Goal: Information Seeking & Learning: Check status

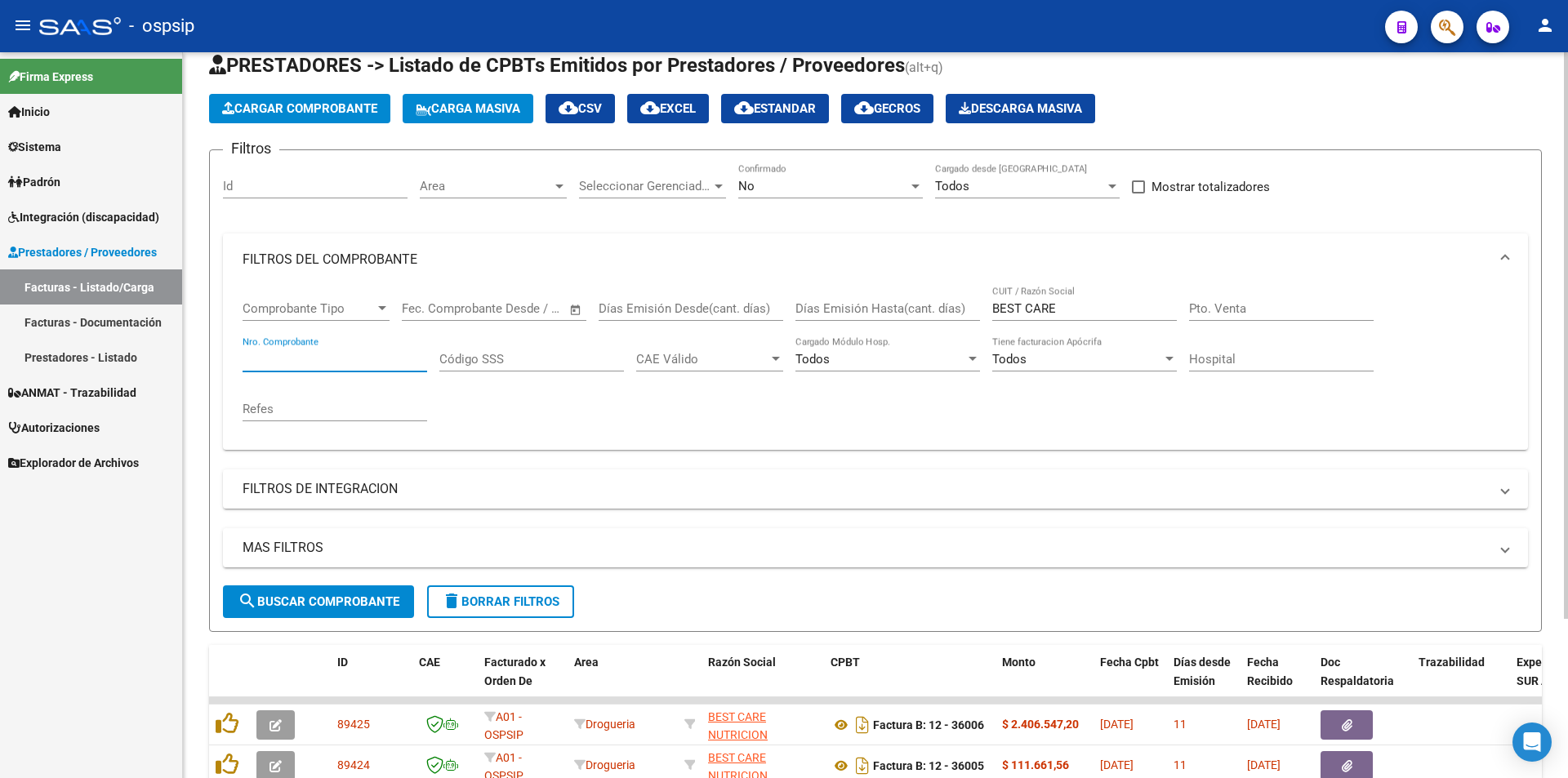
scroll to position [41, 0]
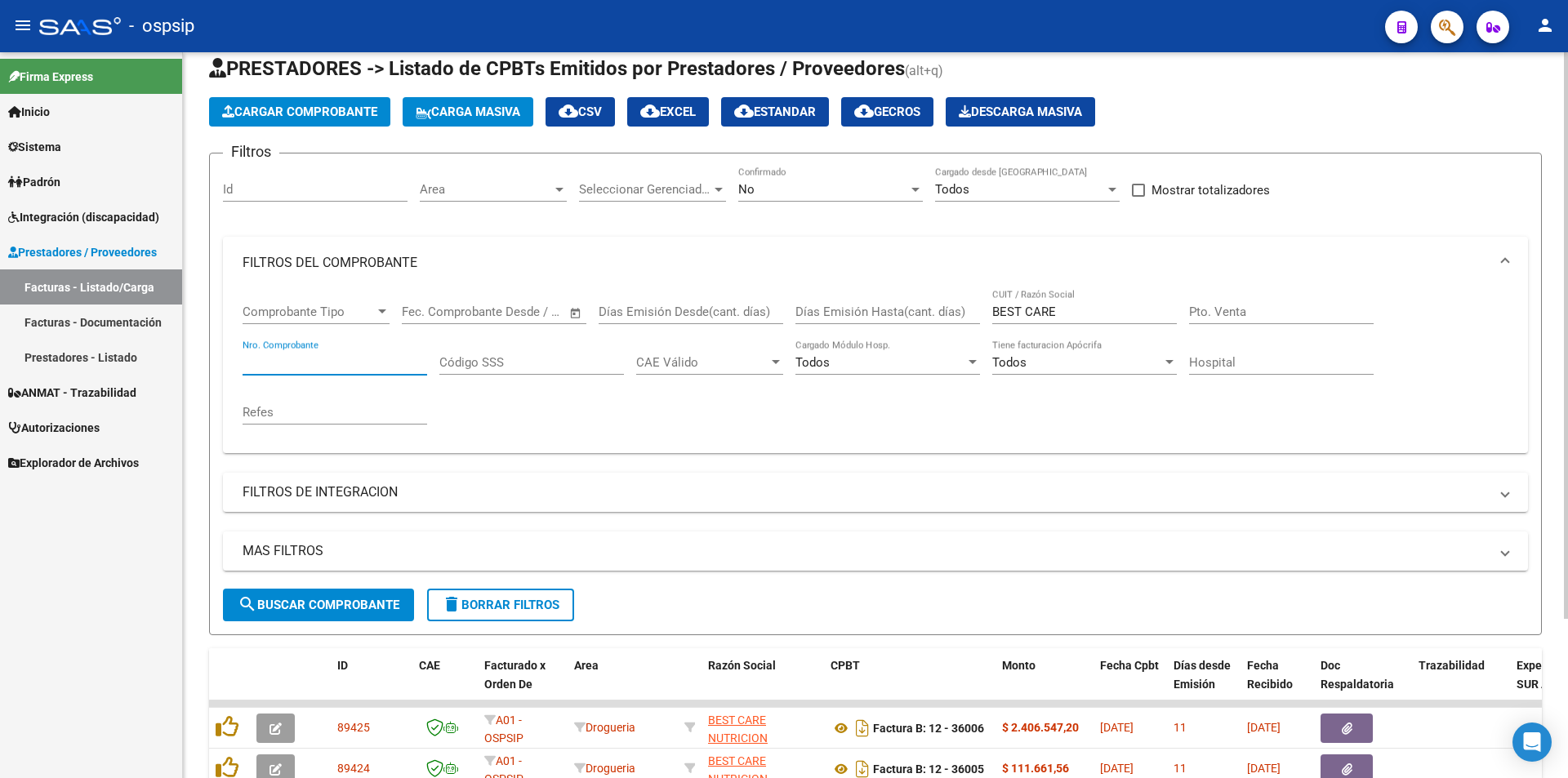
click at [1073, 313] on input "BEST CARE" at bounding box center [1084, 312] width 185 height 15
type input "B"
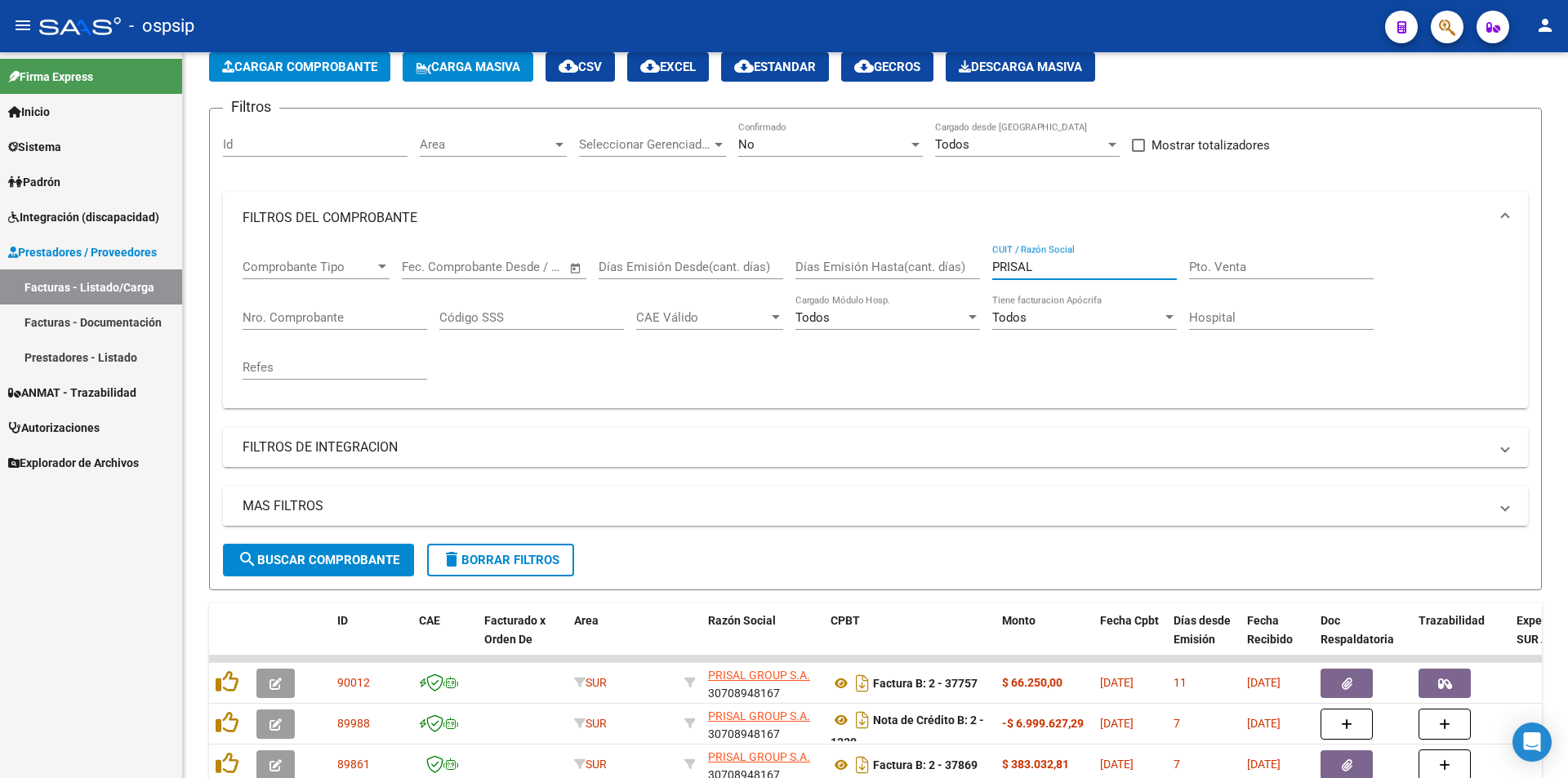
scroll to position [82, 0]
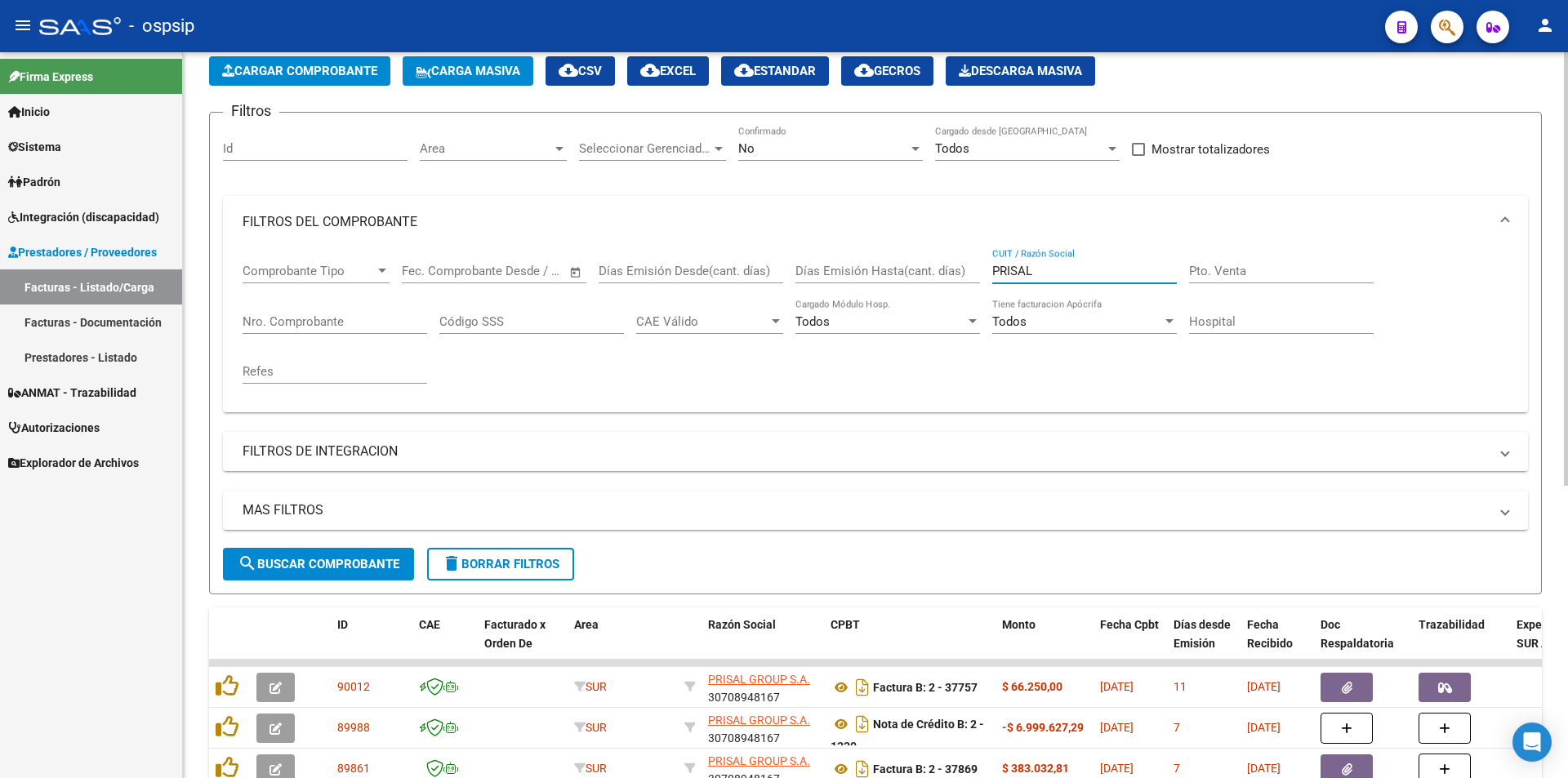
type input "PRISAL"
click at [263, 315] on input "Nro. Comprobante" at bounding box center [334, 322] width 185 height 15
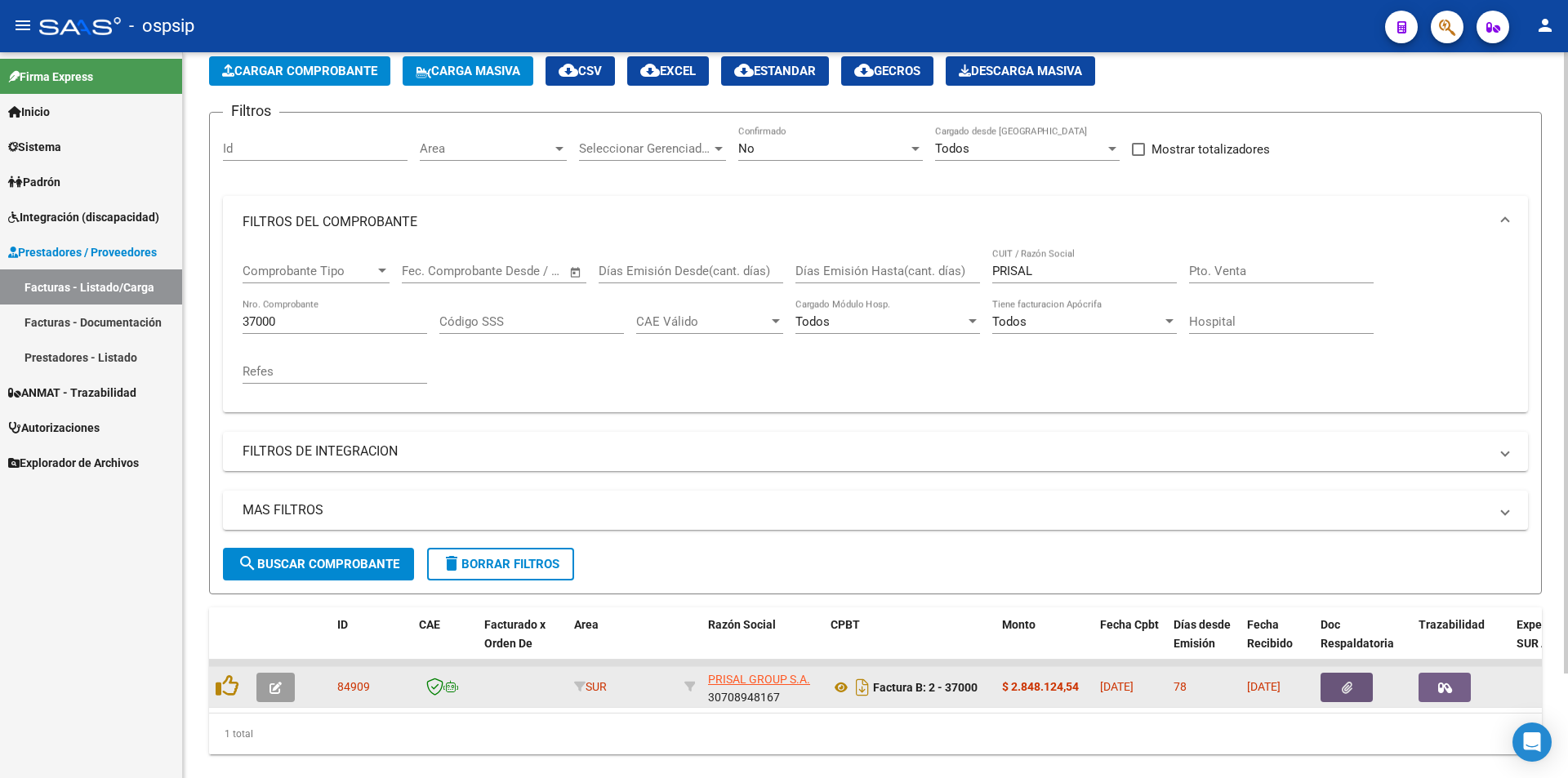
click at [1342, 688] on icon "button" at bounding box center [1347, 687] width 10 height 12
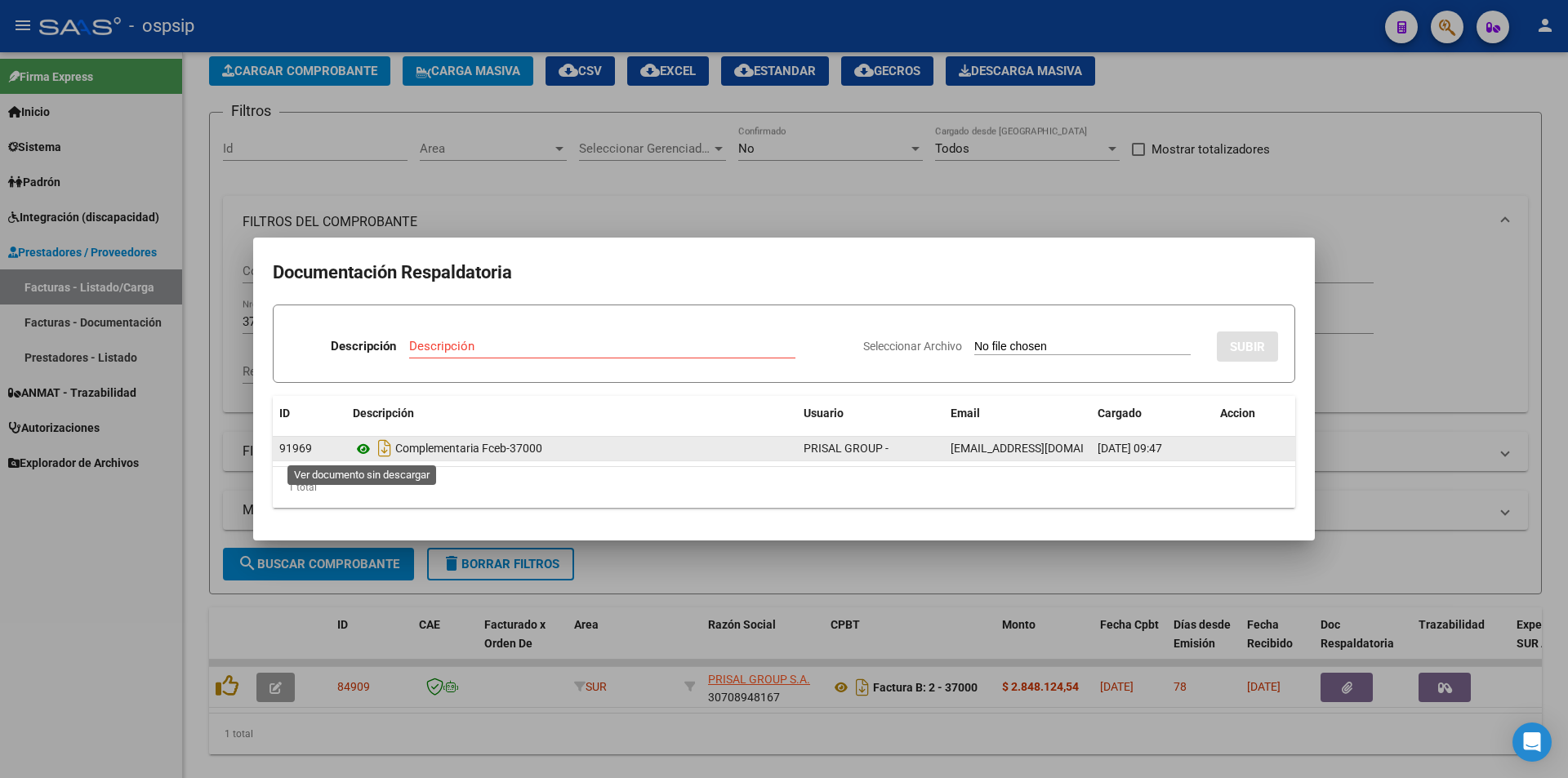
click at [362, 446] on icon at bounding box center [363, 448] width 21 height 19
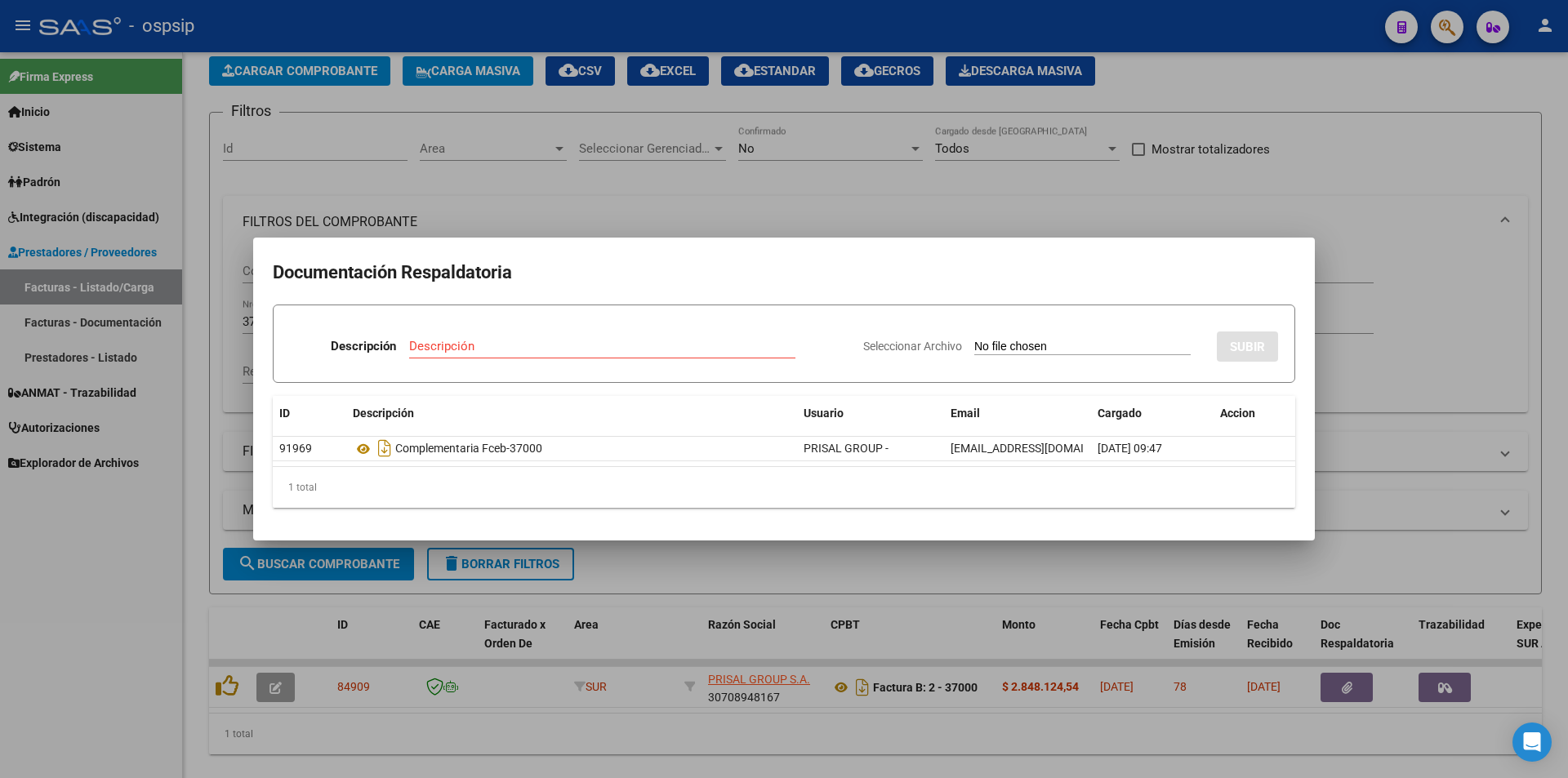
click at [681, 220] on div at bounding box center [784, 389] width 1568 height 778
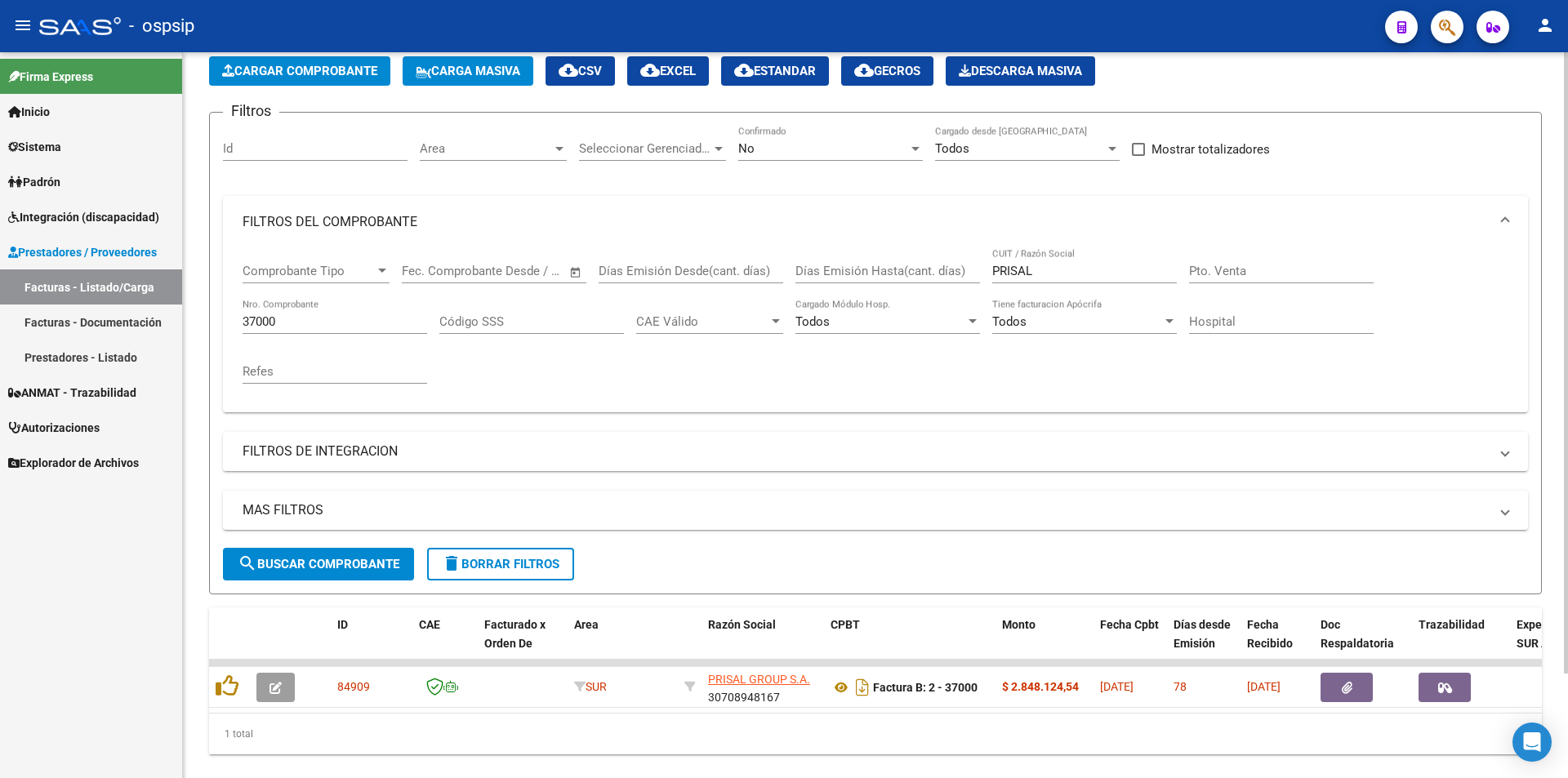
click at [305, 318] on input "37000" at bounding box center [334, 322] width 185 height 15
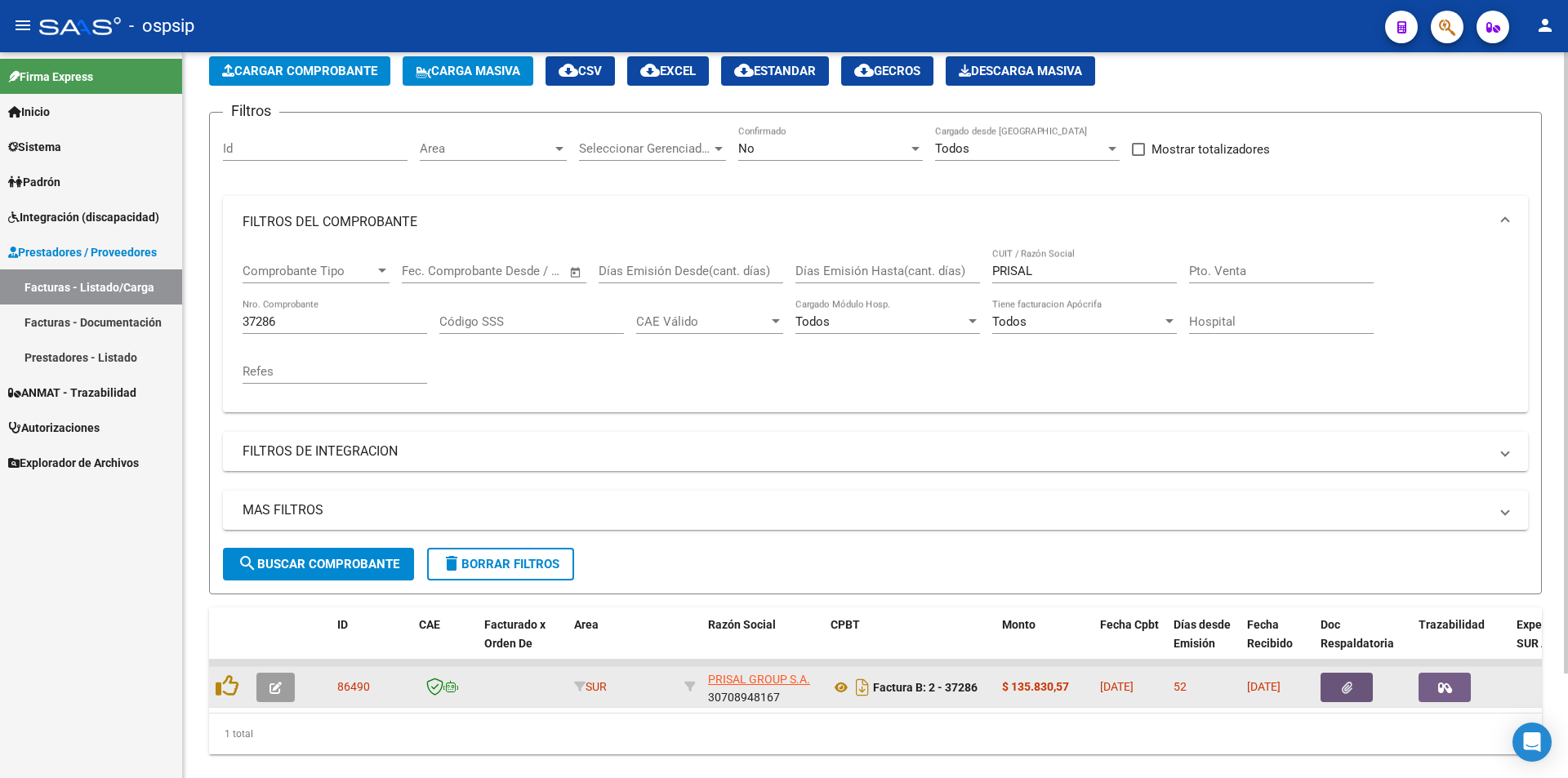
click at [1350, 685] on icon "button" at bounding box center [1347, 687] width 10 height 12
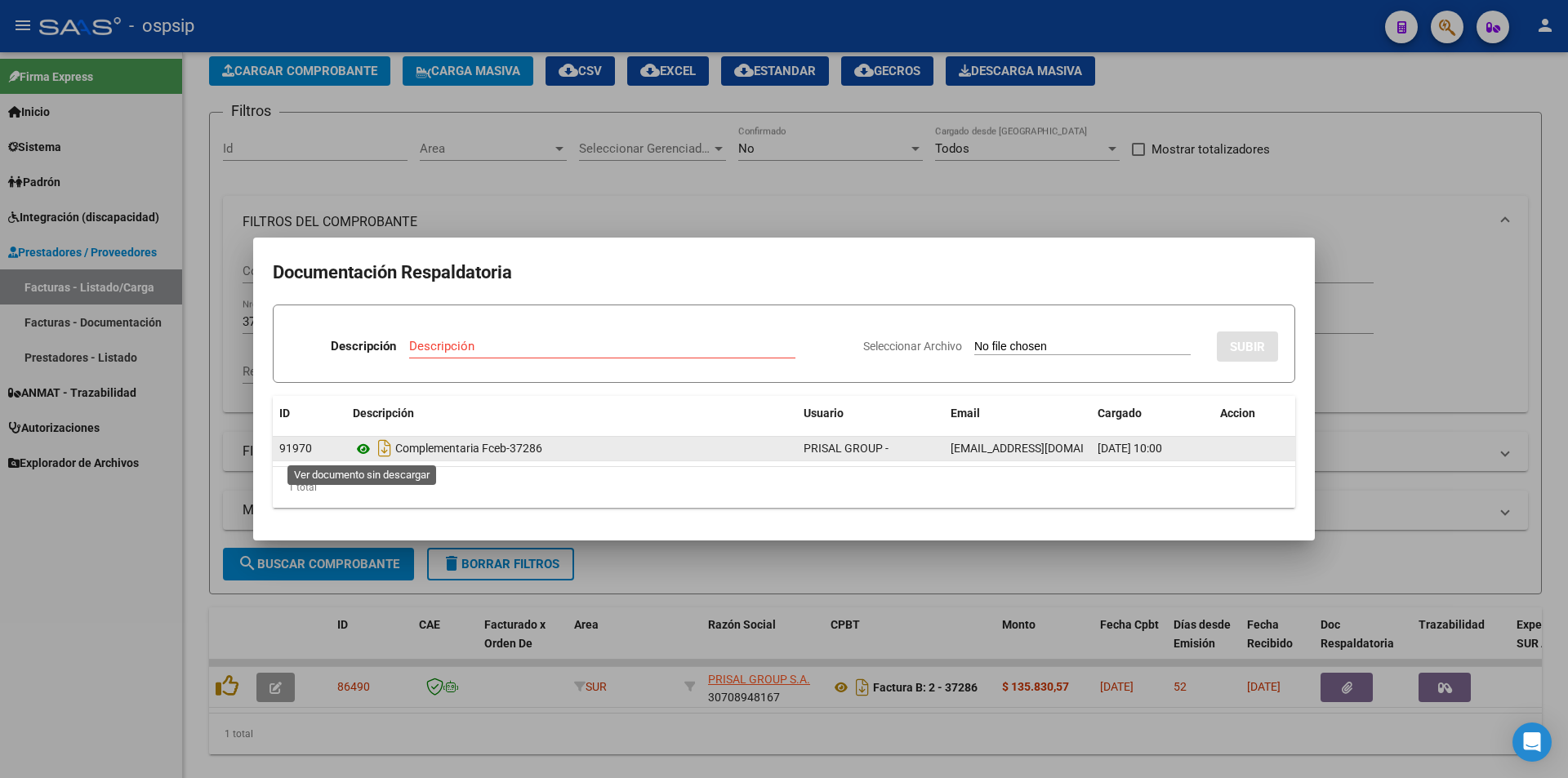
click at [363, 450] on icon at bounding box center [363, 448] width 21 height 19
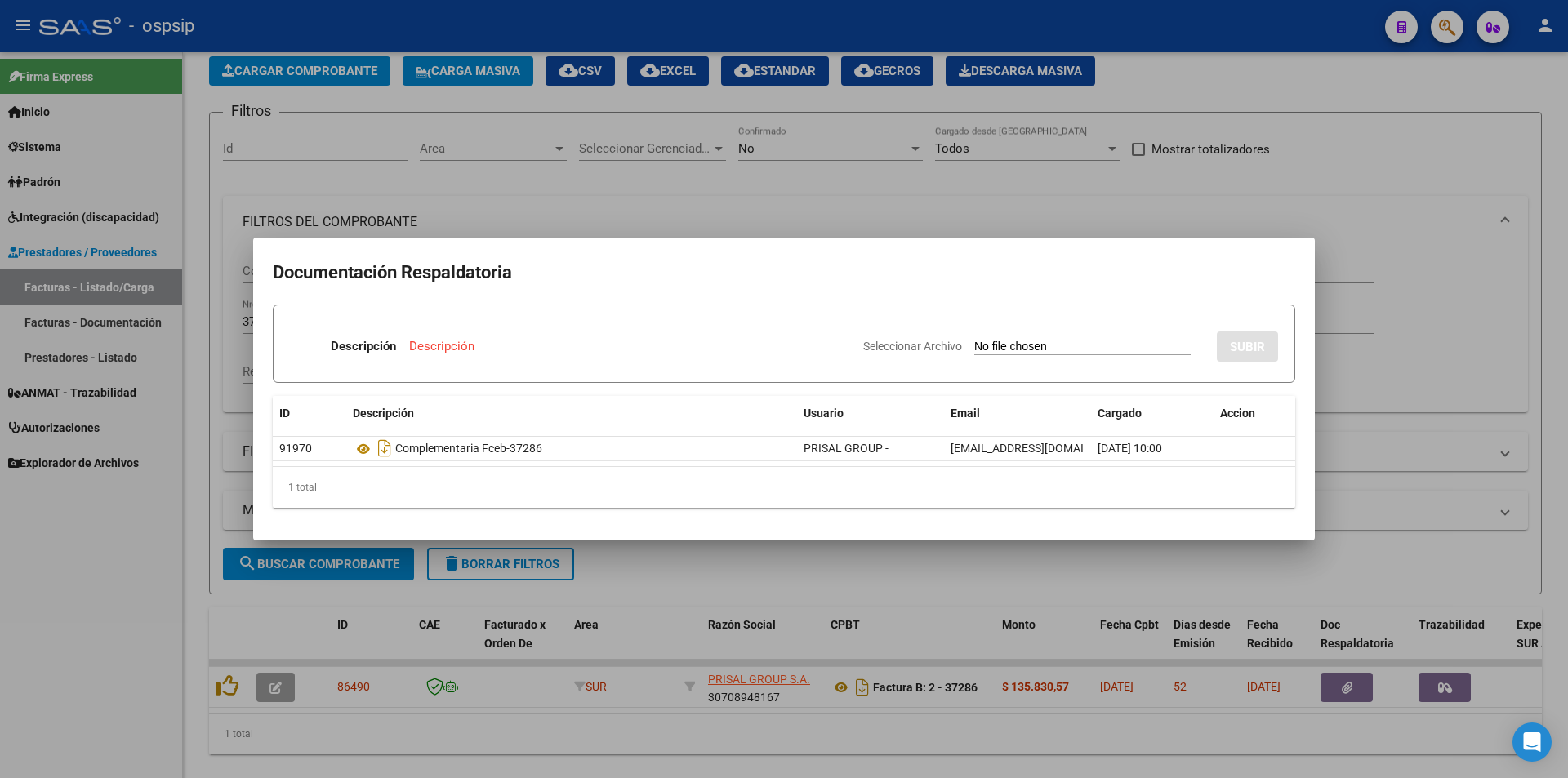
click at [708, 201] on div at bounding box center [784, 389] width 1568 height 778
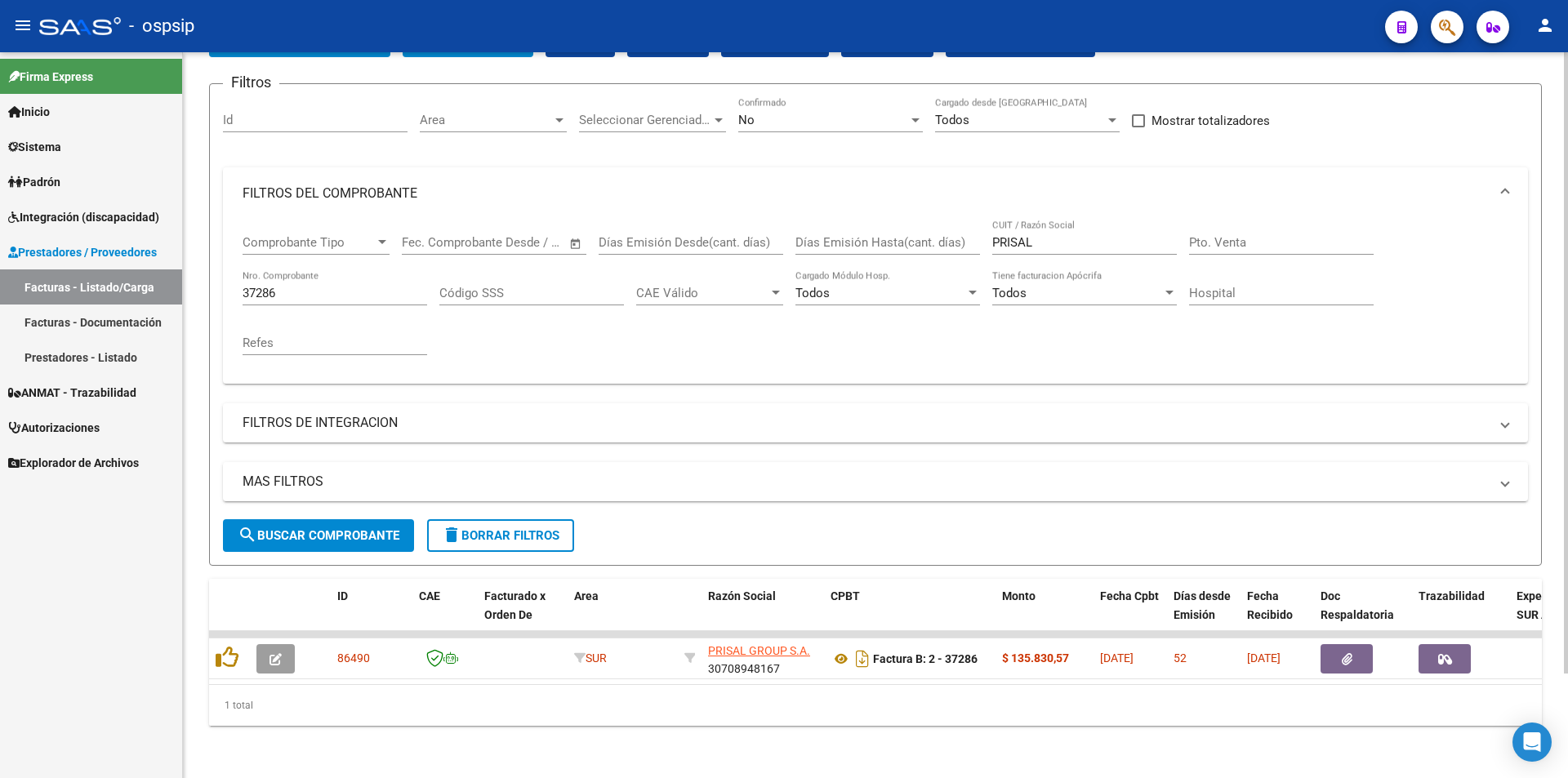
scroll to position [123, 0]
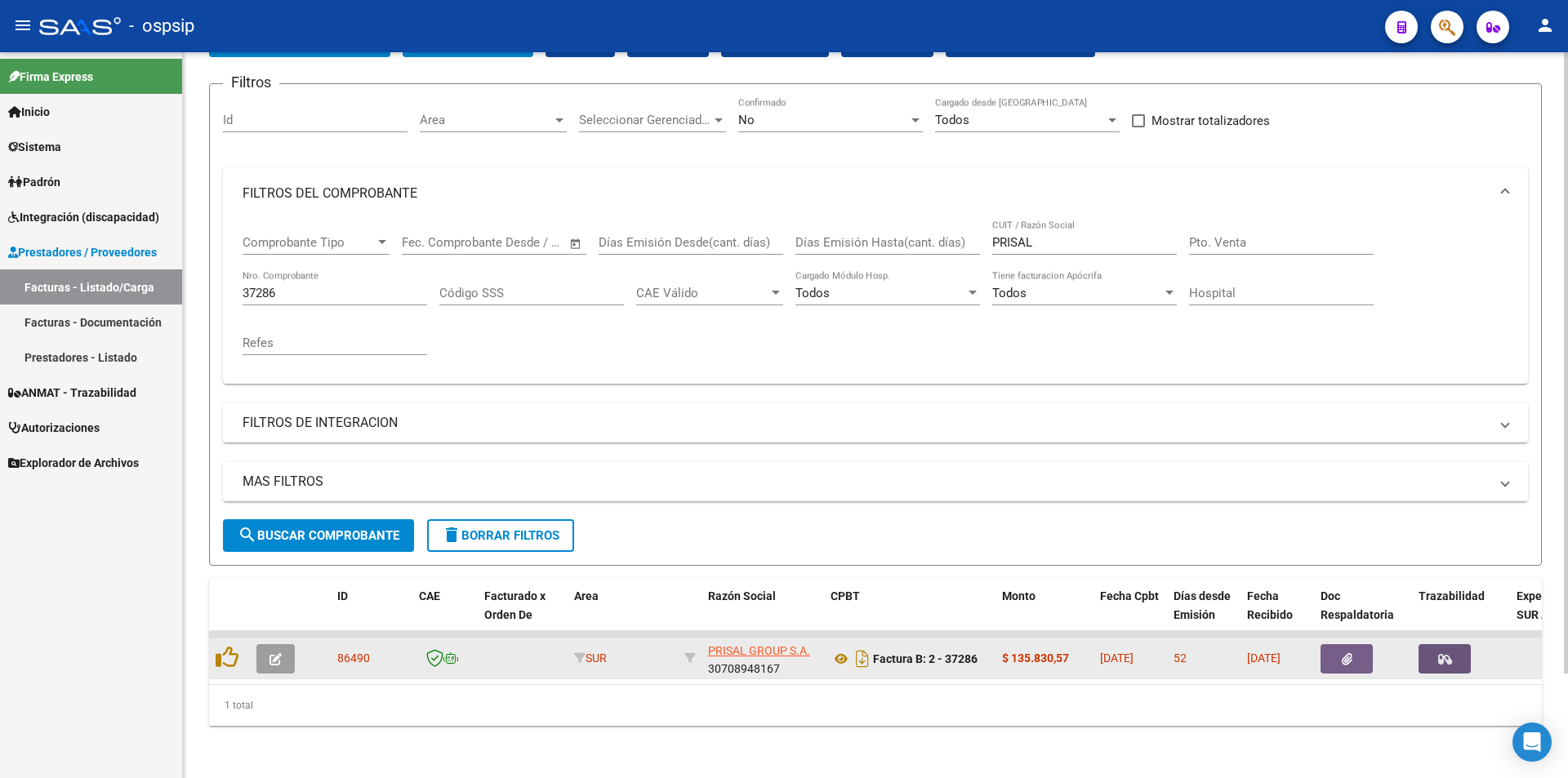
click at [1449, 653] on icon "button" at bounding box center [1445, 658] width 14 height 12
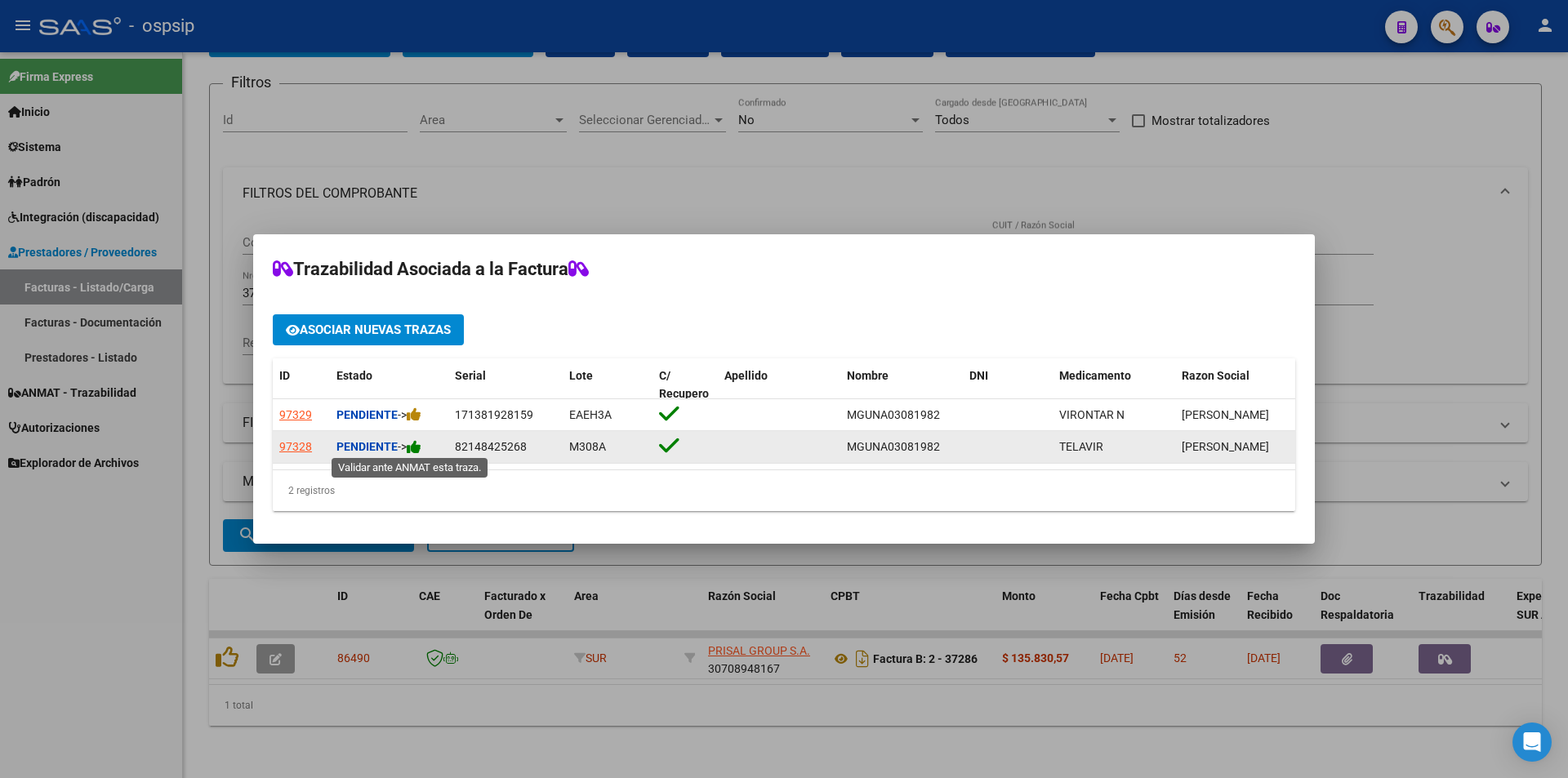
click at [416, 448] on icon at bounding box center [414, 447] width 15 height 16
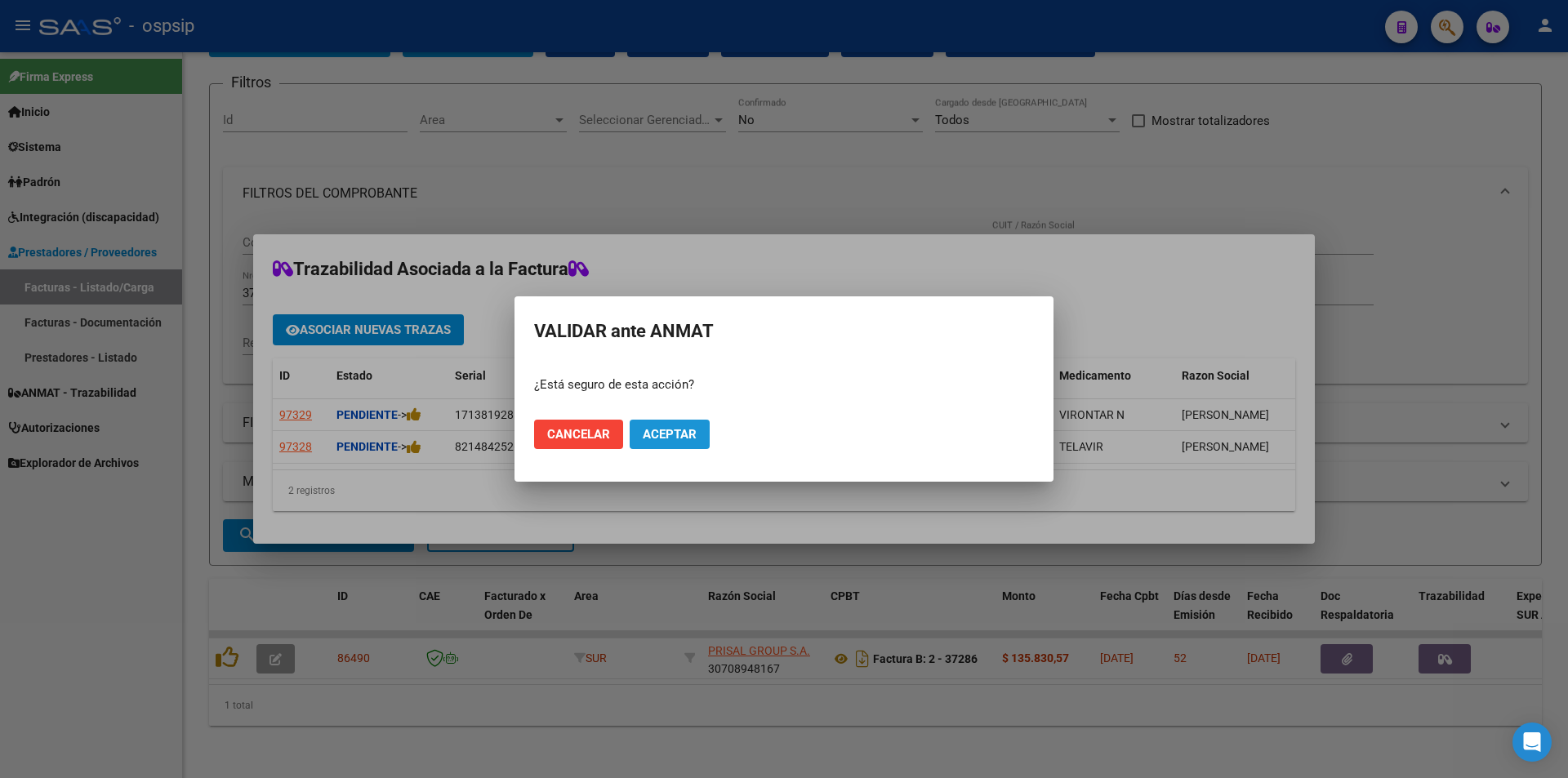
click at [669, 433] on span "Aceptar" at bounding box center [670, 434] width 54 height 15
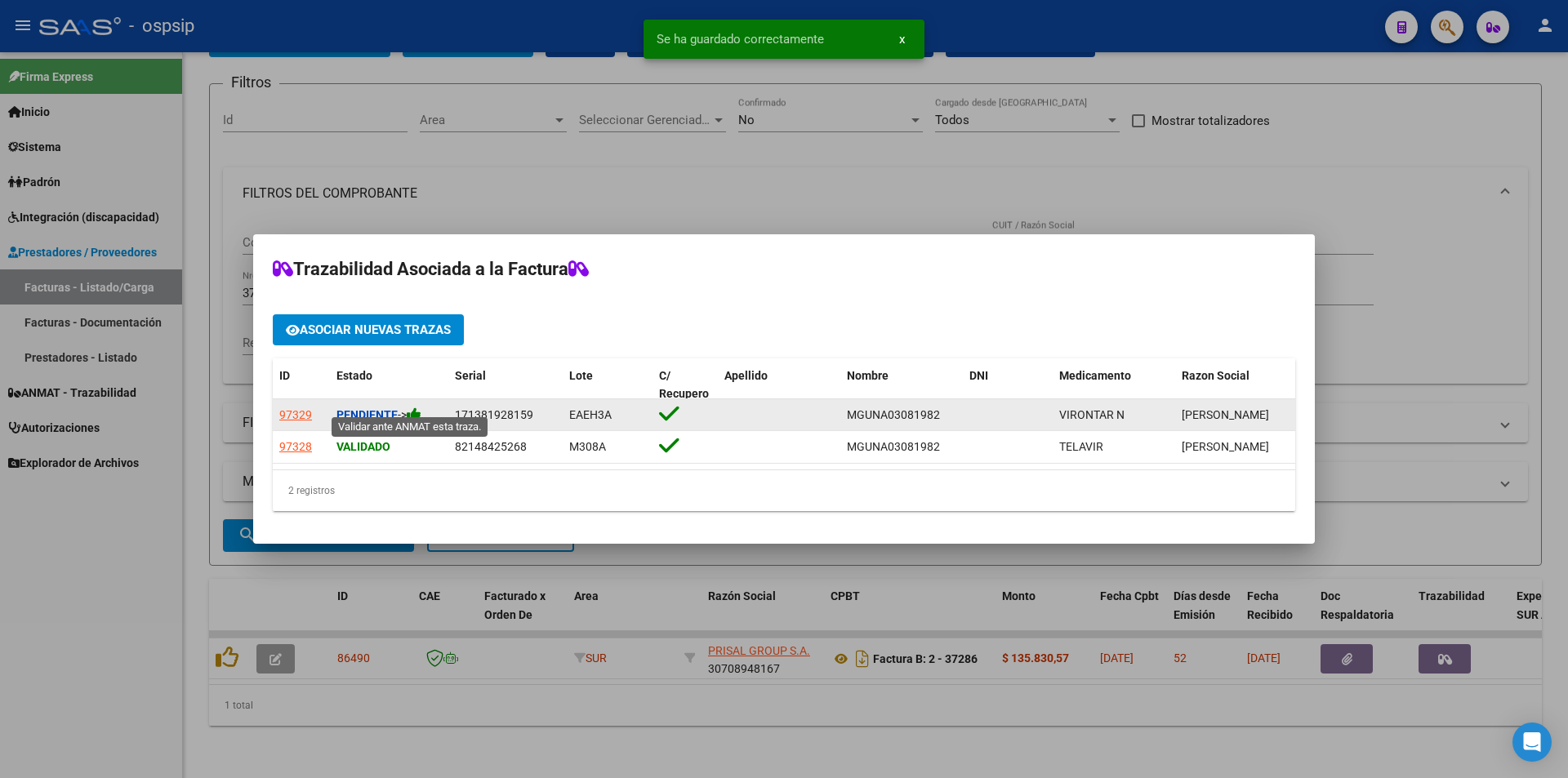
click at [419, 407] on icon at bounding box center [414, 414] width 15 height 16
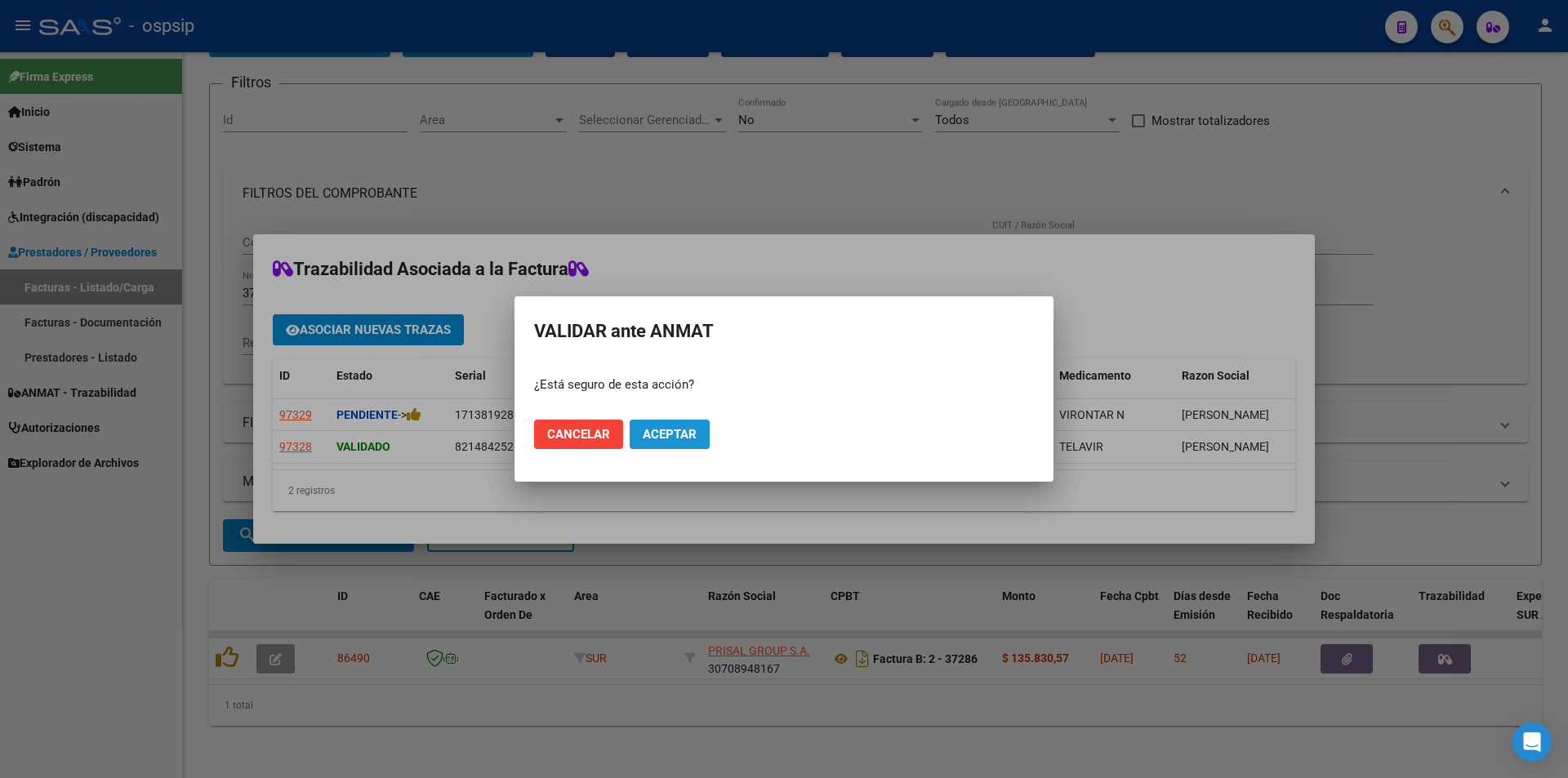
click at [677, 434] on span "Aceptar" at bounding box center [670, 434] width 54 height 15
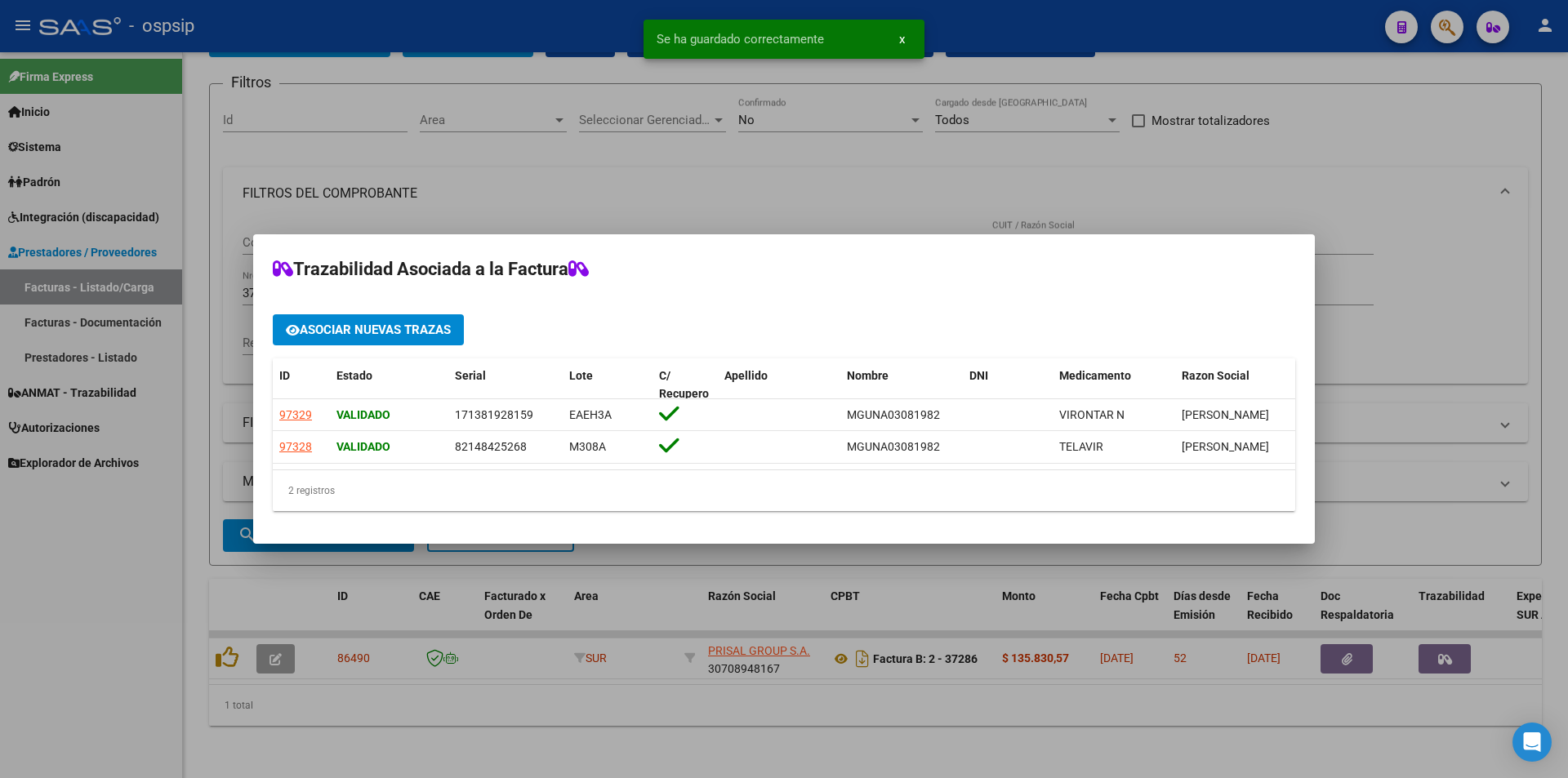
click at [74, 615] on div at bounding box center [784, 389] width 1568 height 778
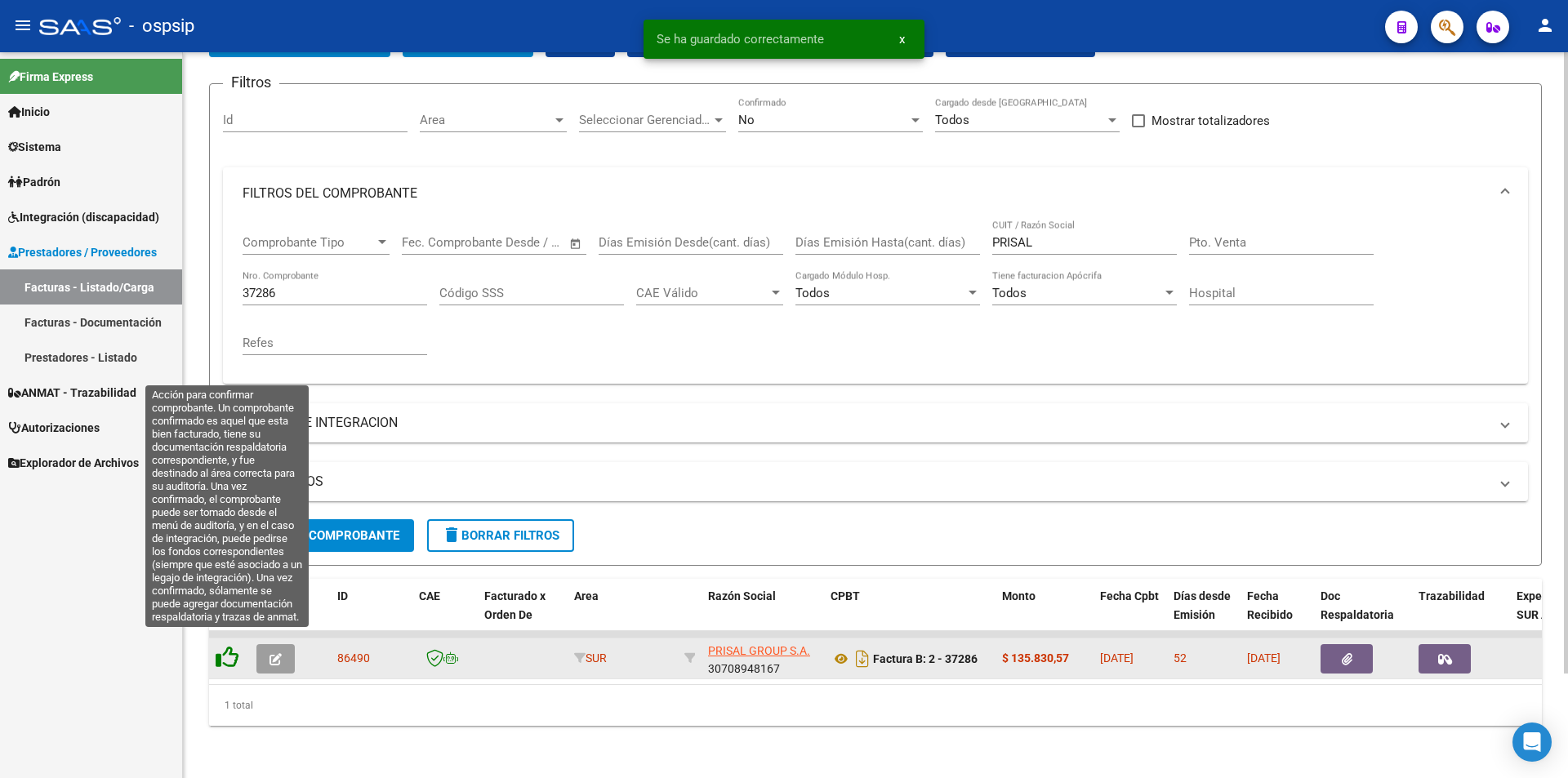
click at [226, 650] on icon at bounding box center [227, 657] width 23 height 23
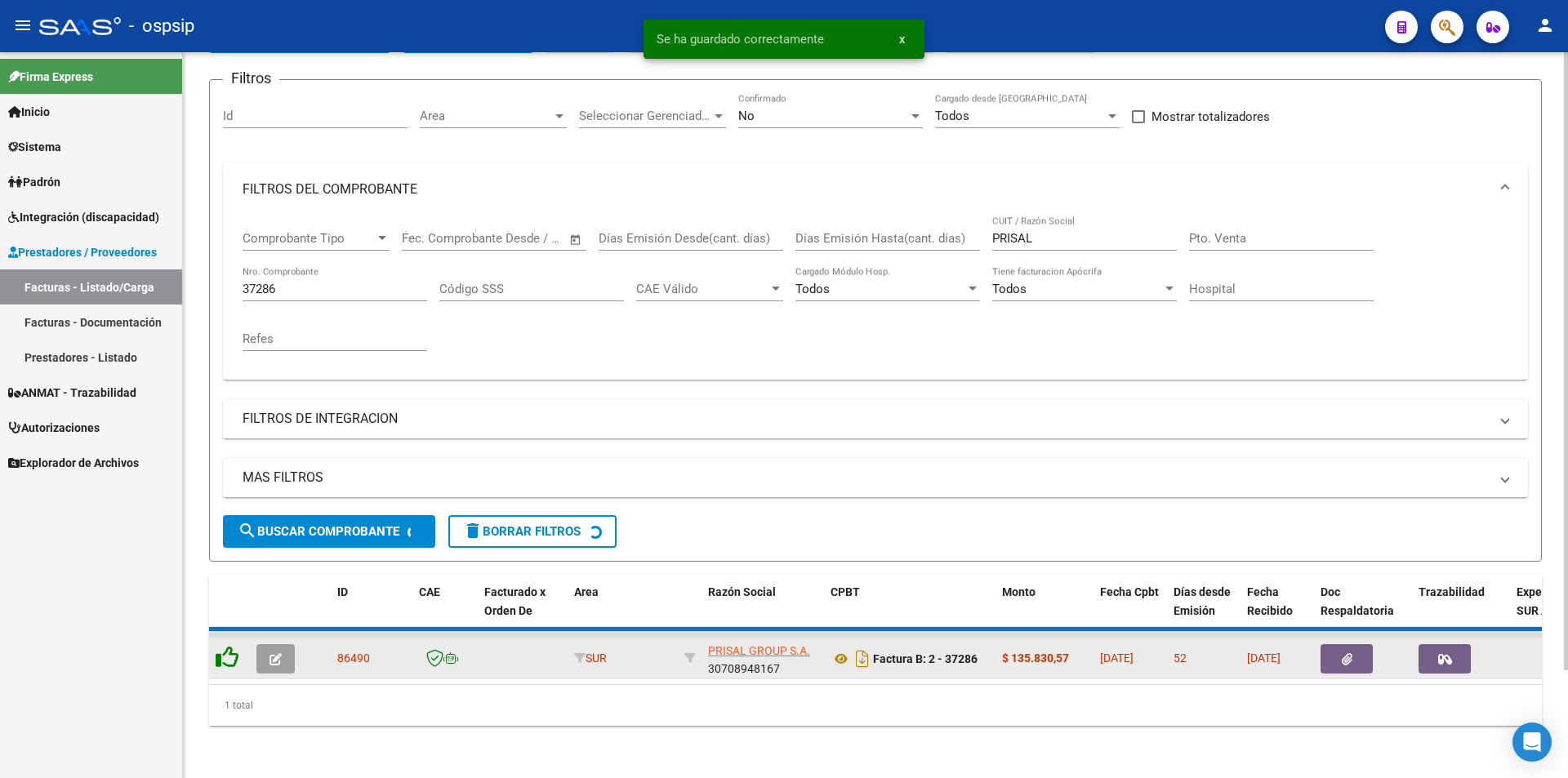
scroll to position [98, 0]
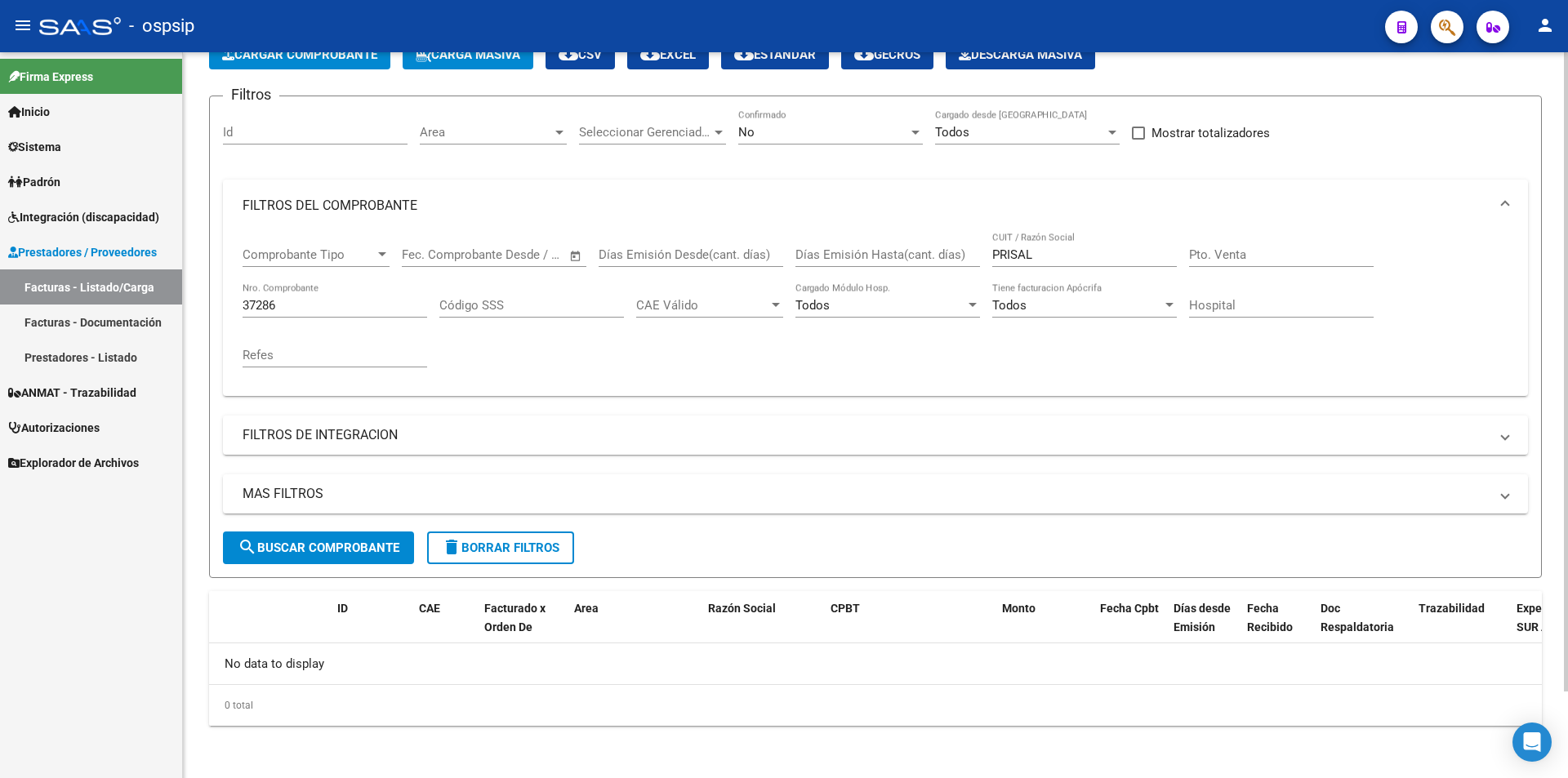
click at [295, 308] on input "37286" at bounding box center [334, 305] width 185 height 15
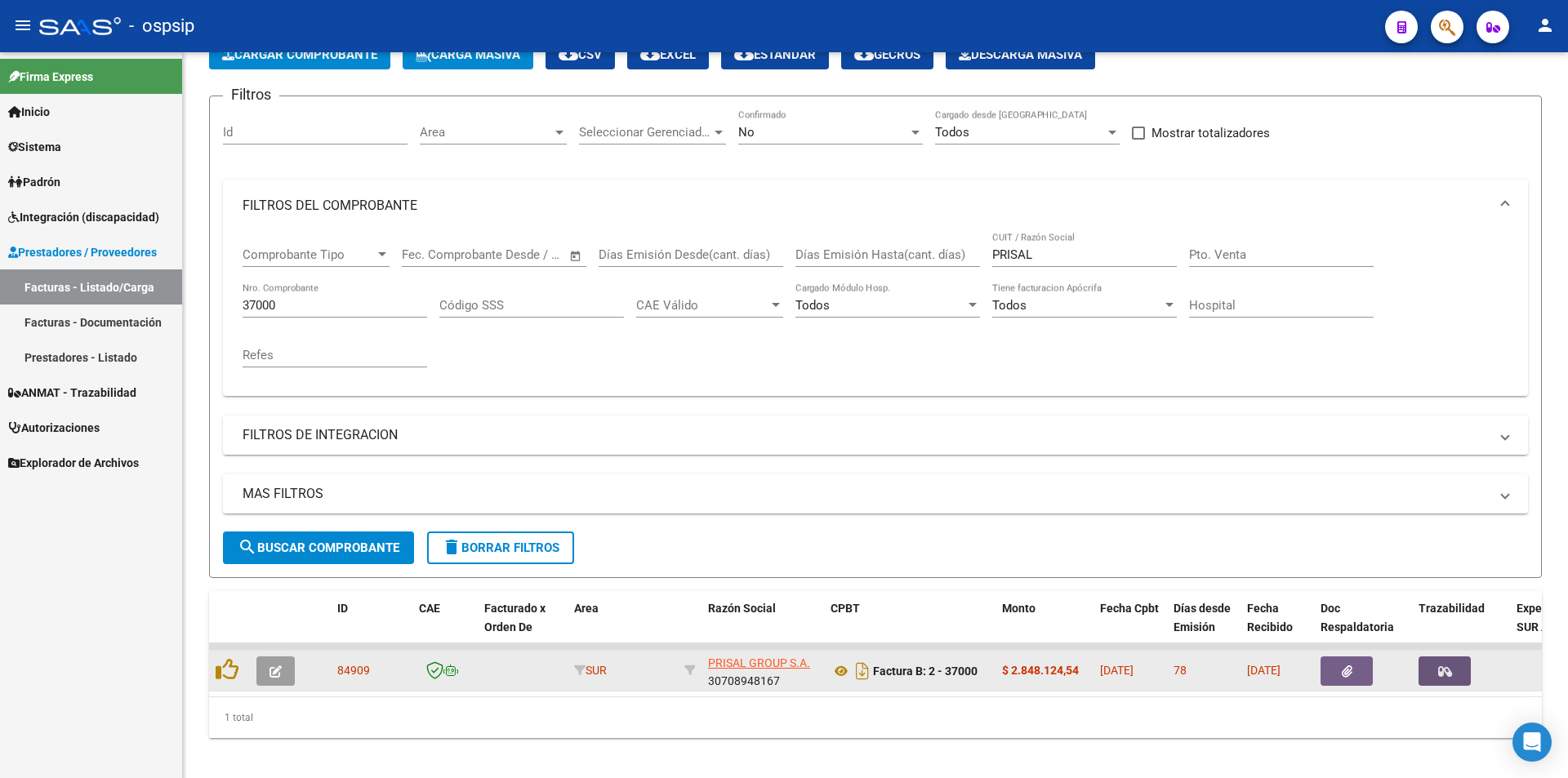
click at [1448, 665] on span "button" at bounding box center [1445, 671] width 14 height 15
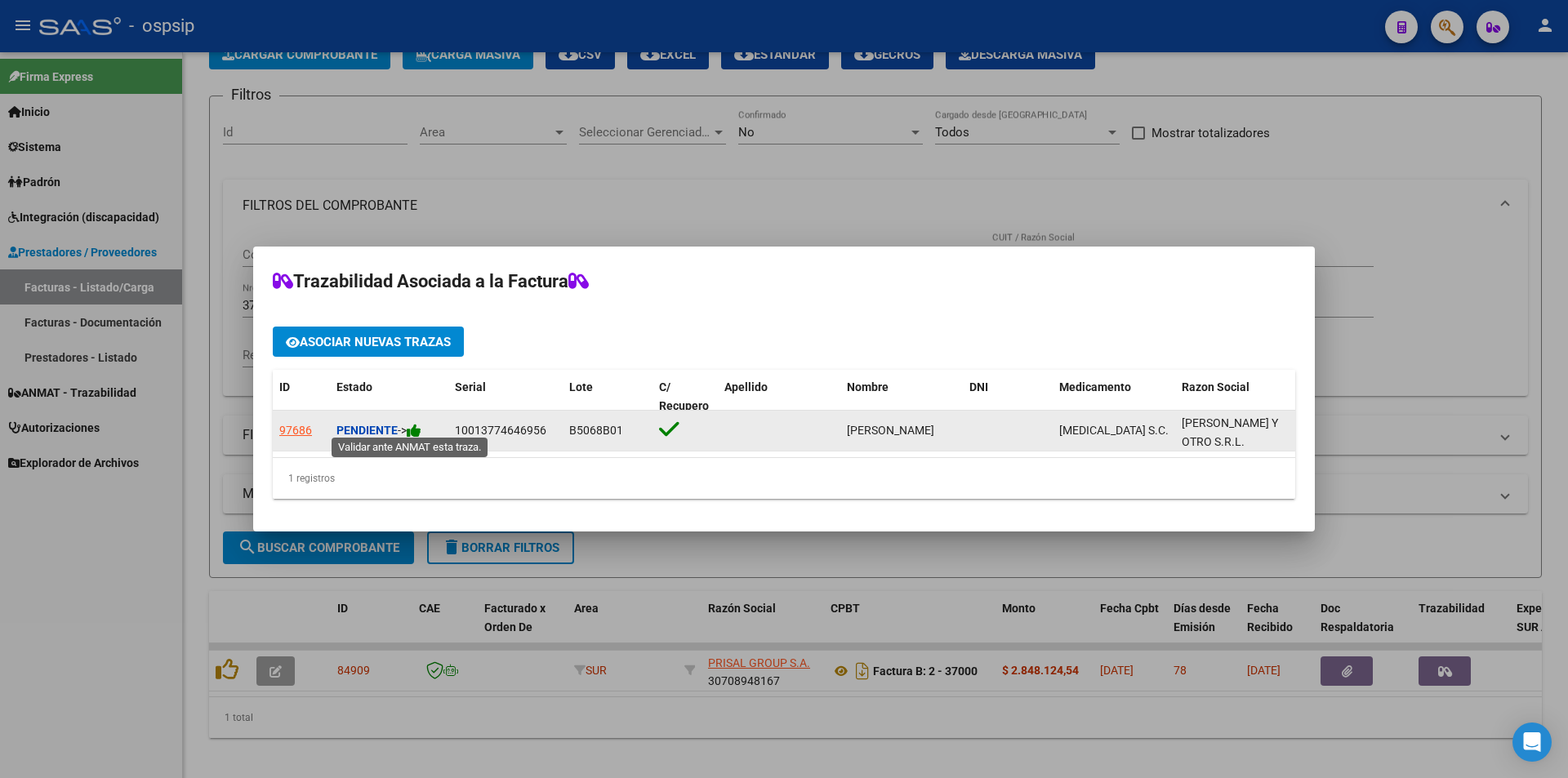
click at [420, 427] on icon at bounding box center [414, 431] width 15 height 16
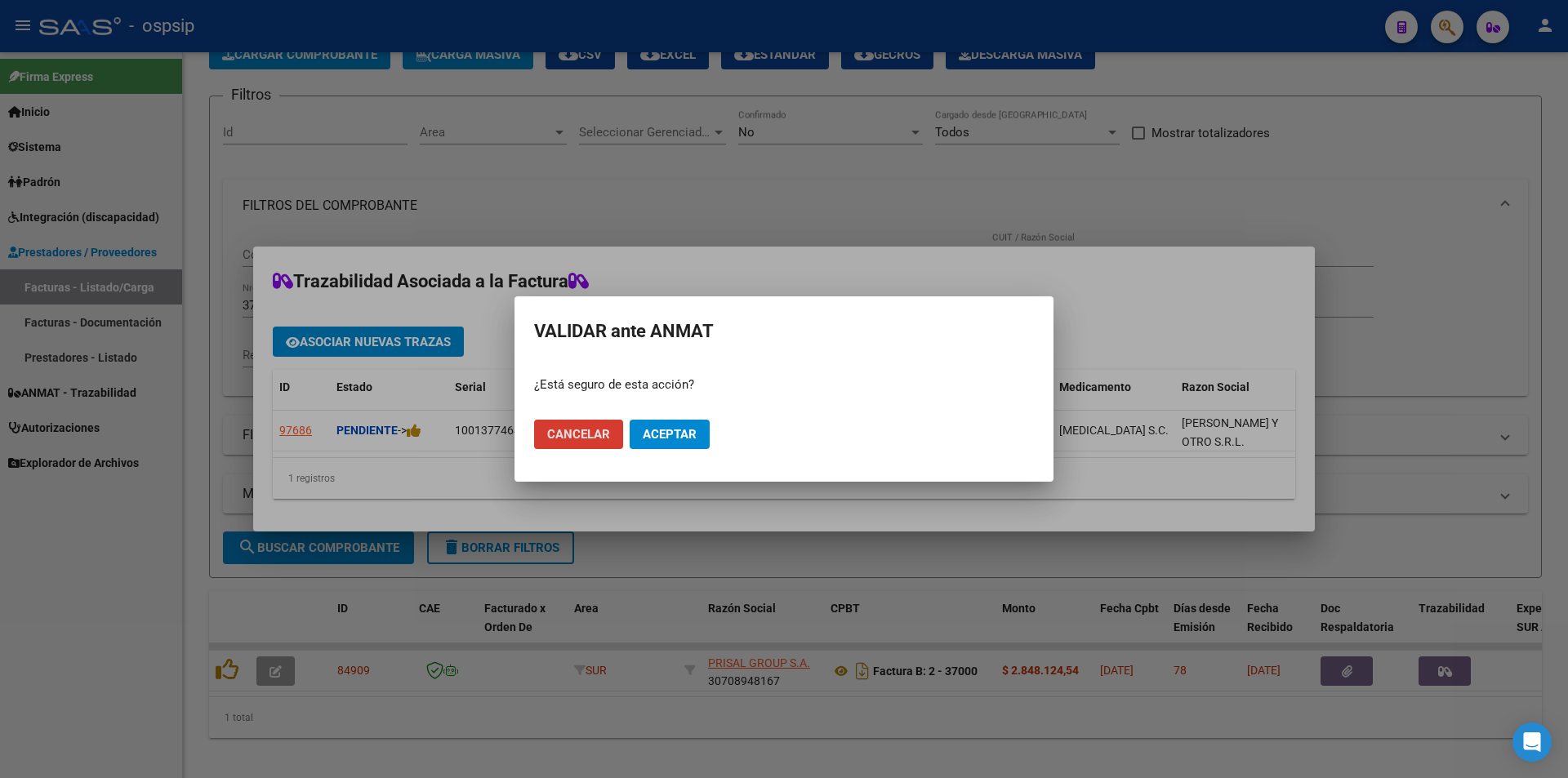
click at [673, 430] on span "Aceptar" at bounding box center [670, 434] width 54 height 15
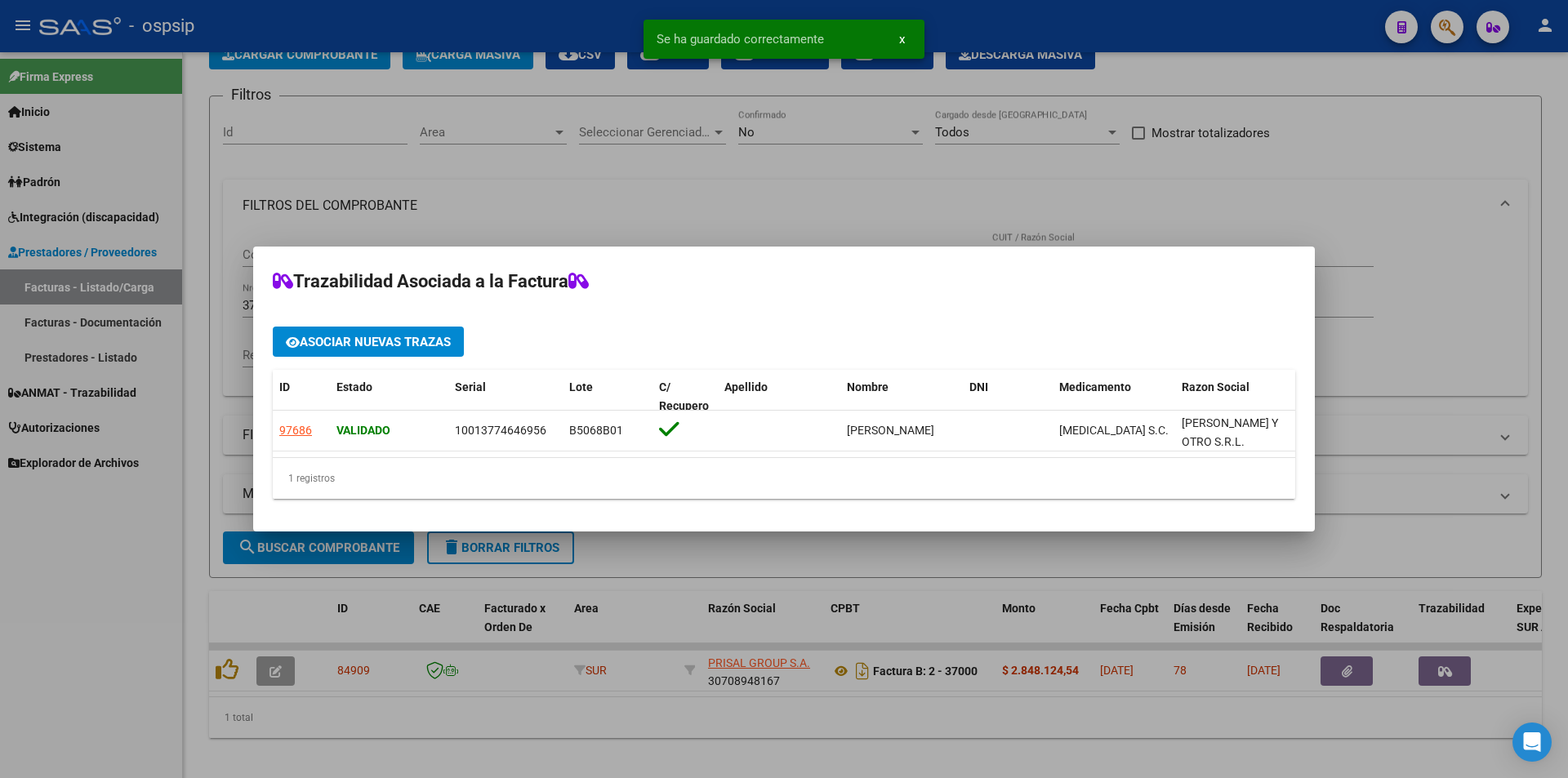
click at [130, 541] on div at bounding box center [784, 389] width 1568 height 778
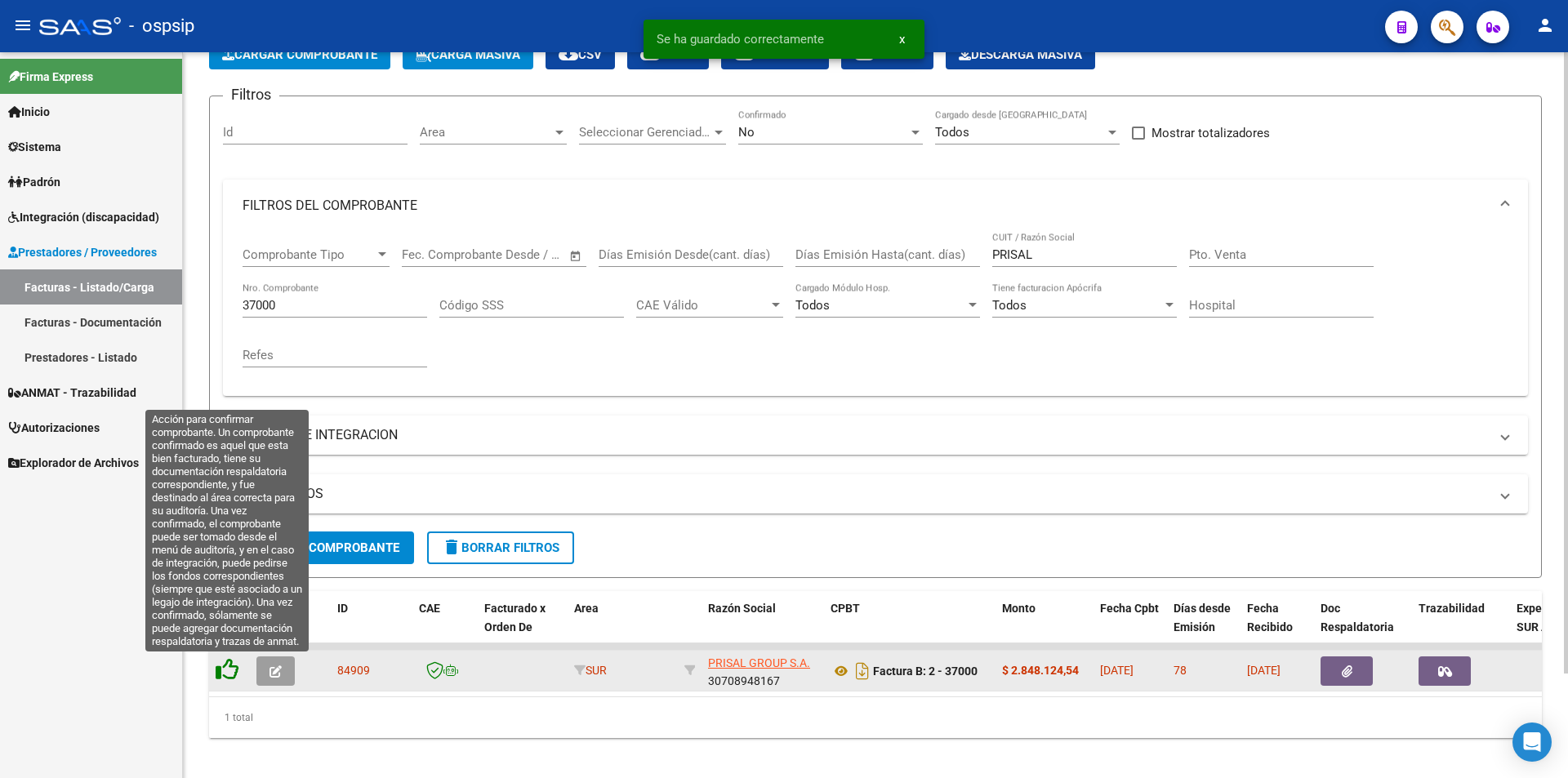
click at [226, 673] on icon at bounding box center [227, 669] width 23 height 23
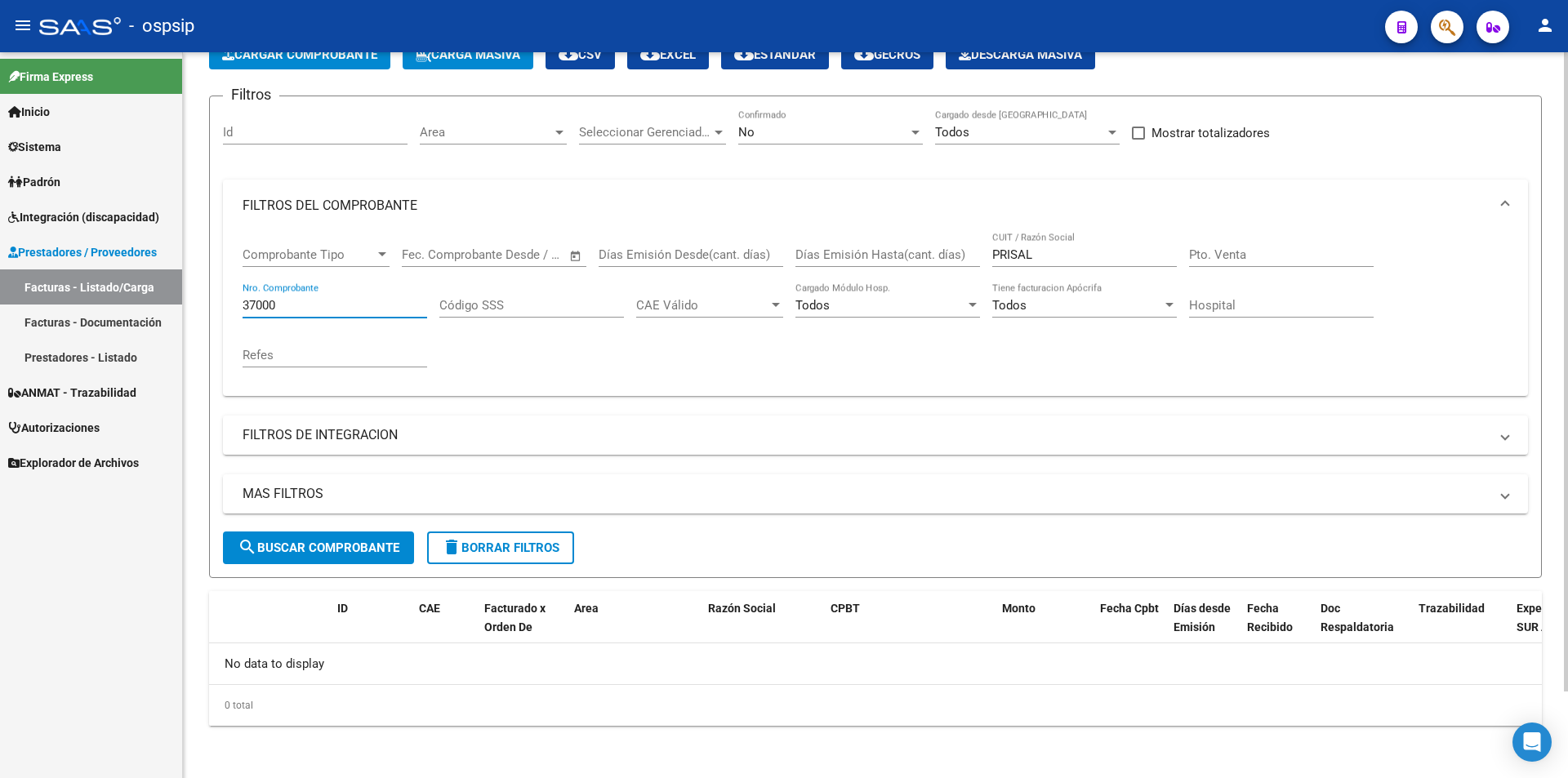
click at [288, 304] on input "37000" at bounding box center [334, 305] width 185 height 15
type input "3"
click at [264, 307] on input "Nro. Comprobante" at bounding box center [334, 305] width 185 height 15
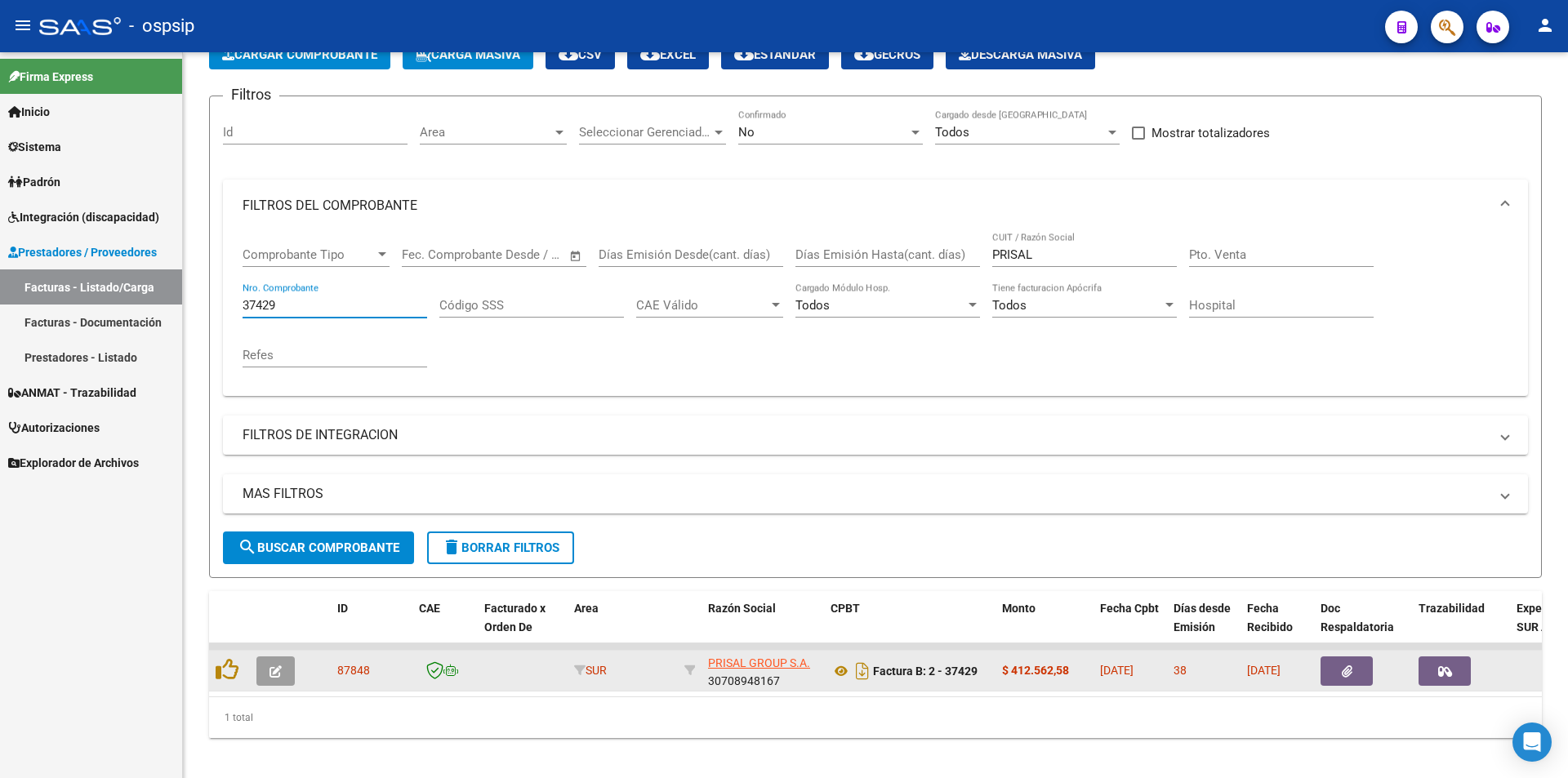
click at [1345, 668] on icon "button" at bounding box center [1347, 671] width 10 height 12
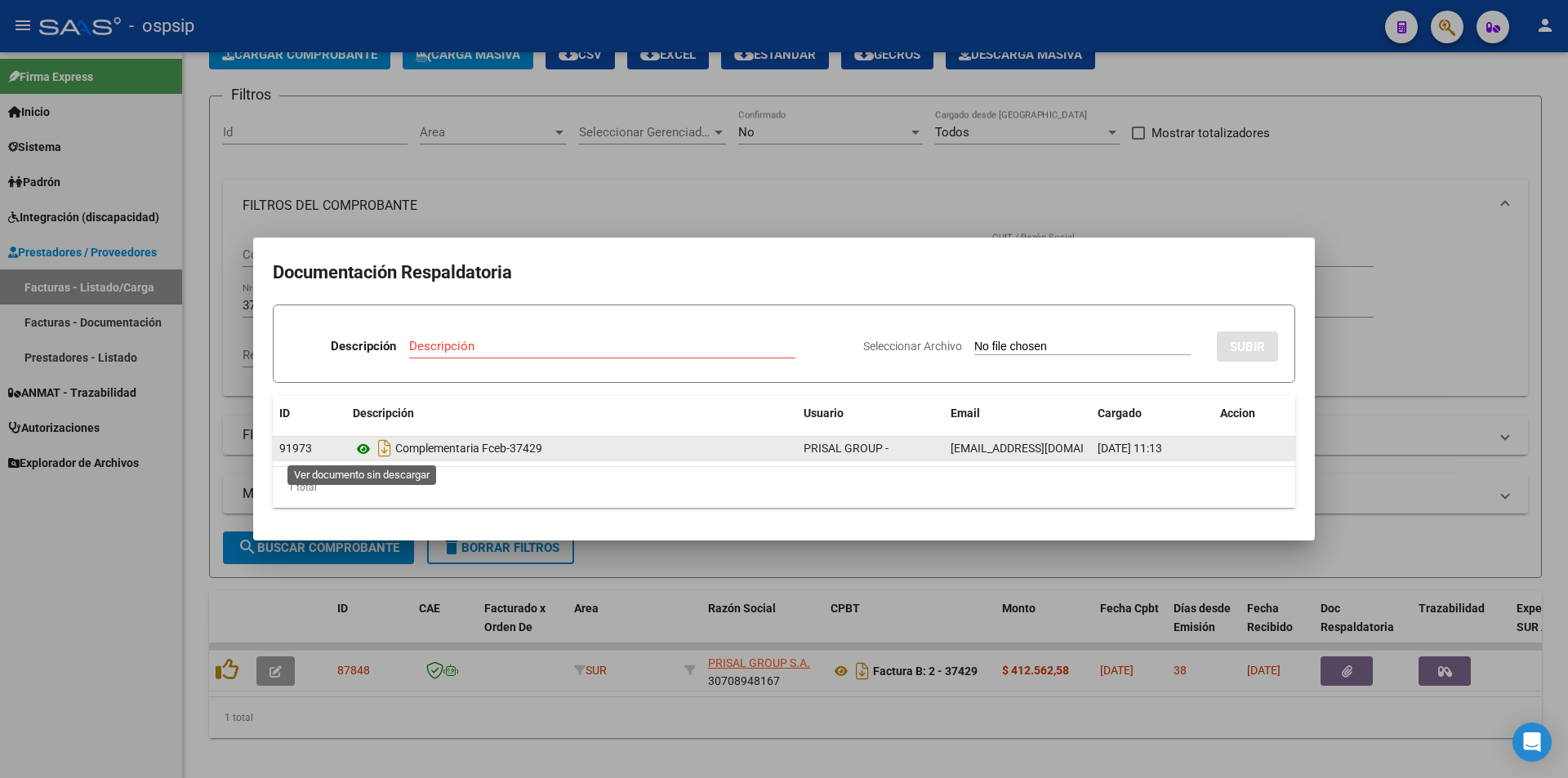
click at [362, 451] on icon at bounding box center [363, 448] width 21 height 19
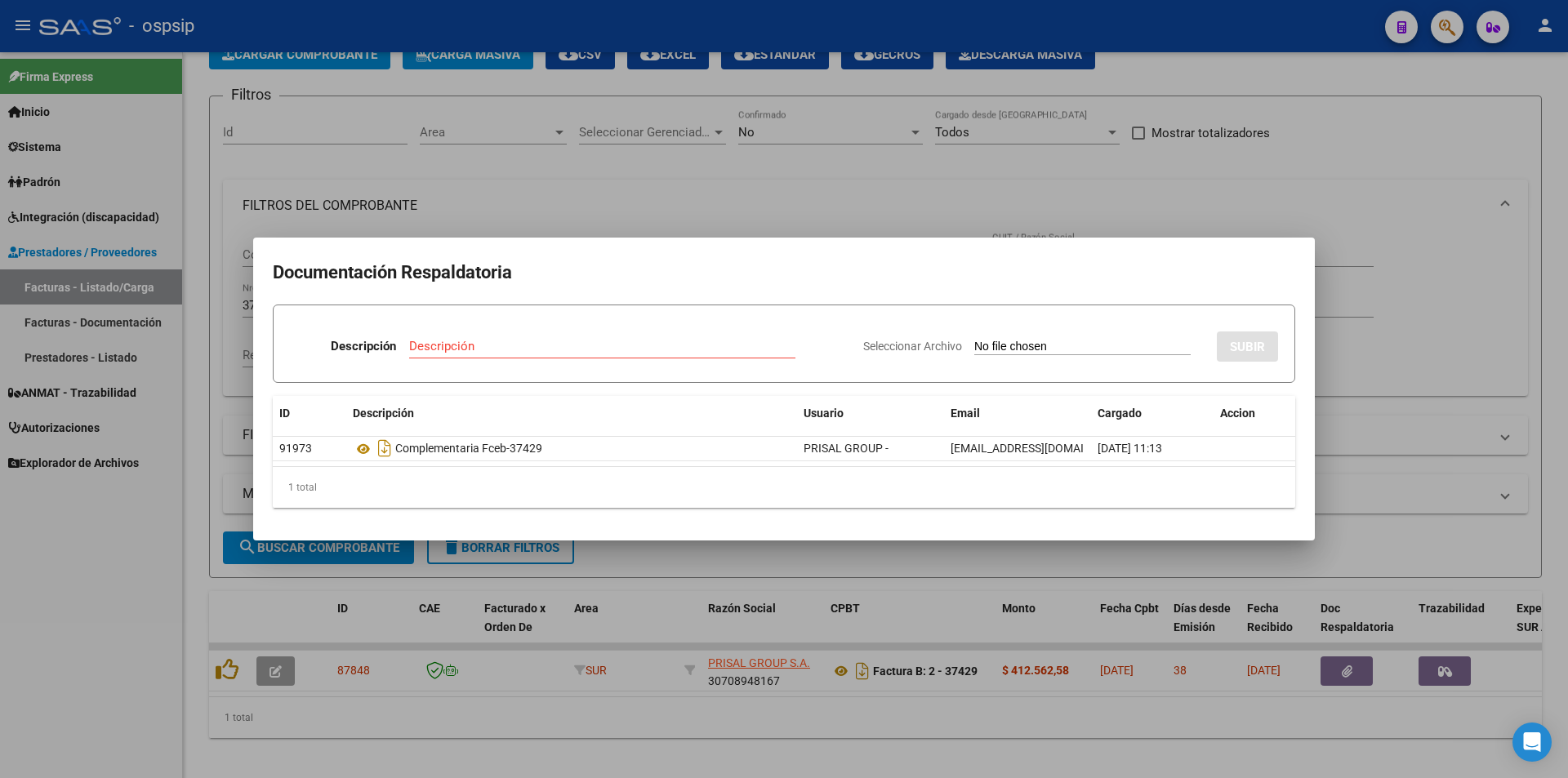
click at [635, 178] on div at bounding box center [784, 389] width 1568 height 778
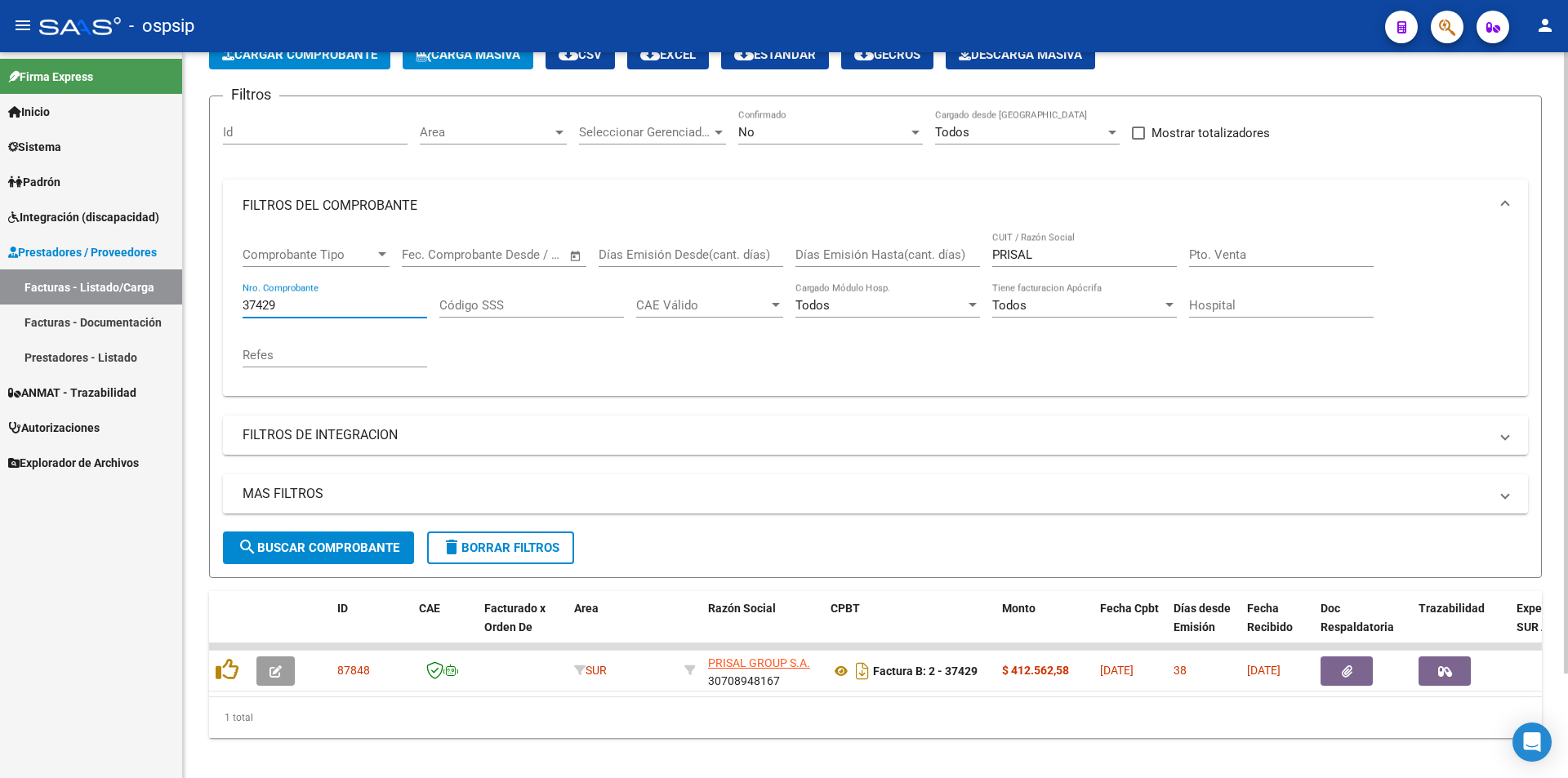
click at [294, 308] on input "37429" at bounding box center [334, 305] width 185 height 15
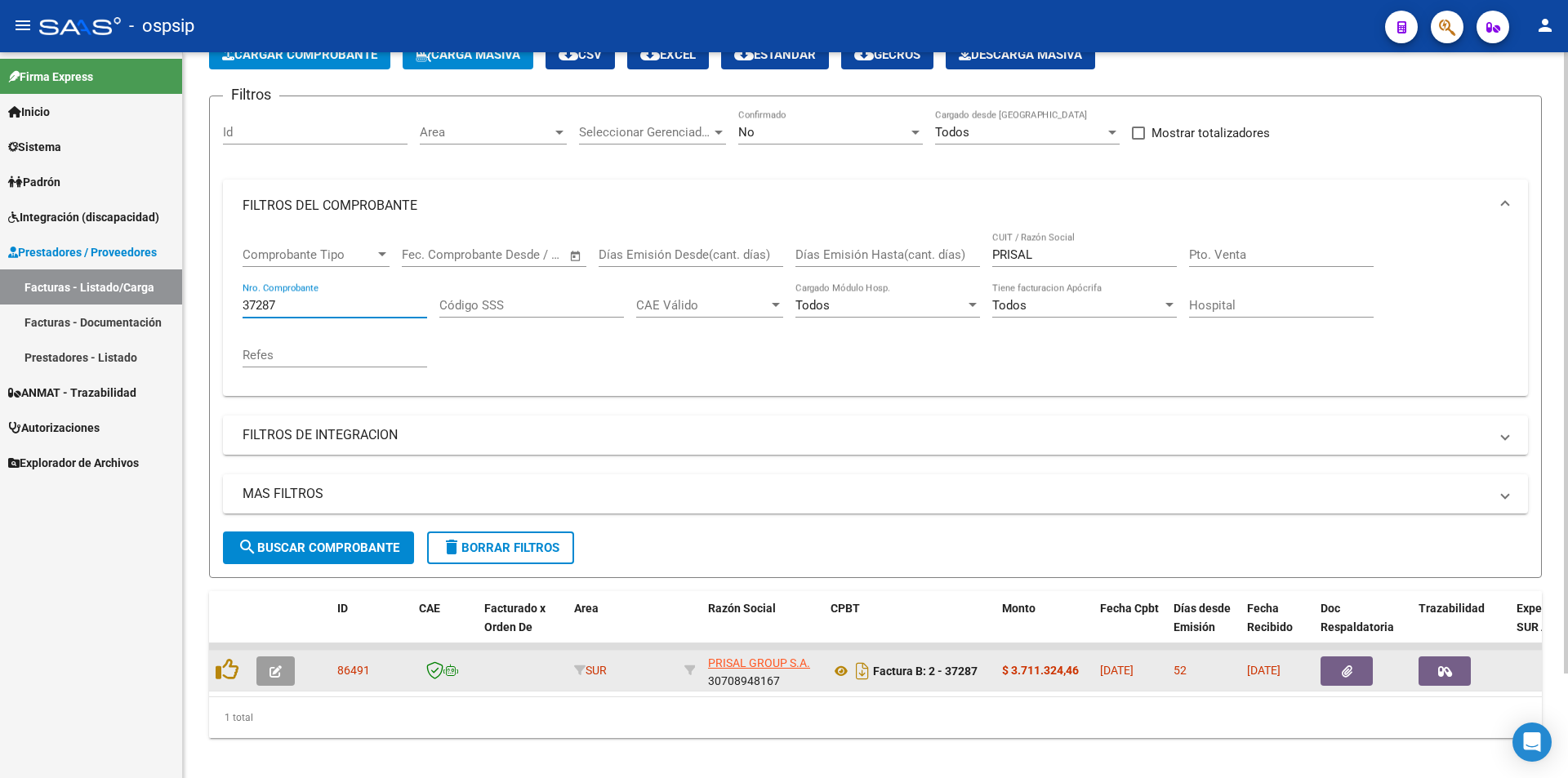
click at [1348, 668] on icon "button" at bounding box center [1347, 671] width 10 height 12
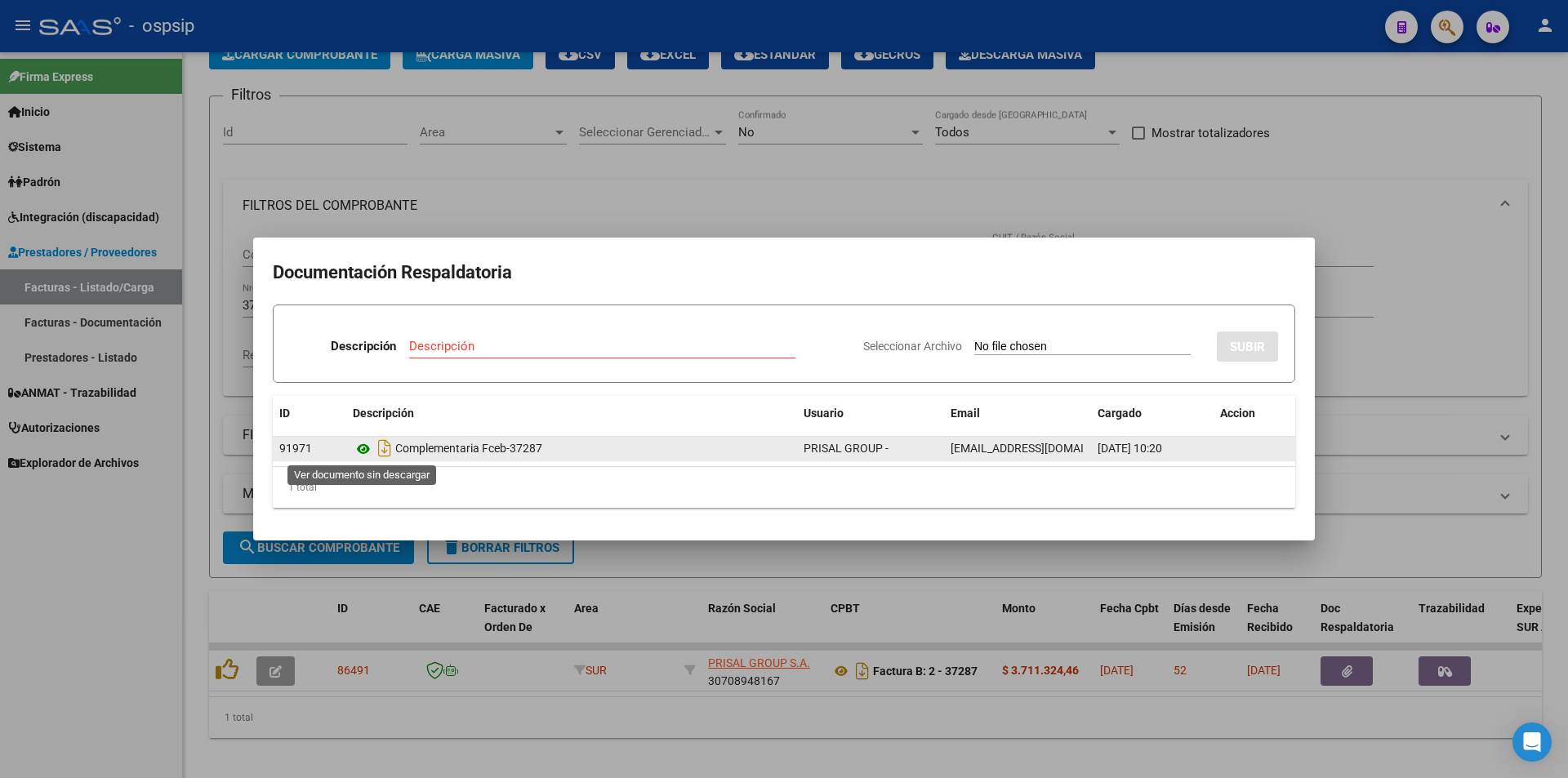
click at [364, 450] on icon at bounding box center [363, 448] width 21 height 19
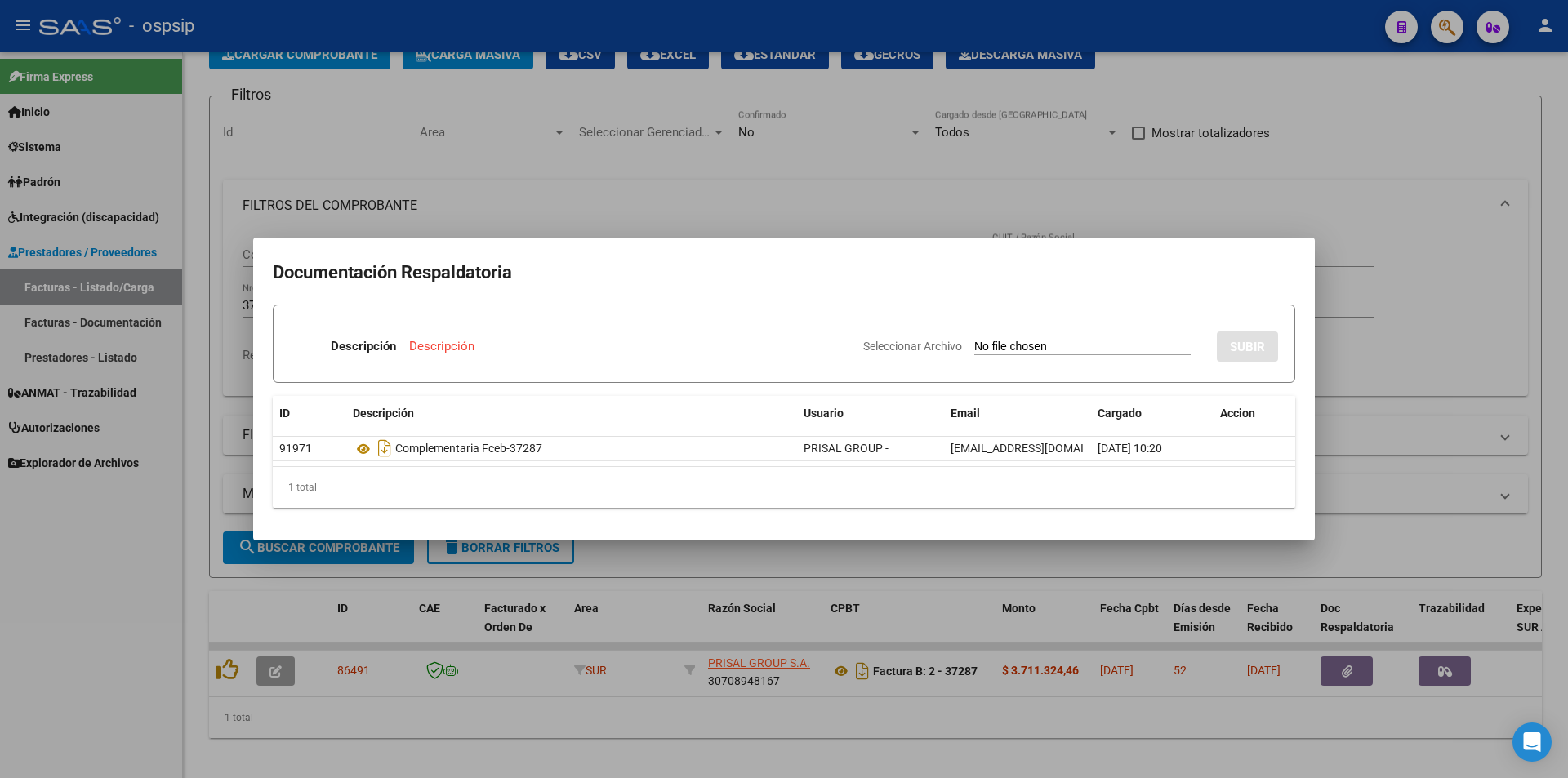
click at [581, 172] on div at bounding box center [784, 389] width 1568 height 778
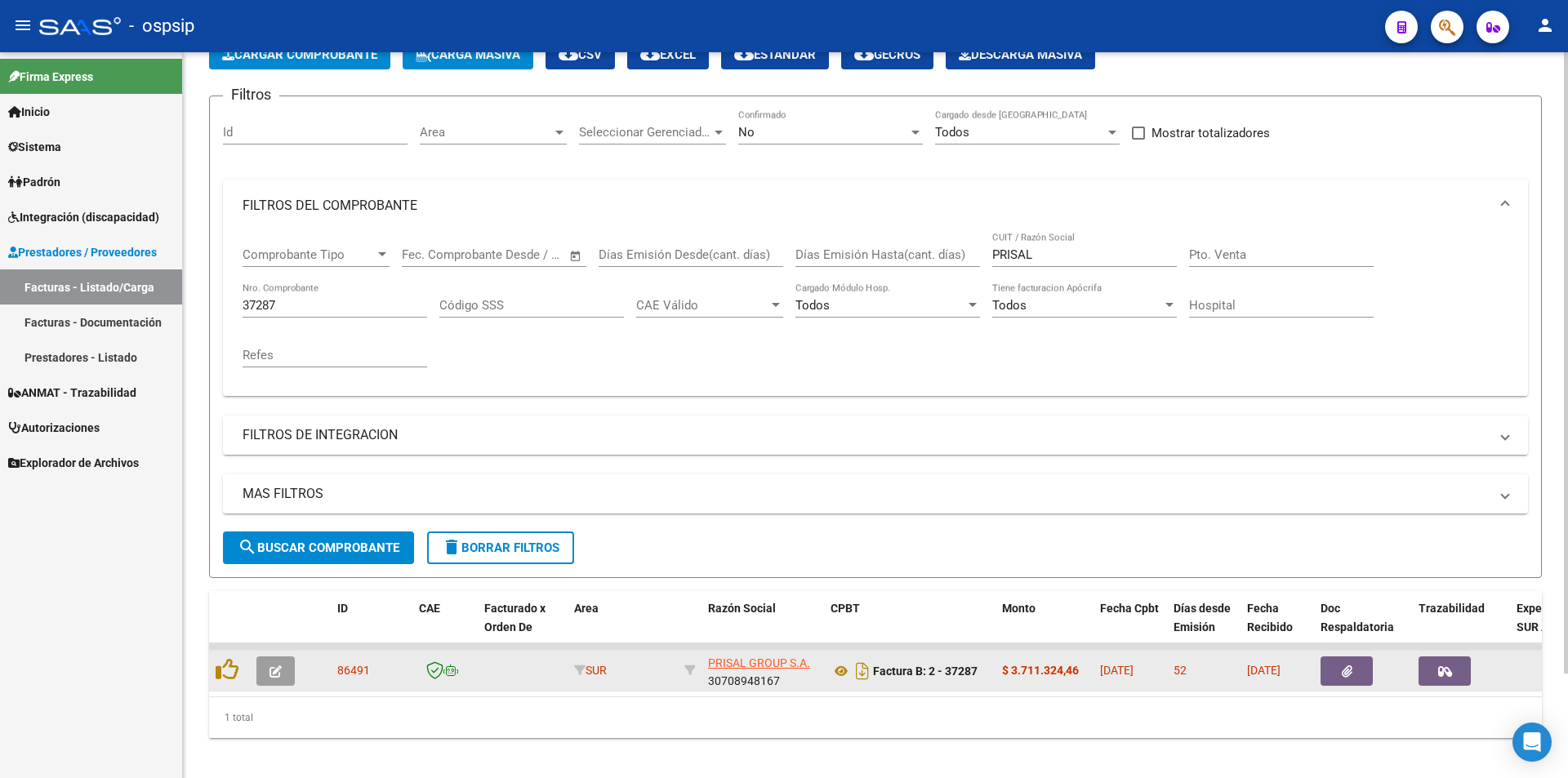
click at [1452, 669] on button "button" at bounding box center [1444, 671] width 52 height 30
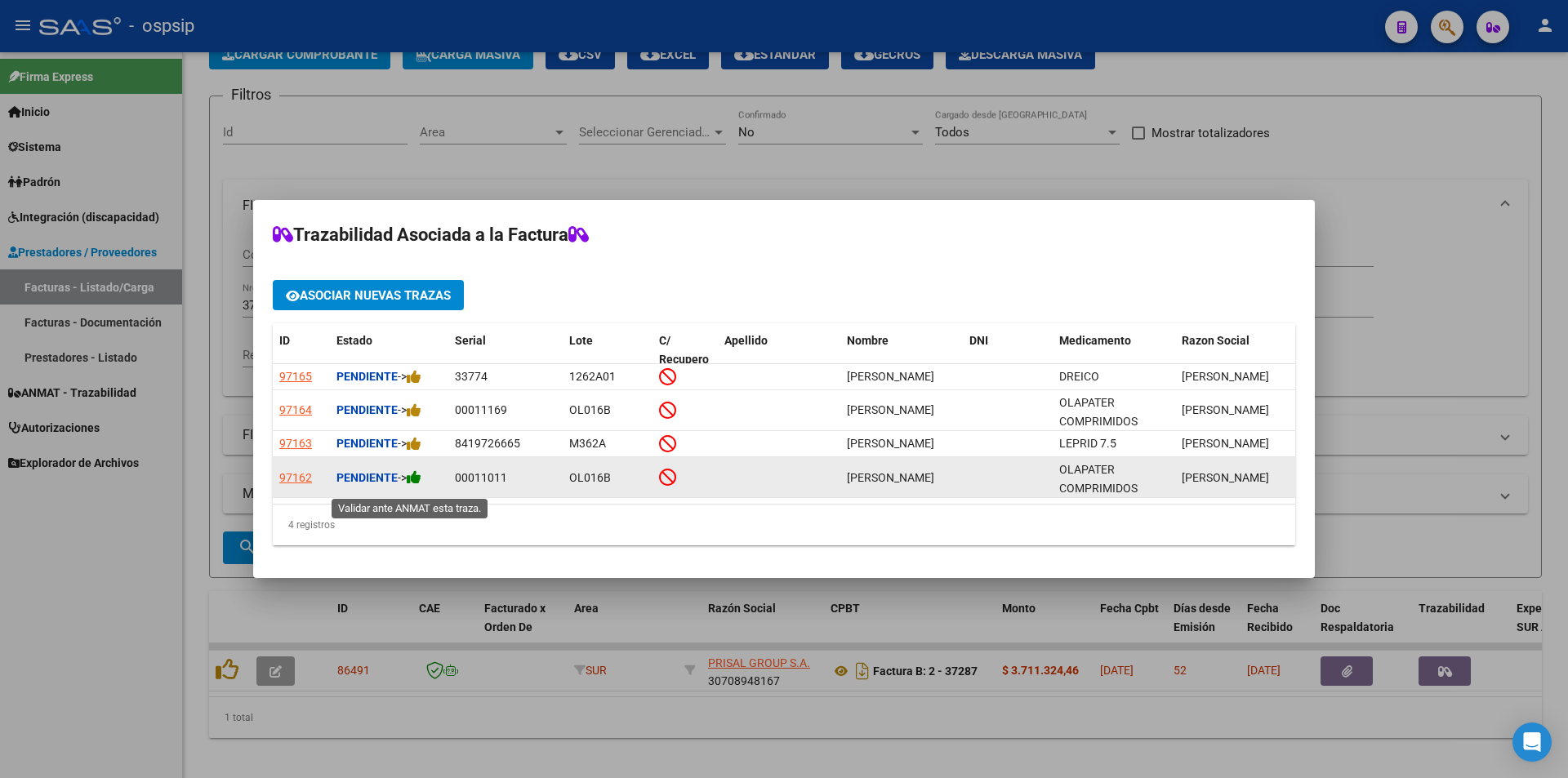
click at [414, 485] on icon at bounding box center [414, 477] width 15 height 16
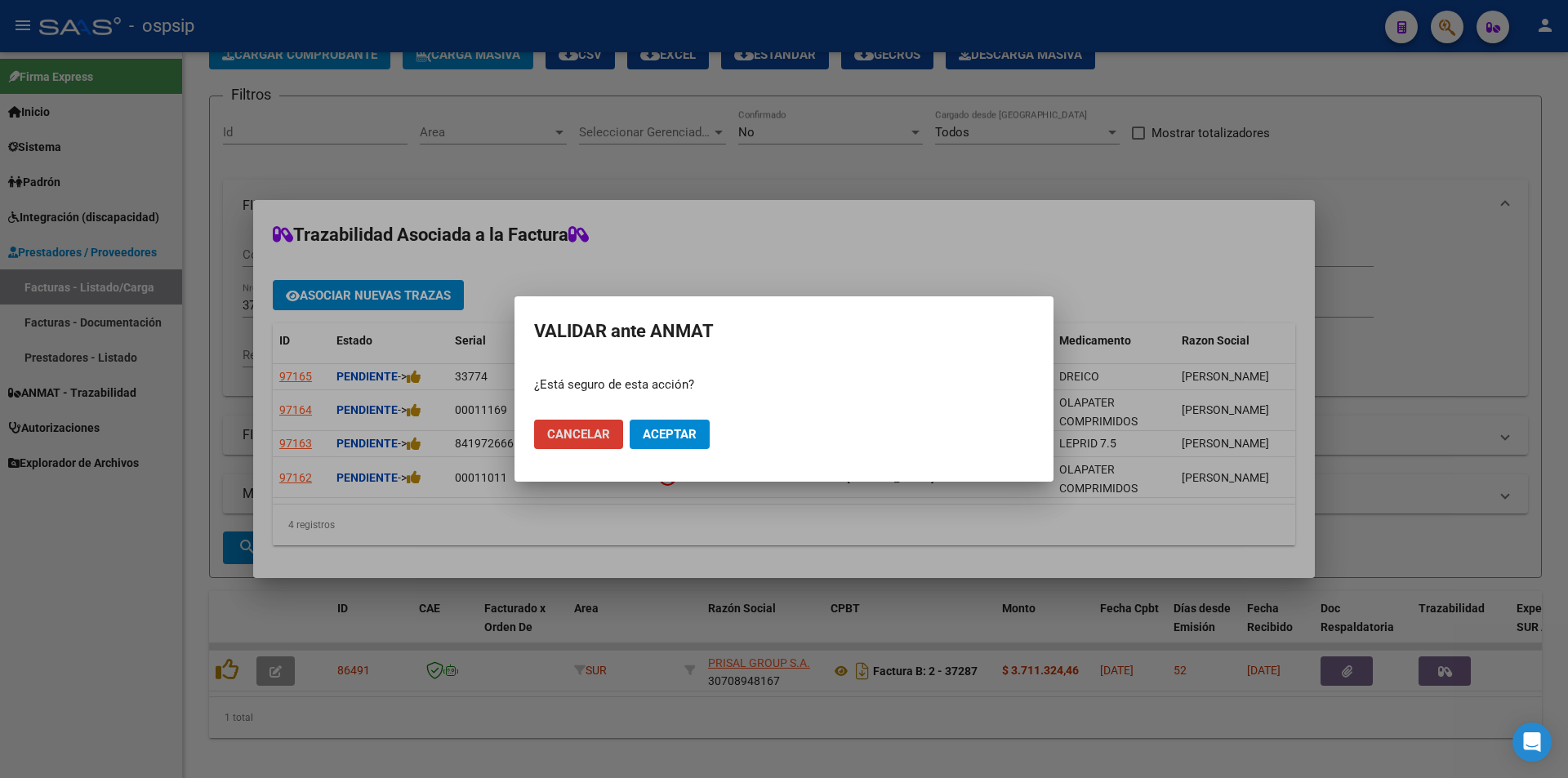
click at [673, 424] on button "Aceptar" at bounding box center [670, 434] width 80 height 30
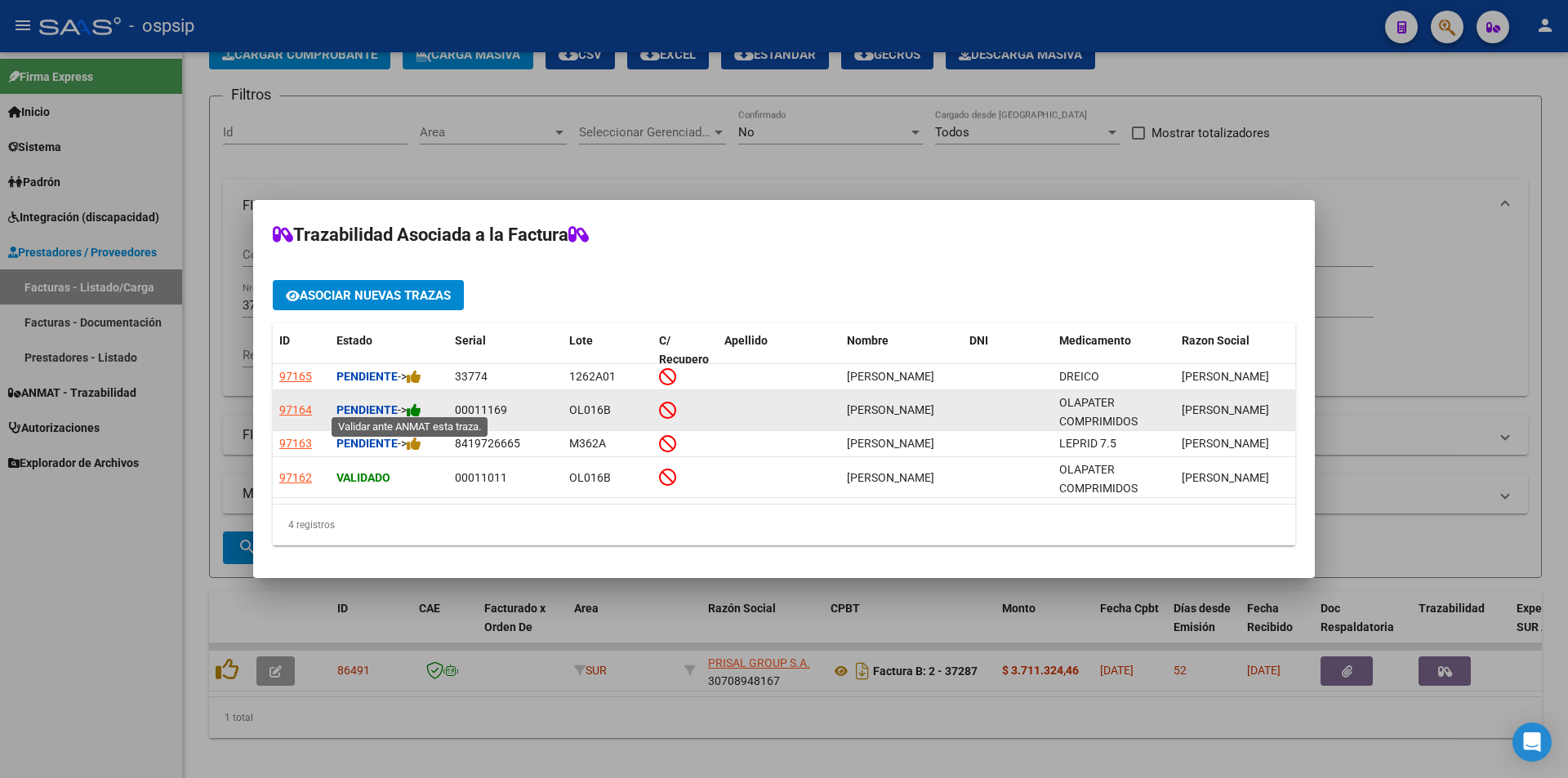
click at [422, 407] on icon at bounding box center [414, 410] width 15 height 16
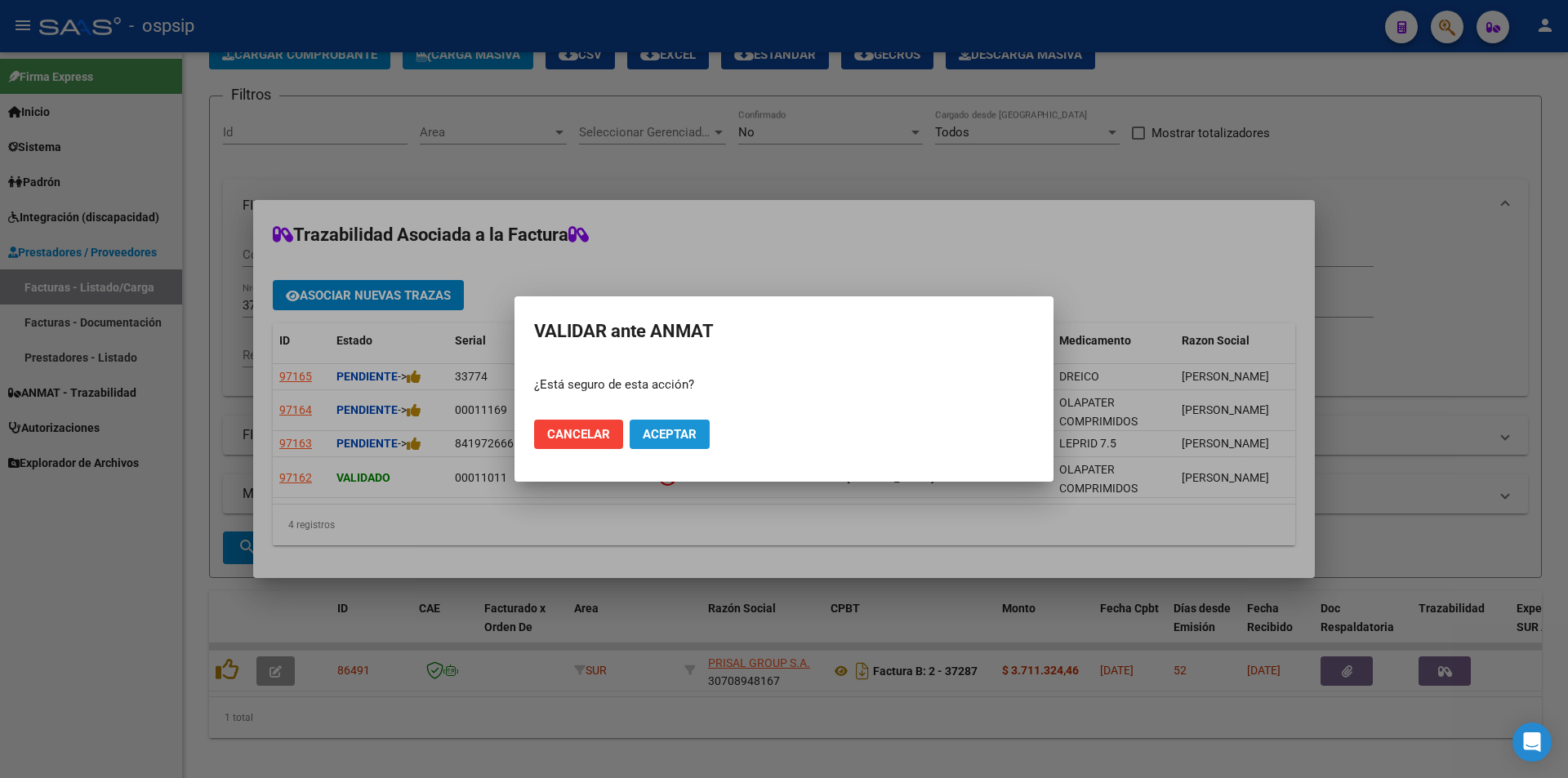
click at [655, 438] on span "Aceptar" at bounding box center [670, 434] width 54 height 15
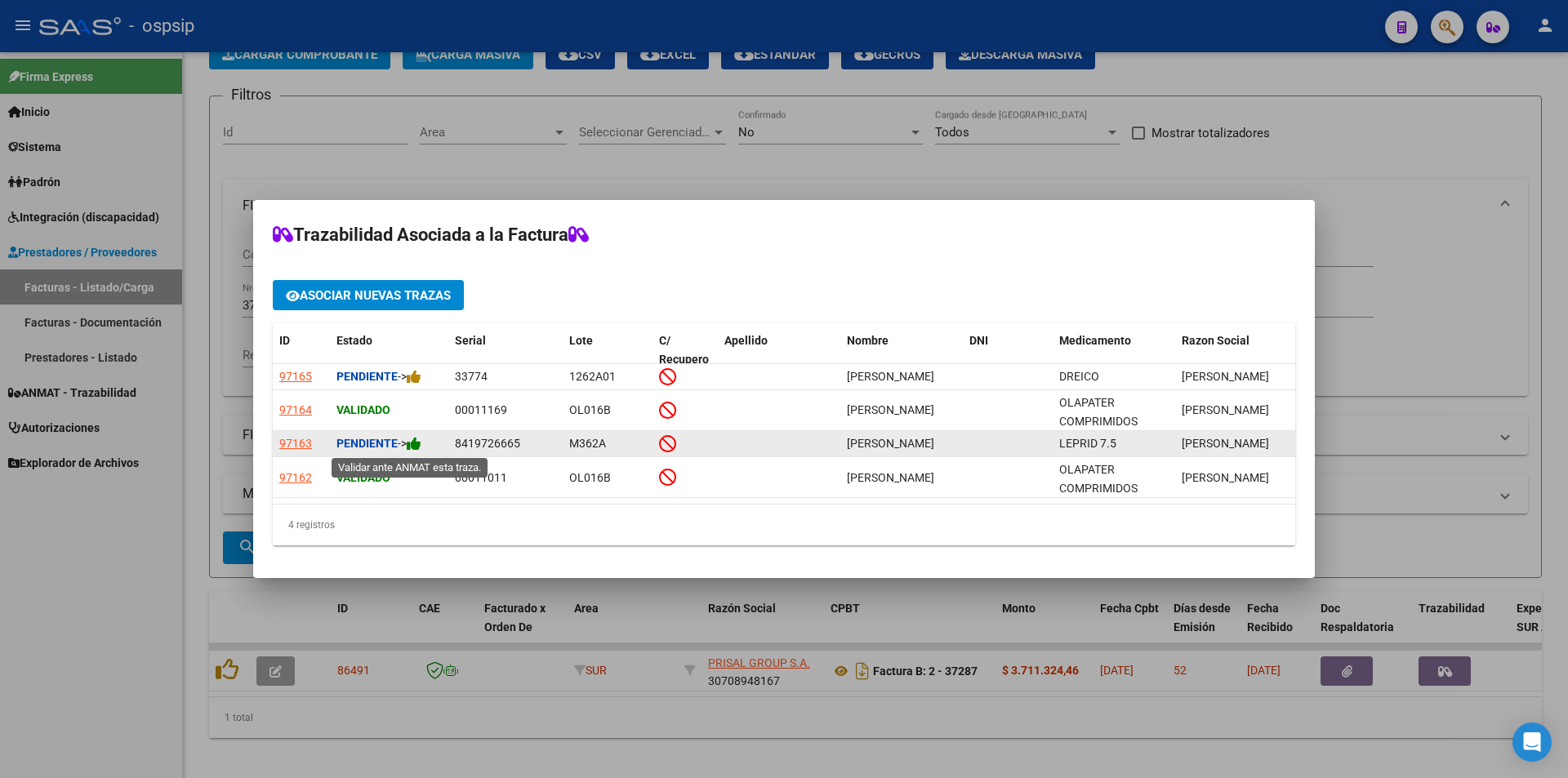
click at [416, 447] on icon at bounding box center [414, 444] width 15 height 16
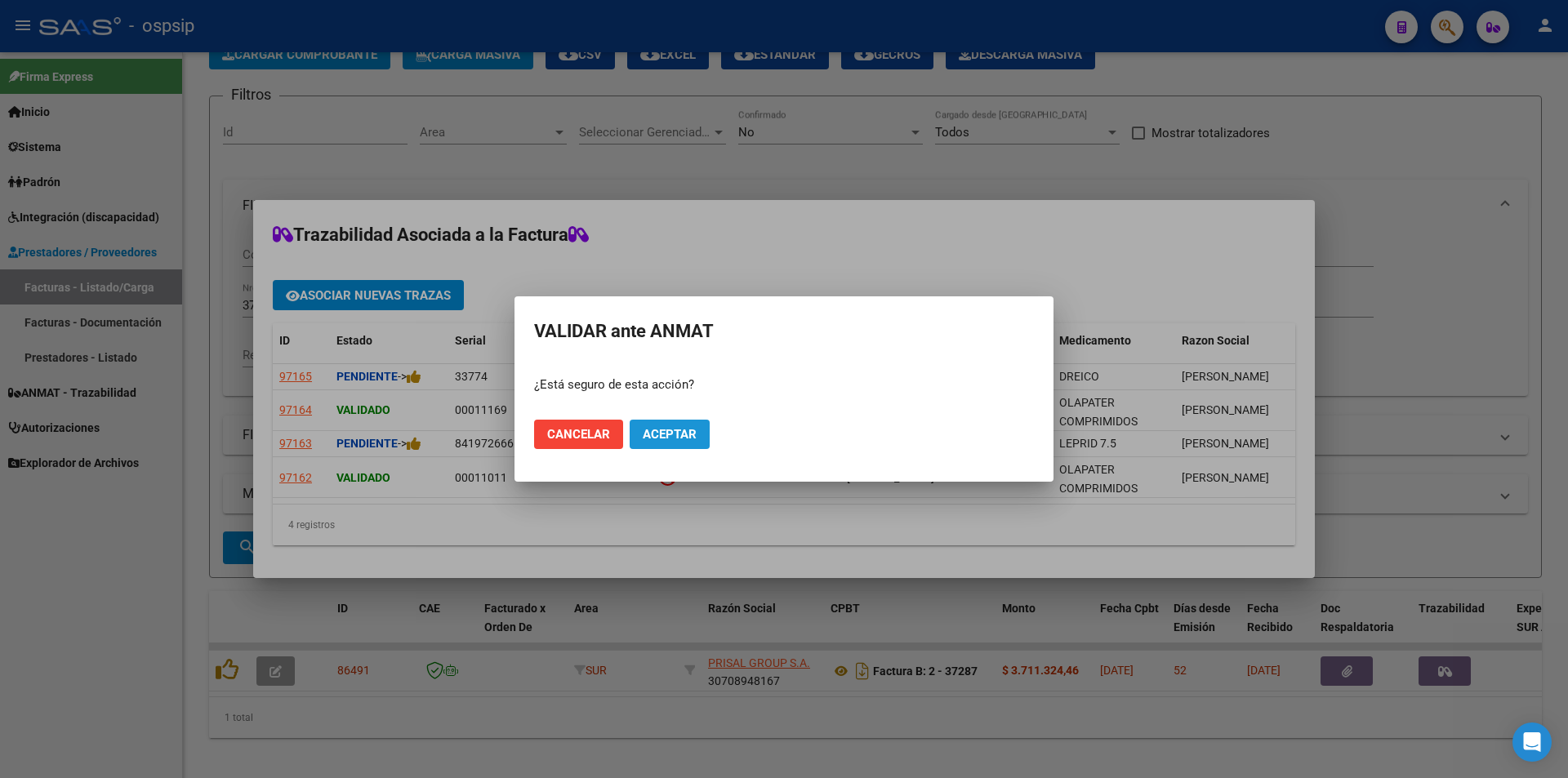
click at [648, 437] on span "Aceptar" at bounding box center [670, 434] width 54 height 15
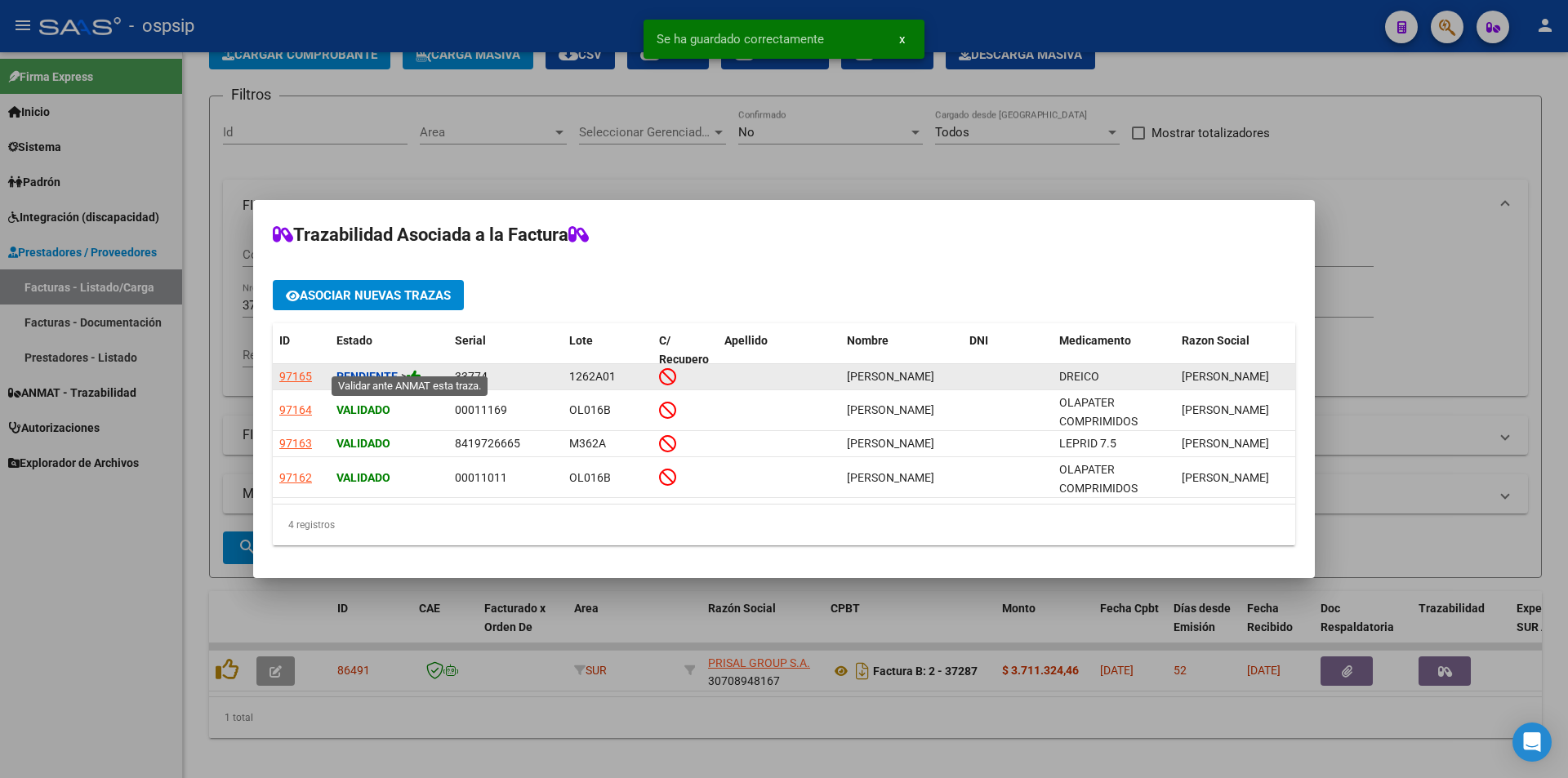
click at [414, 369] on icon at bounding box center [414, 376] width 15 height 16
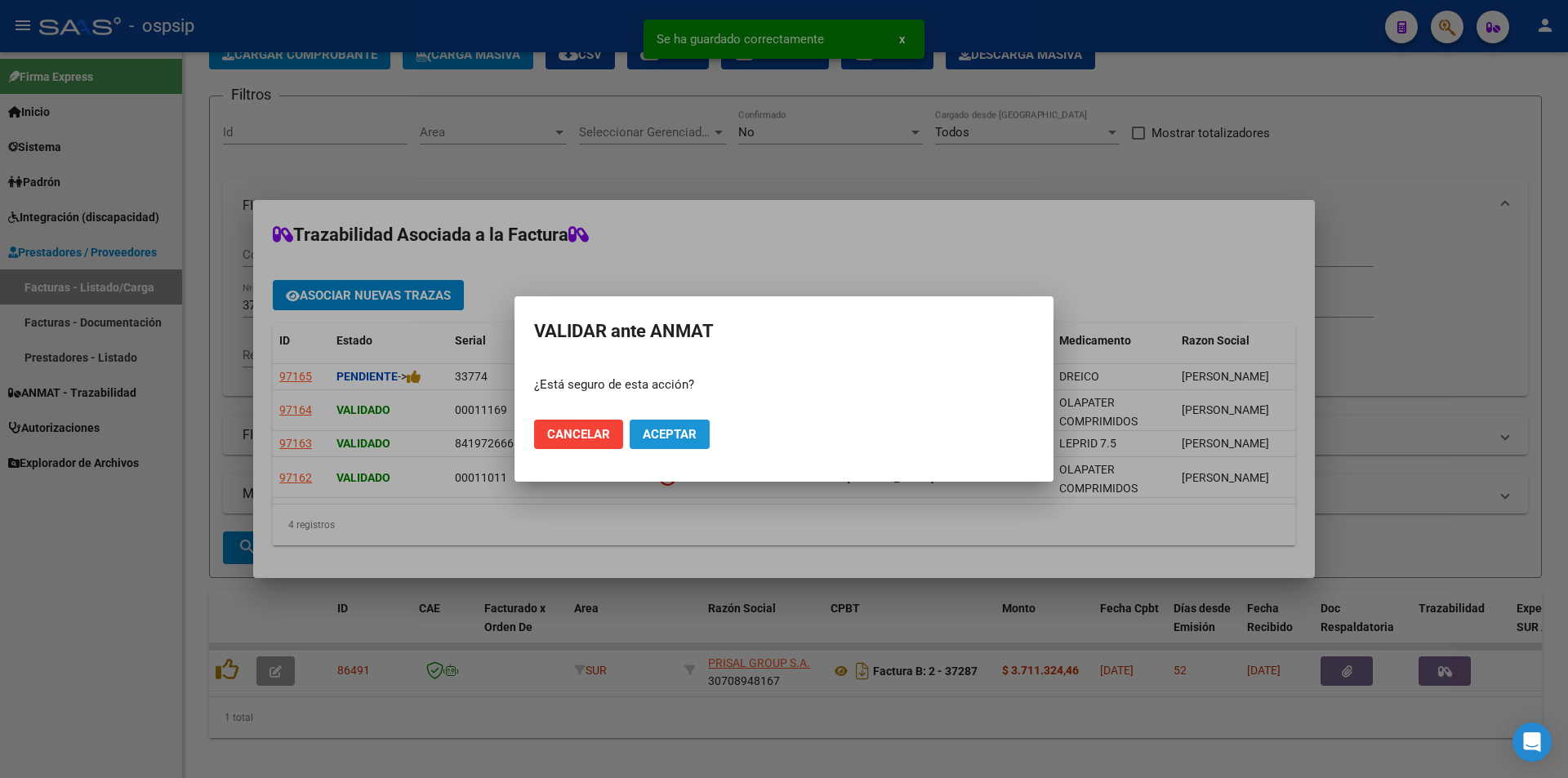
click at [668, 434] on span "Aceptar" at bounding box center [670, 434] width 54 height 15
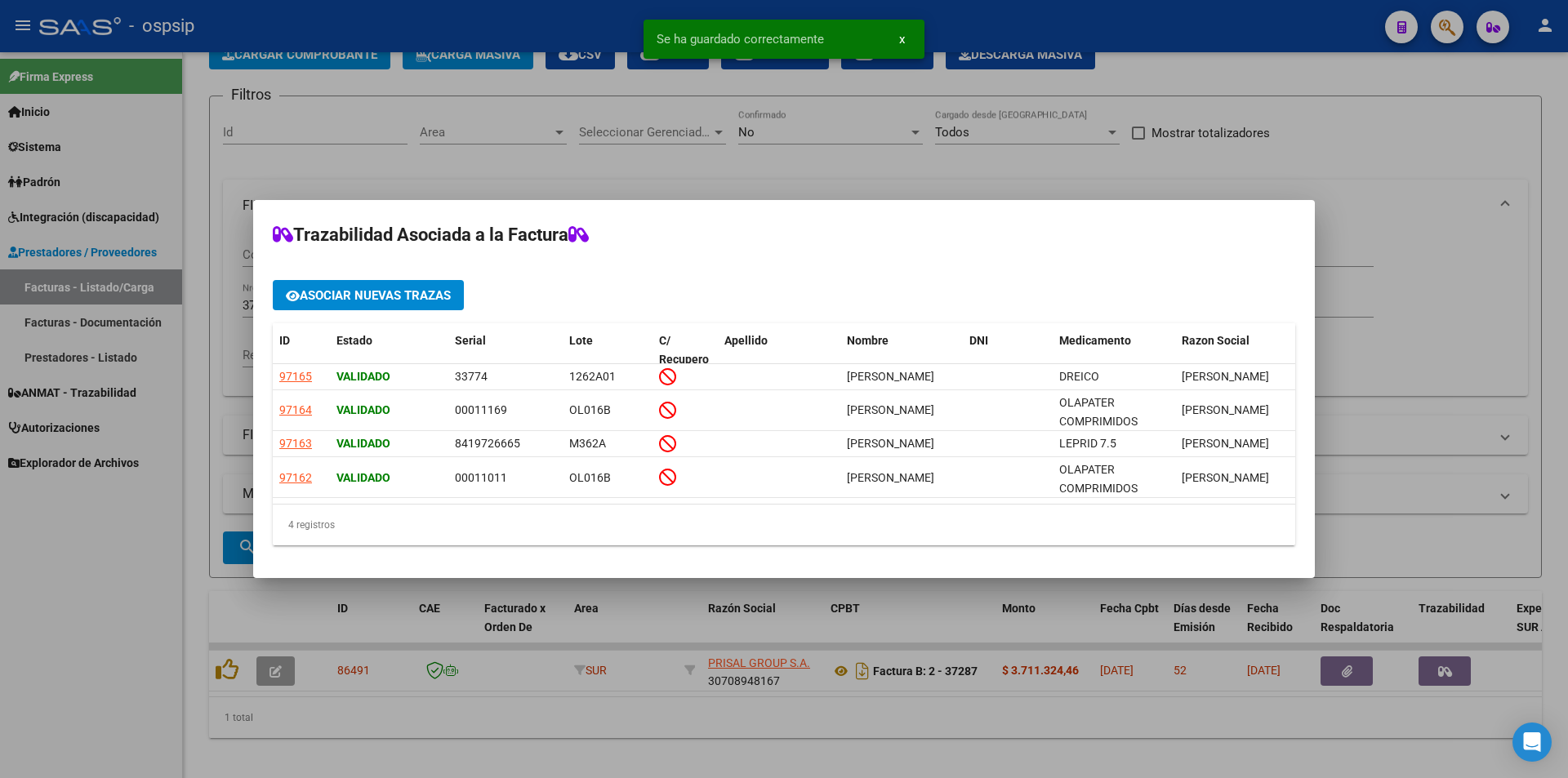
click at [176, 614] on div at bounding box center [784, 389] width 1568 height 778
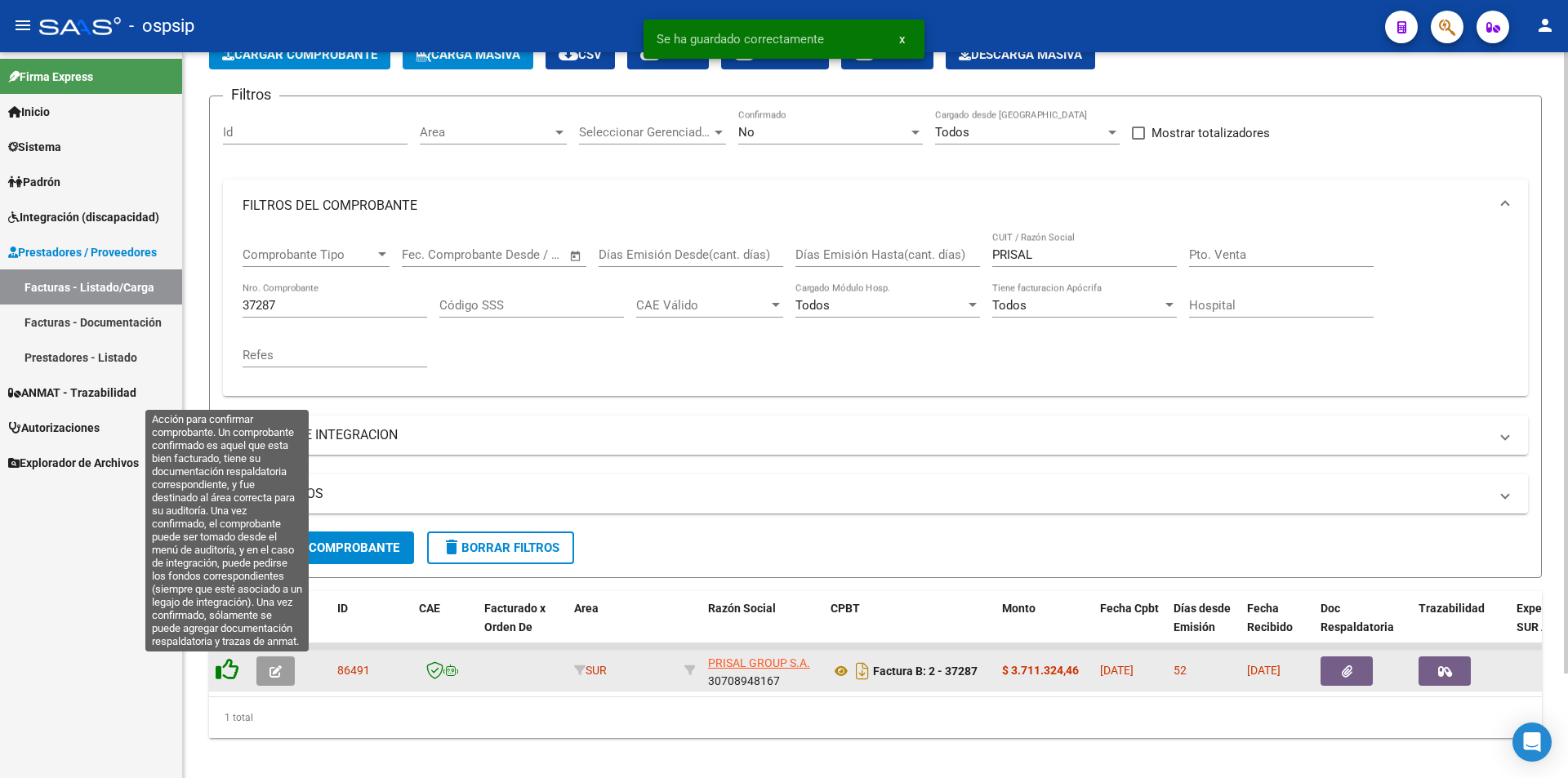
click at [228, 672] on icon at bounding box center [227, 669] width 23 height 23
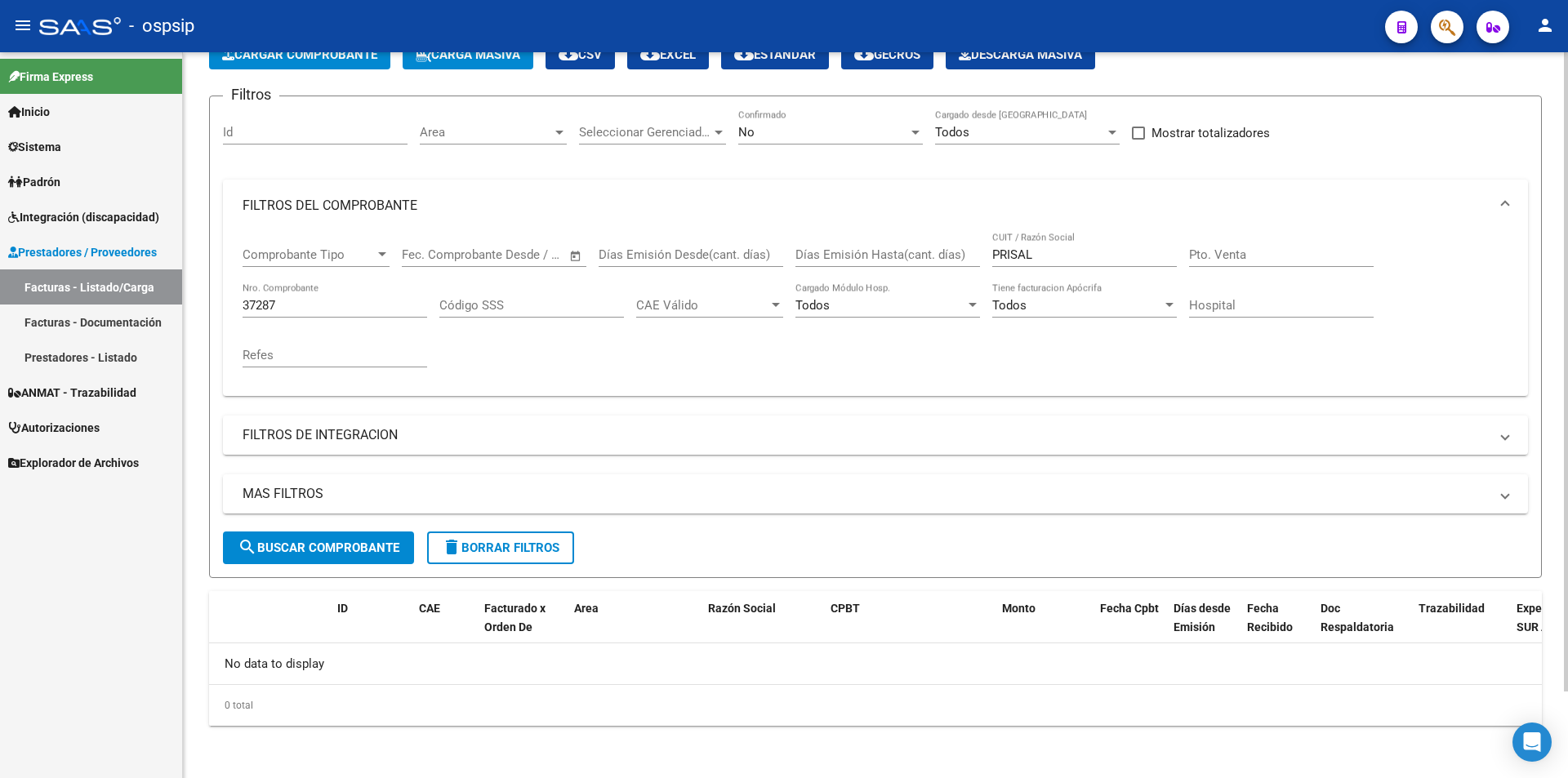
click at [297, 292] on div "37287 Nro. Comprobante" at bounding box center [334, 300] width 185 height 35
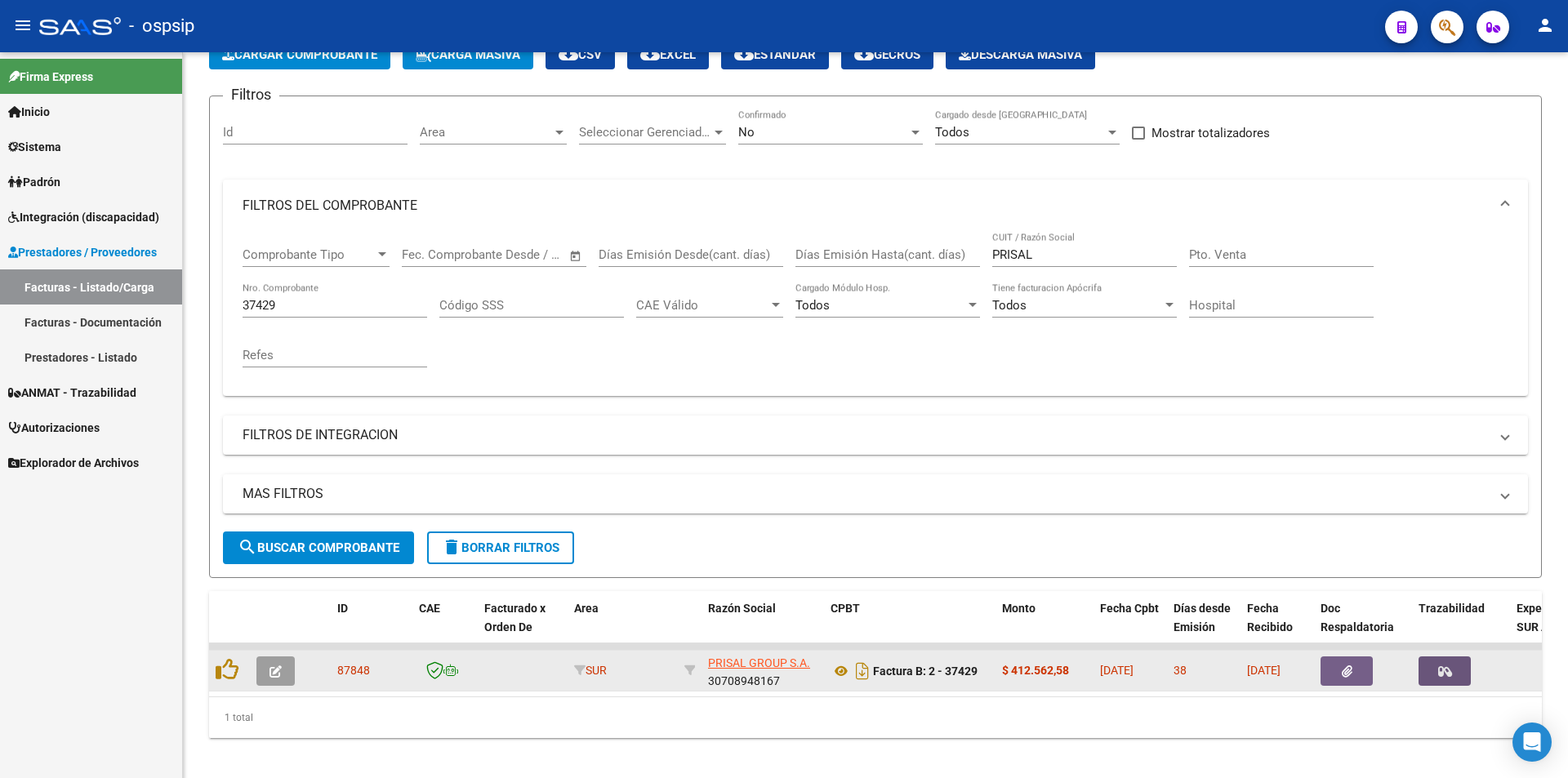
click at [1448, 678] on icon "button" at bounding box center [1445, 671] width 14 height 12
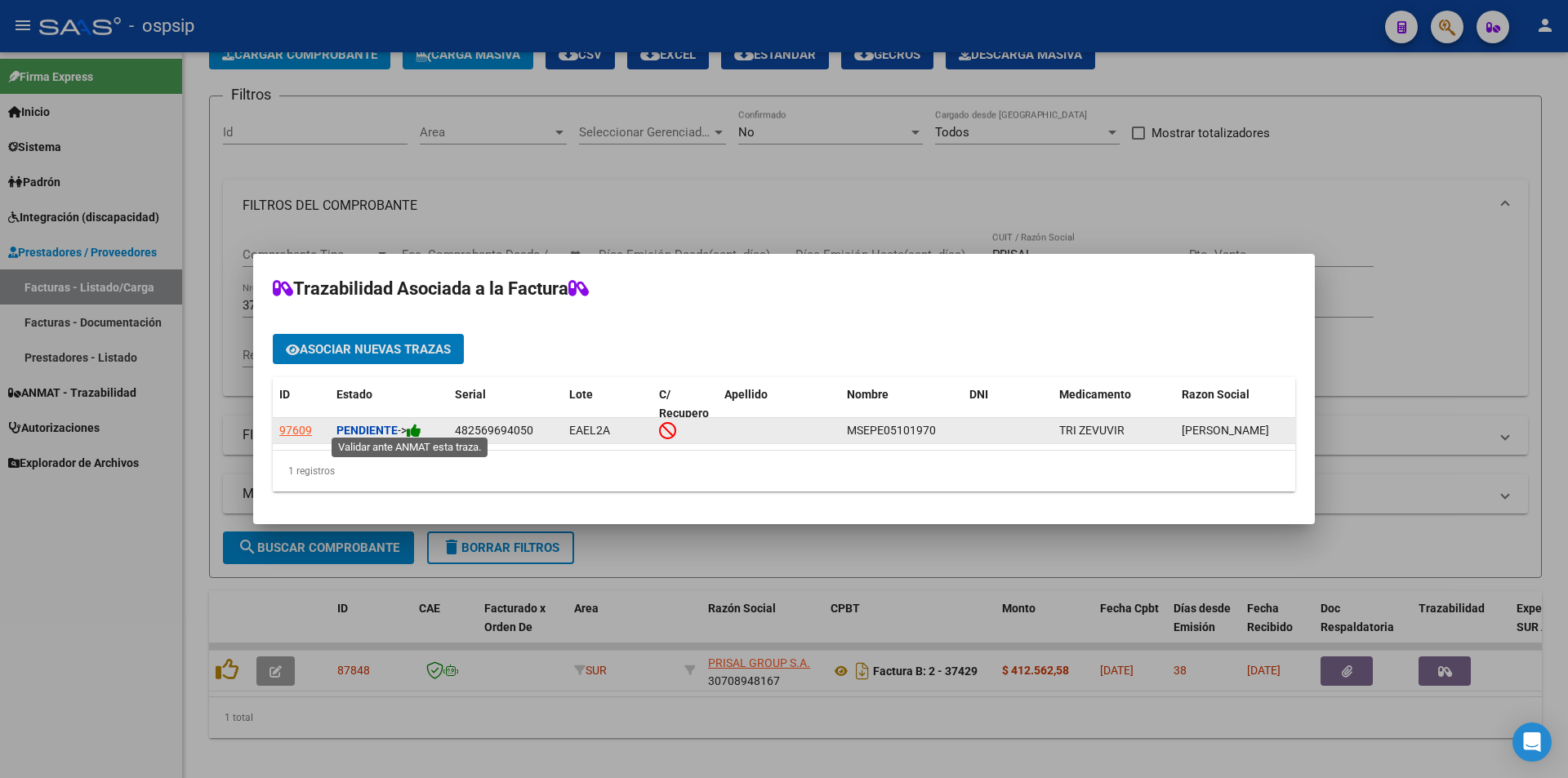
click at [418, 423] on icon at bounding box center [414, 431] width 15 height 16
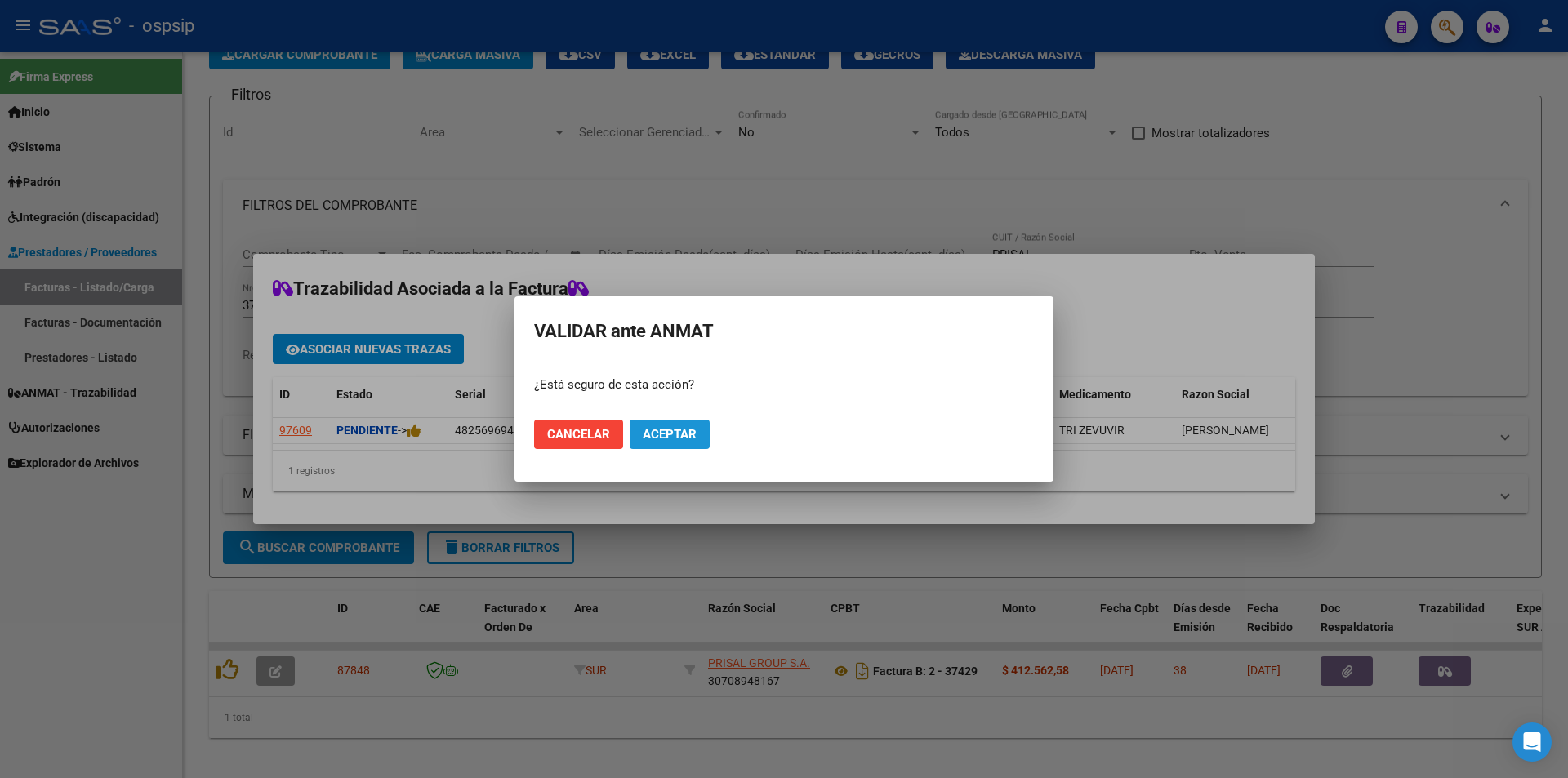
click at [693, 438] on span "Aceptar" at bounding box center [670, 434] width 54 height 15
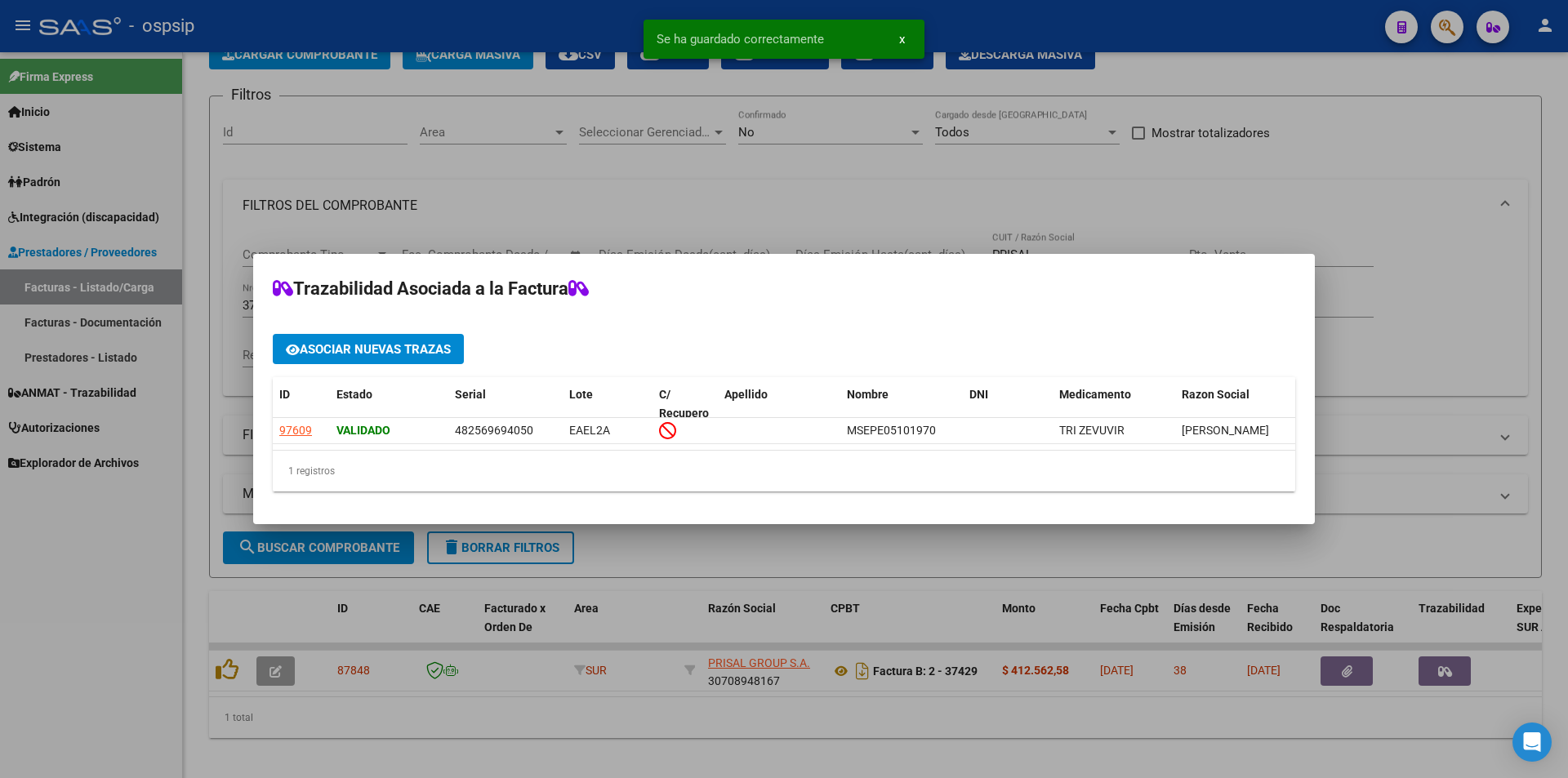
click at [138, 596] on div at bounding box center [784, 389] width 1568 height 778
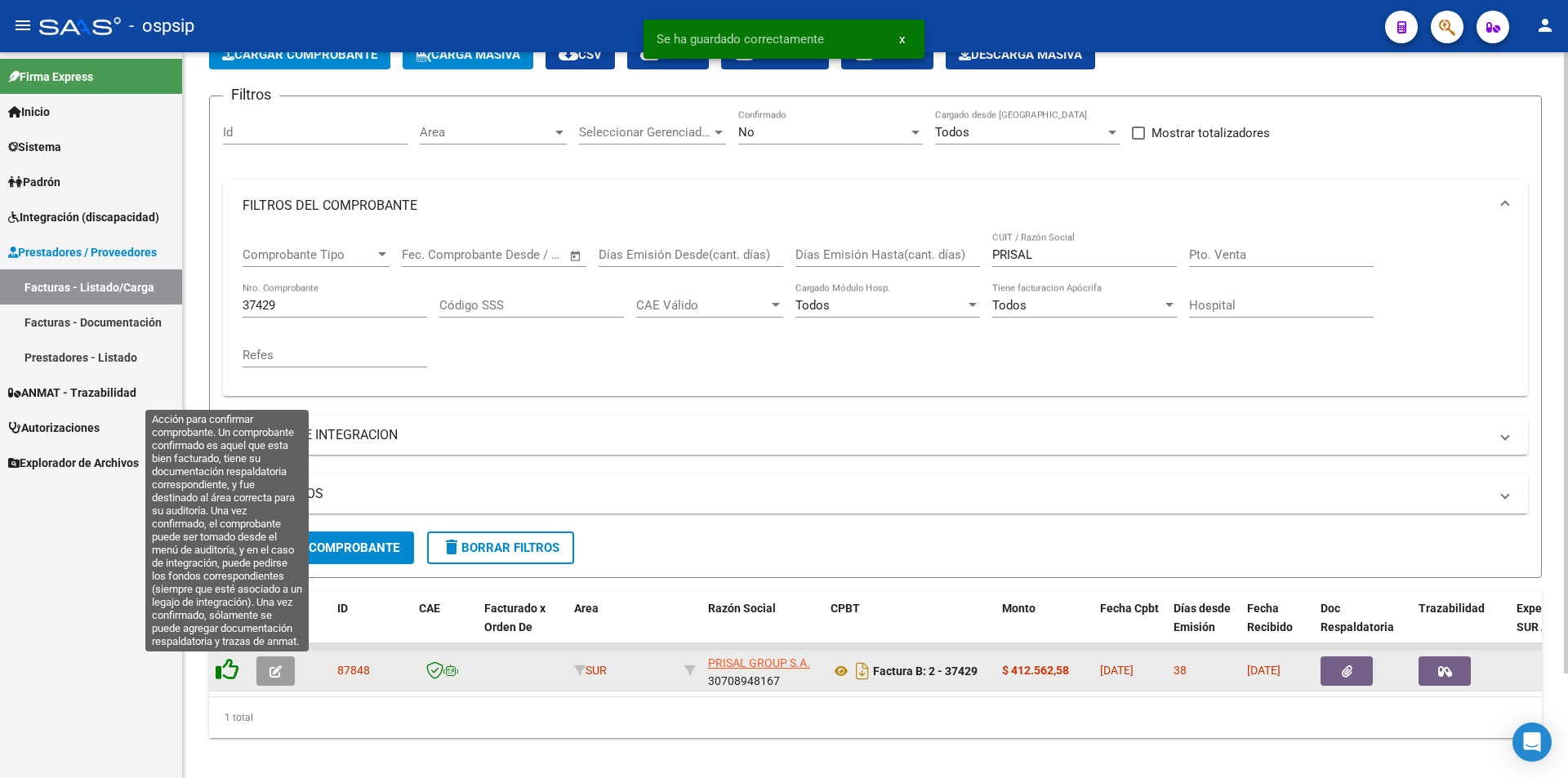
click at [229, 669] on icon at bounding box center [227, 669] width 23 height 23
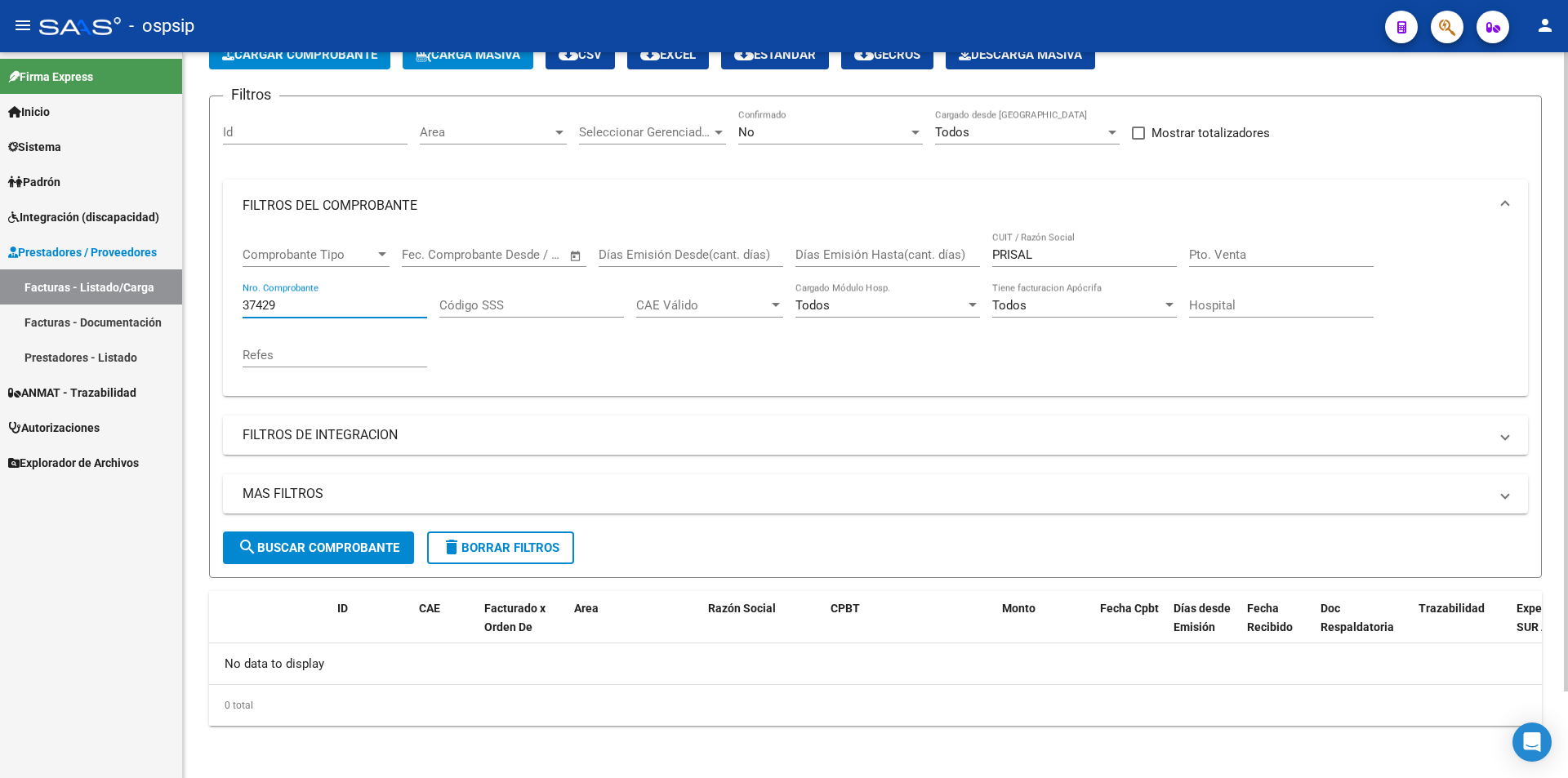
click at [320, 312] on input "37429" at bounding box center [334, 305] width 185 height 15
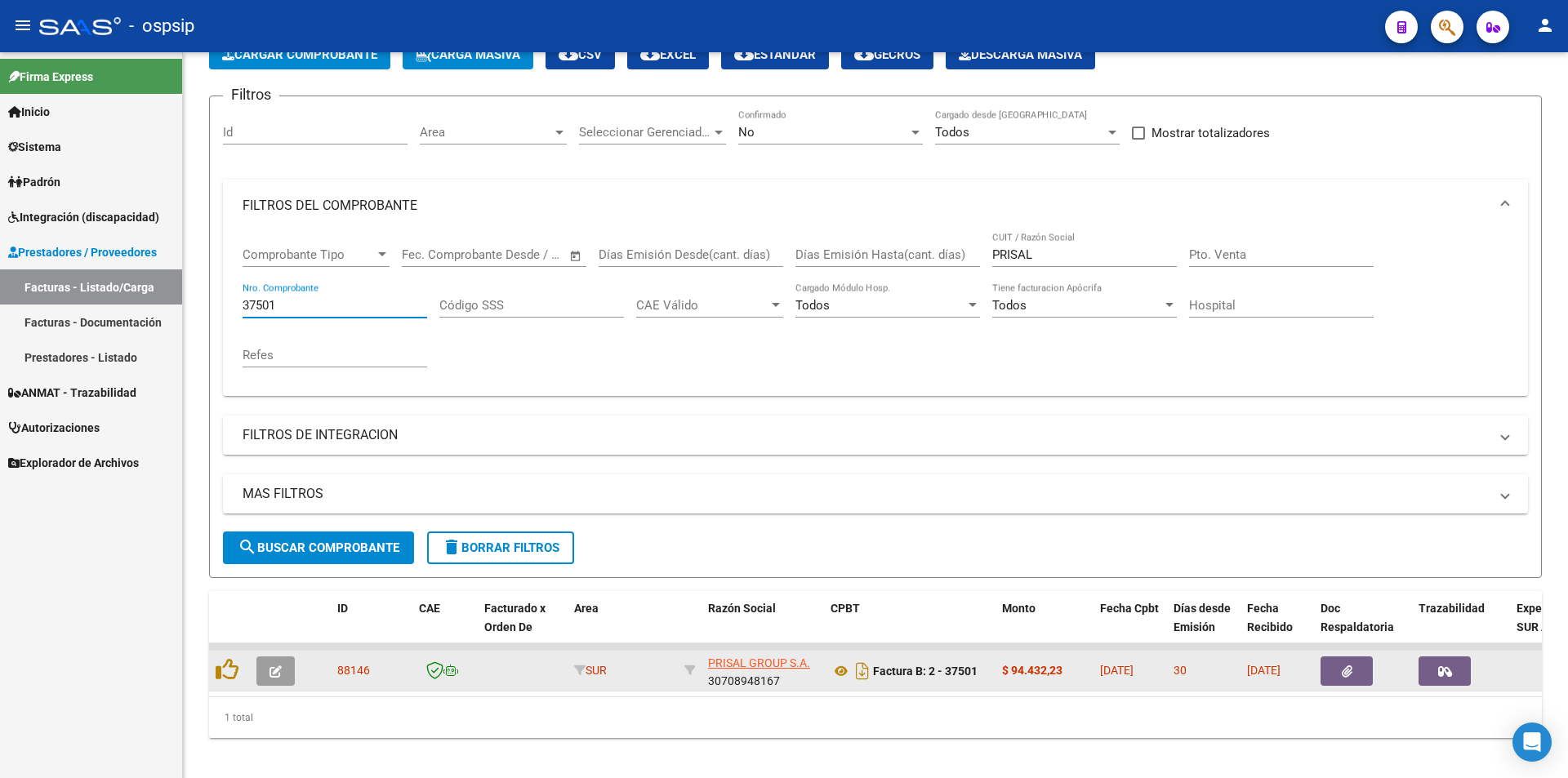
click at [1445, 667] on icon "button" at bounding box center [1445, 671] width 14 height 12
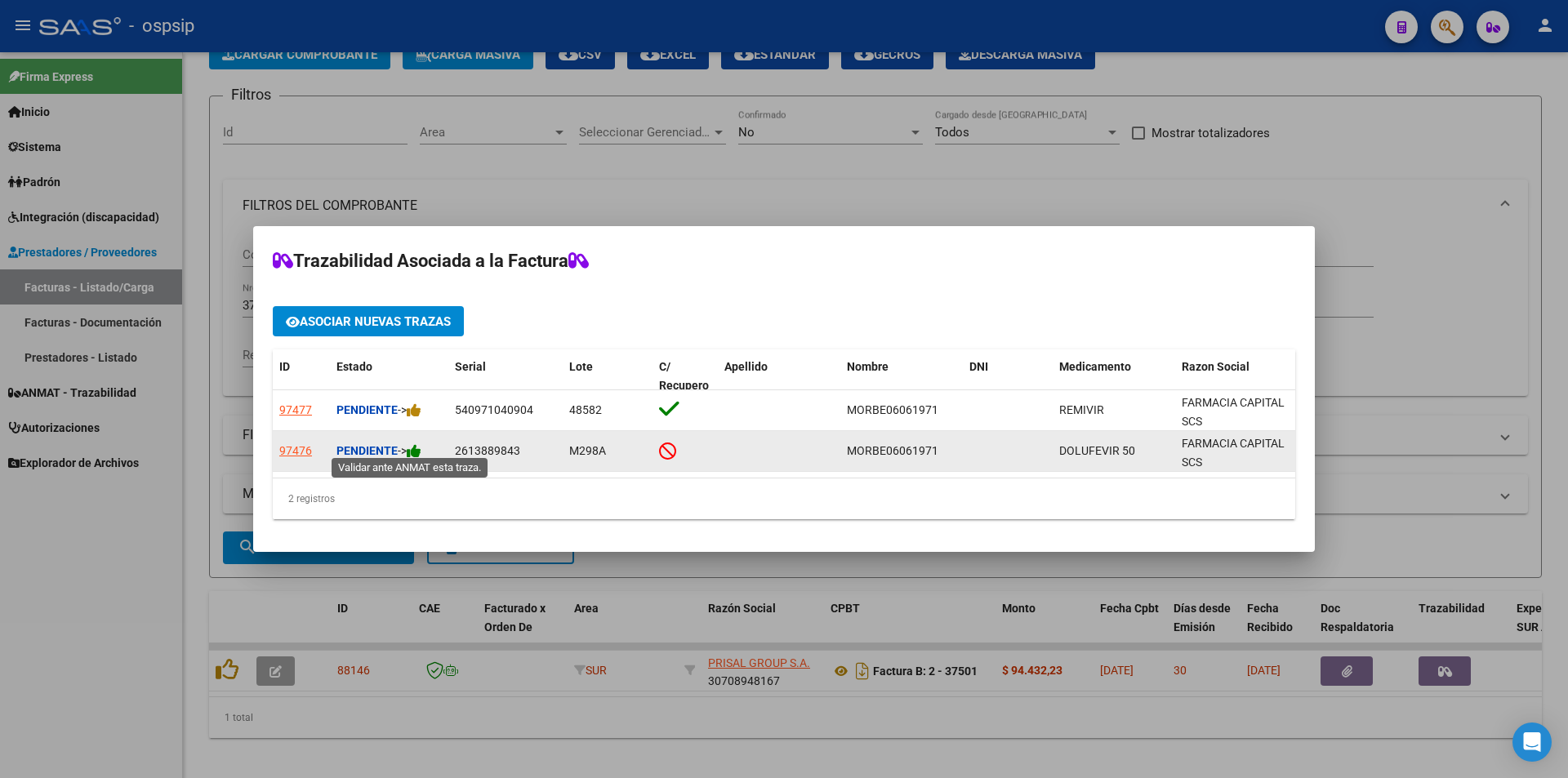
click at [422, 444] on icon at bounding box center [414, 450] width 15 height 16
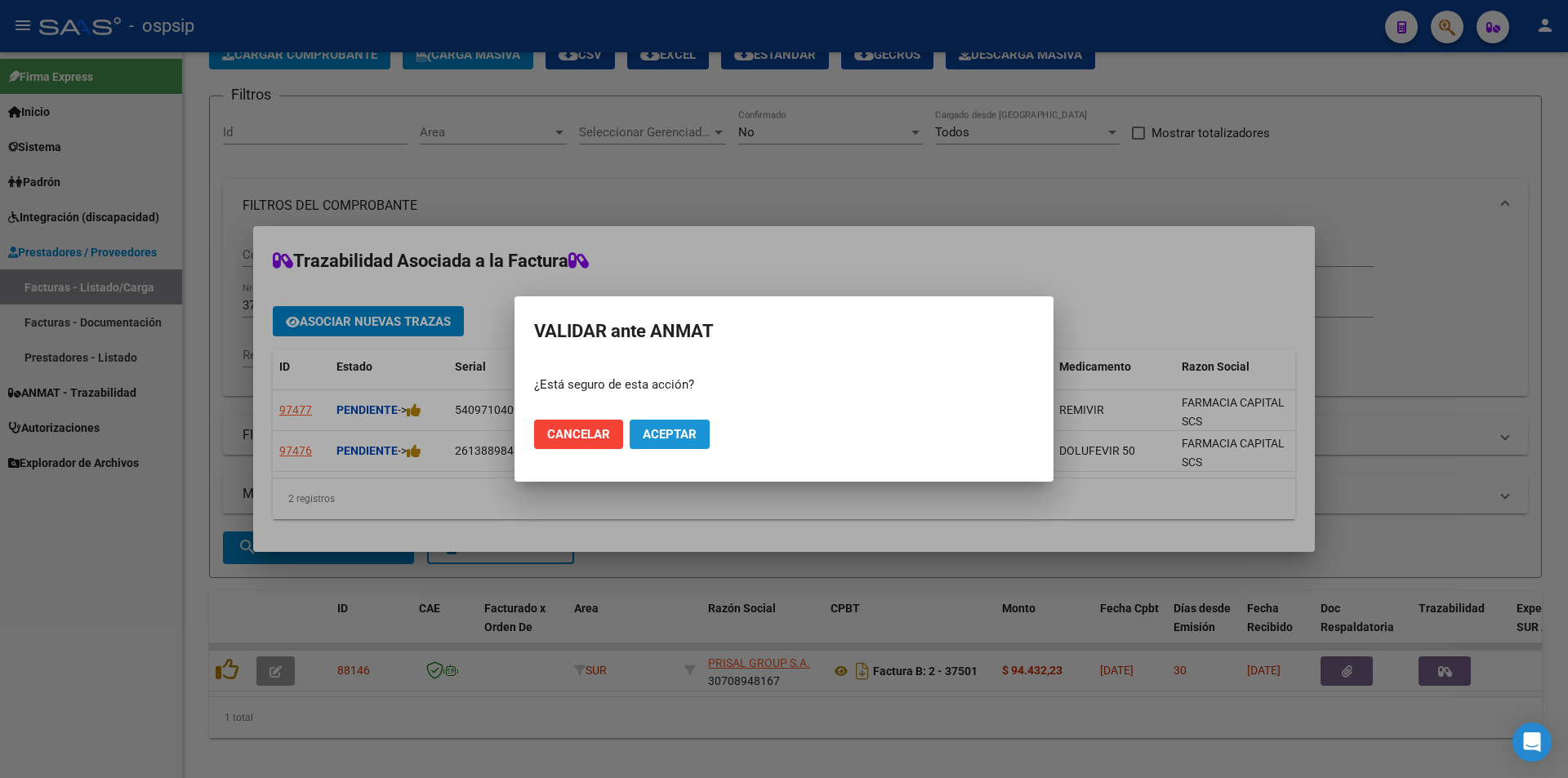
click at [665, 434] on span "Aceptar" at bounding box center [670, 434] width 54 height 15
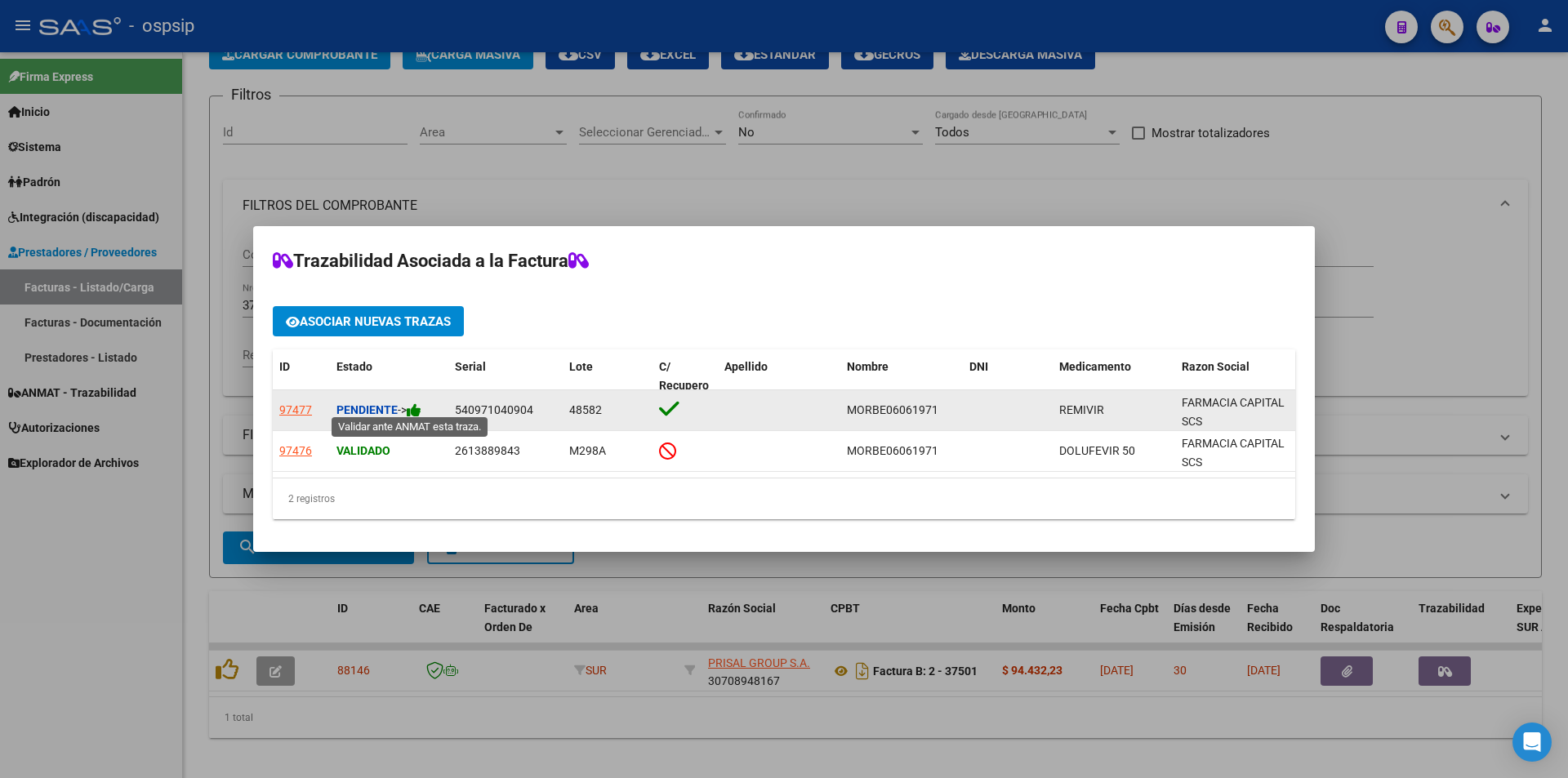
click at [419, 403] on icon at bounding box center [414, 410] width 15 height 16
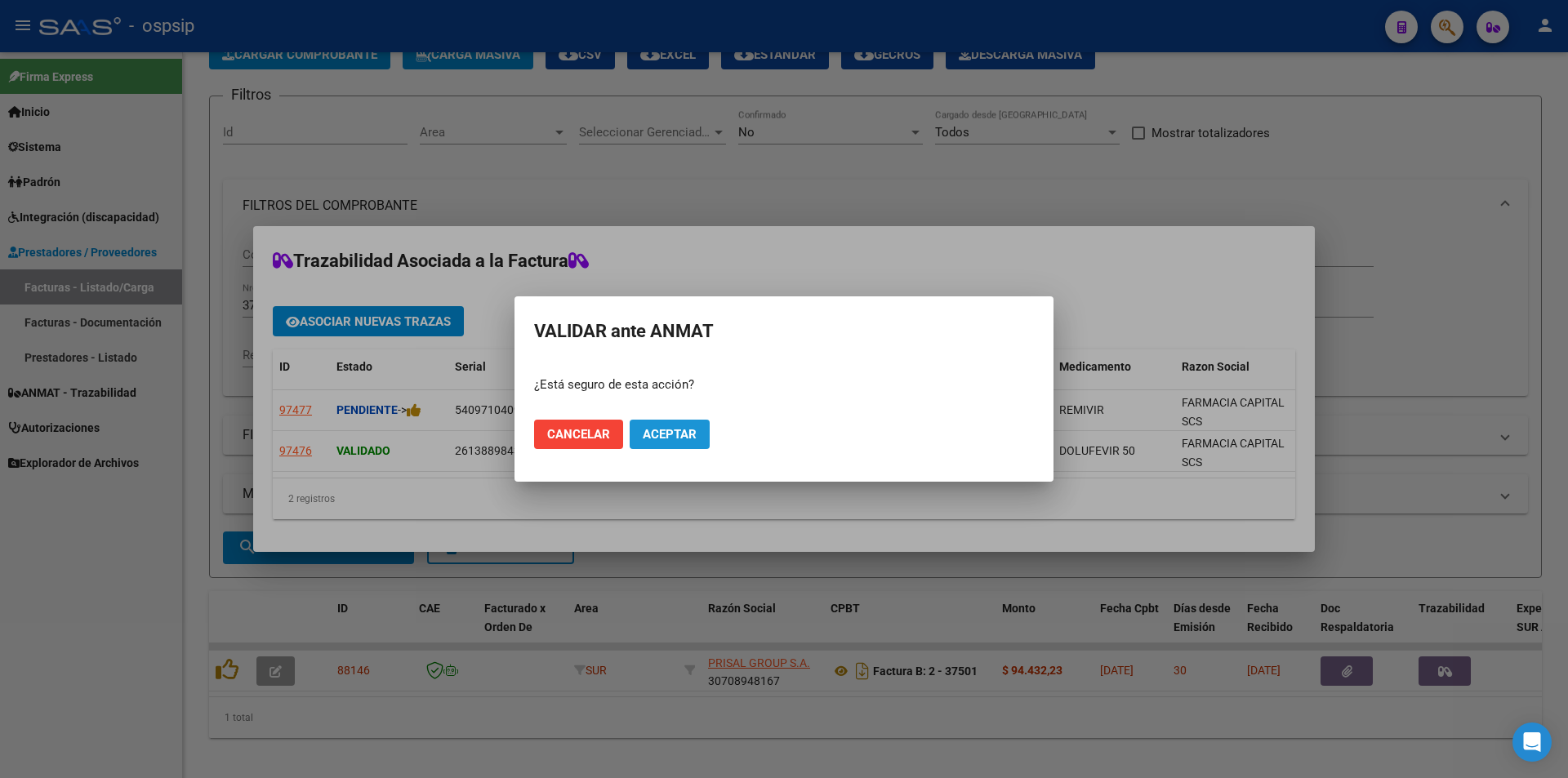
click at [679, 434] on span "Aceptar" at bounding box center [670, 434] width 54 height 15
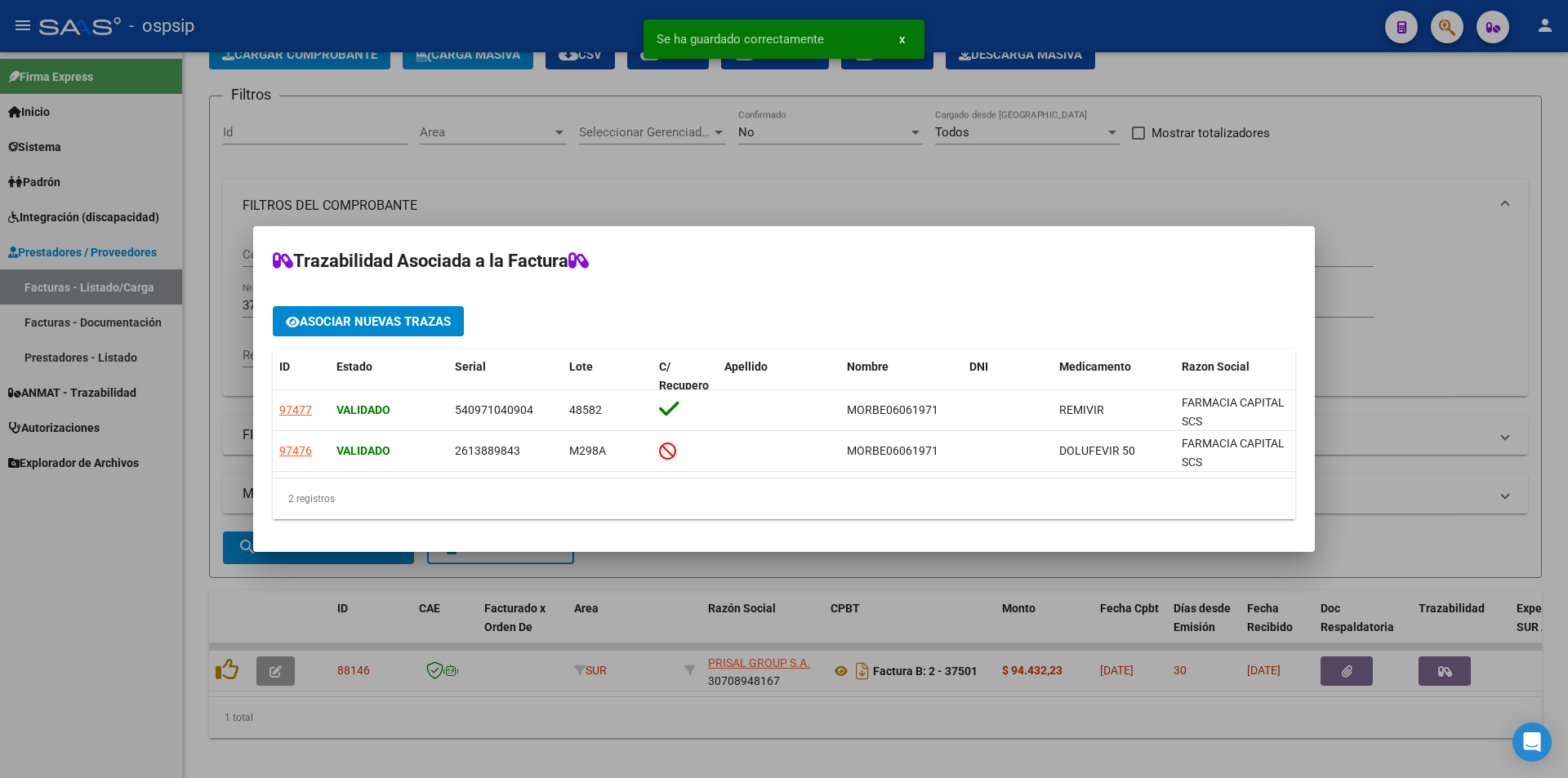
click at [115, 568] on div at bounding box center [784, 389] width 1568 height 778
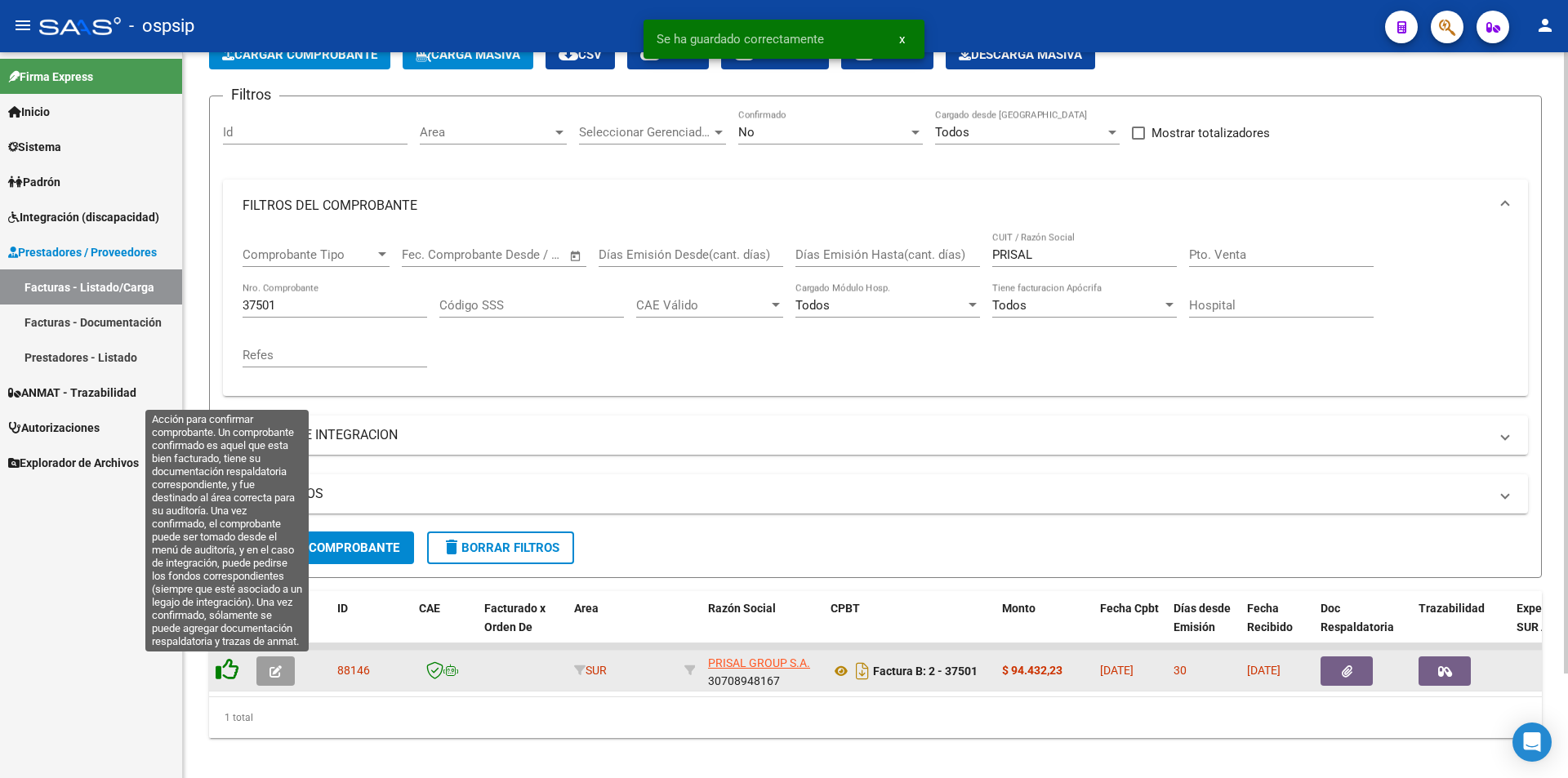
click at [227, 669] on icon at bounding box center [227, 669] width 23 height 23
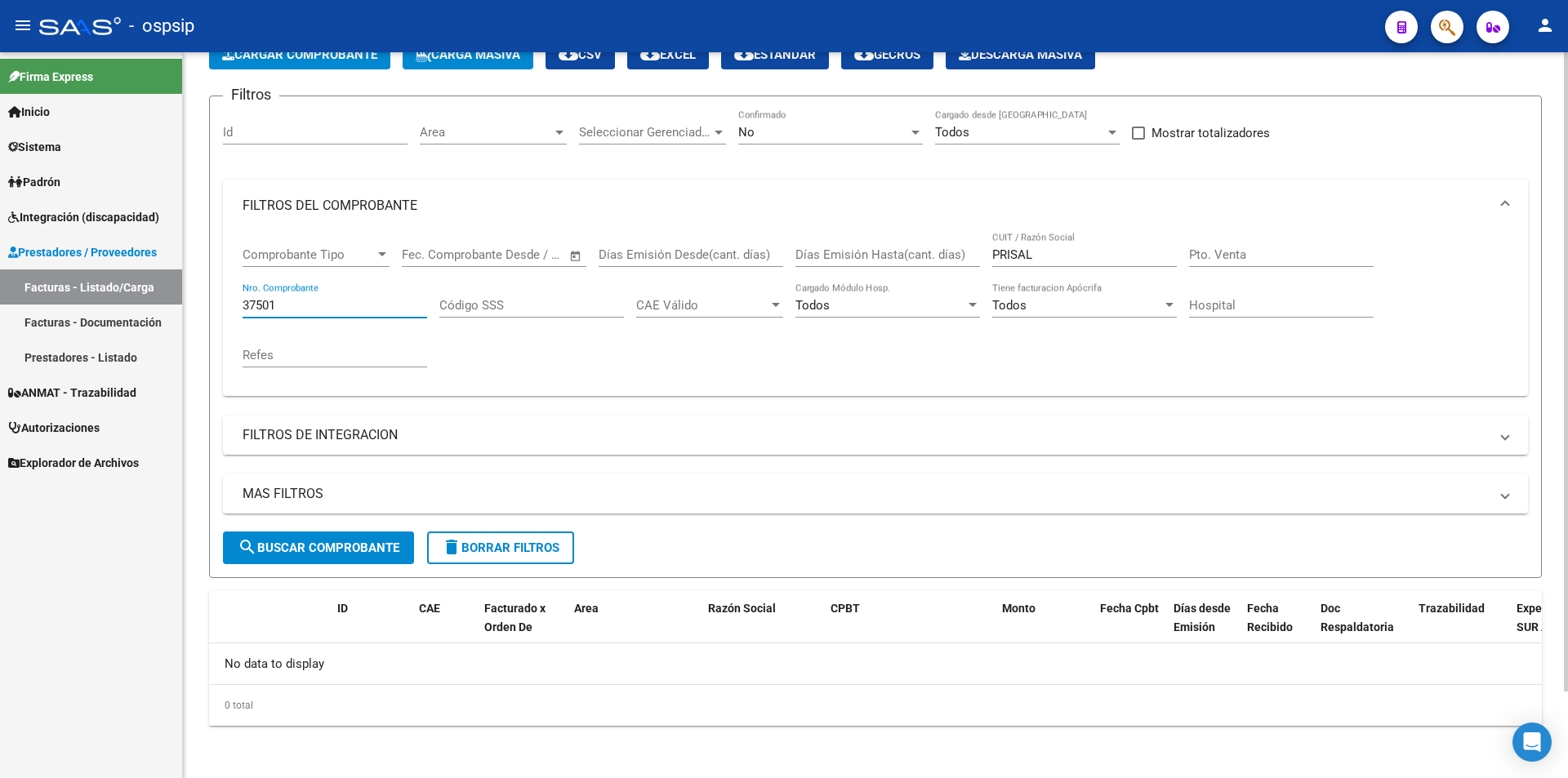
click at [304, 312] on input "37501" at bounding box center [334, 305] width 185 height 15
click at [914, 133] on div at bounding box center [915, 133] width 8 height 4
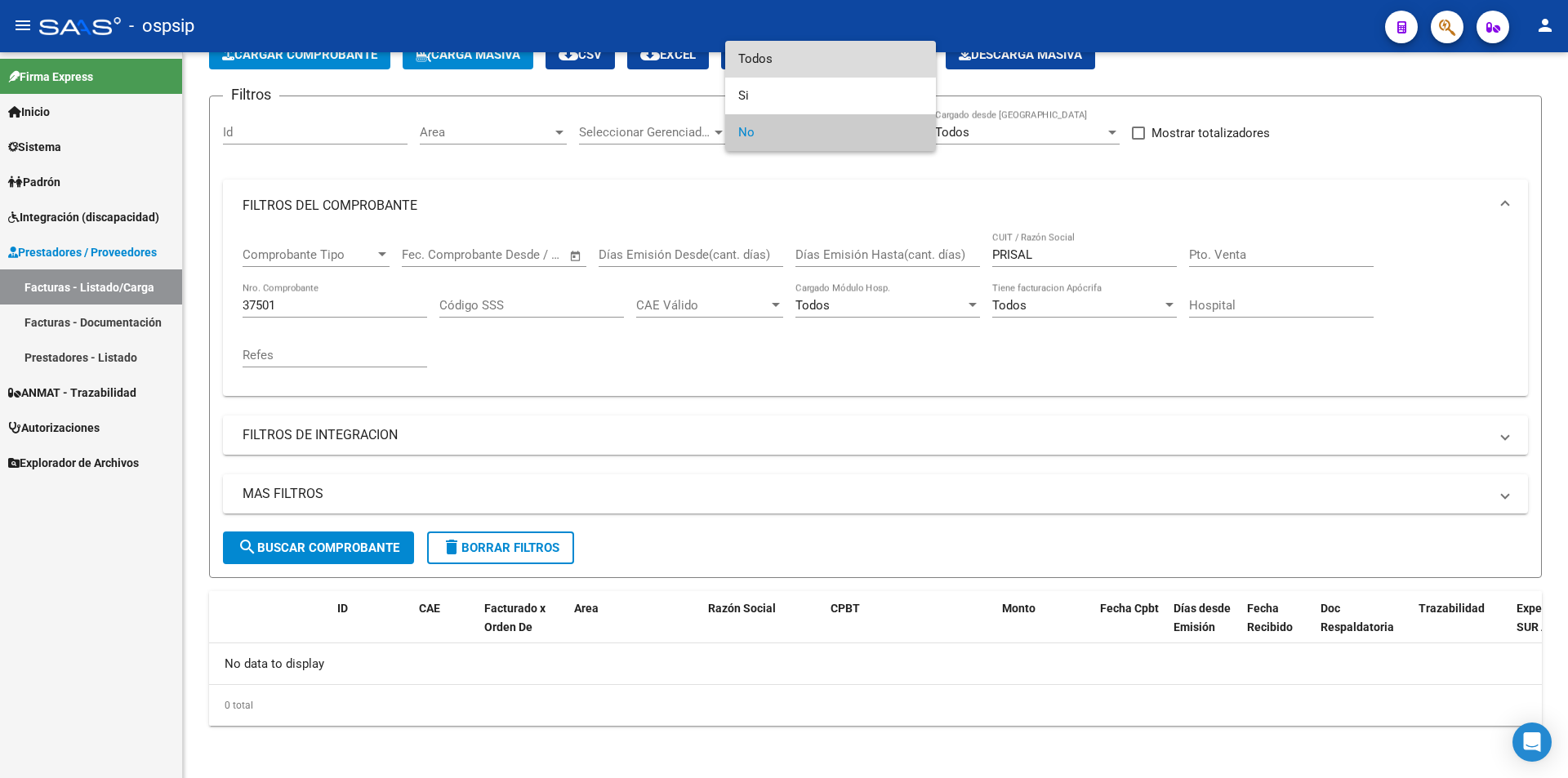
click at [772, 60] on span "Todos" at bounding box center [830, 59] width 185 height 37
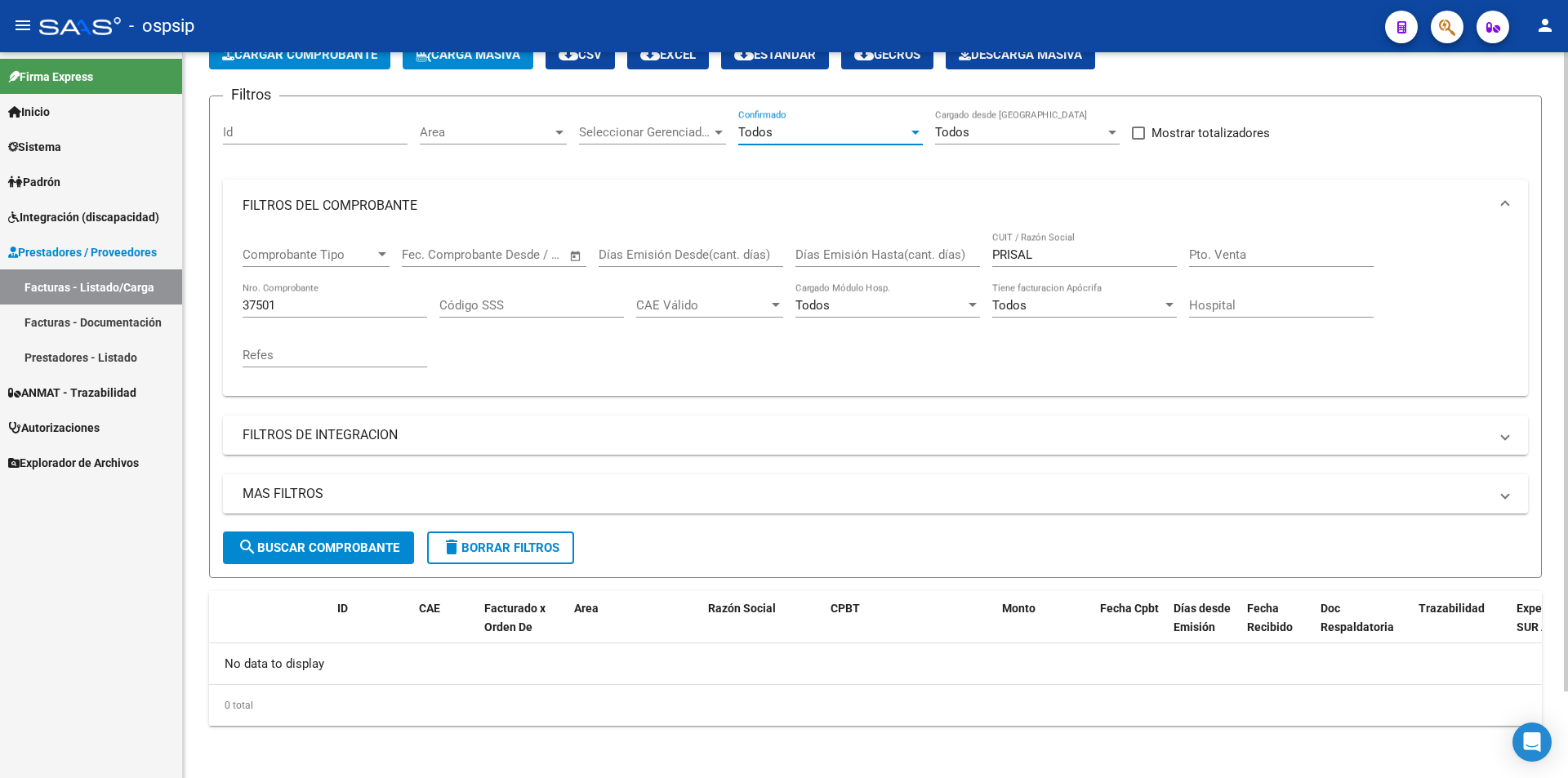
click at [312, 307] on input "37501" at bounding box center [334, 305] width 185 height 15
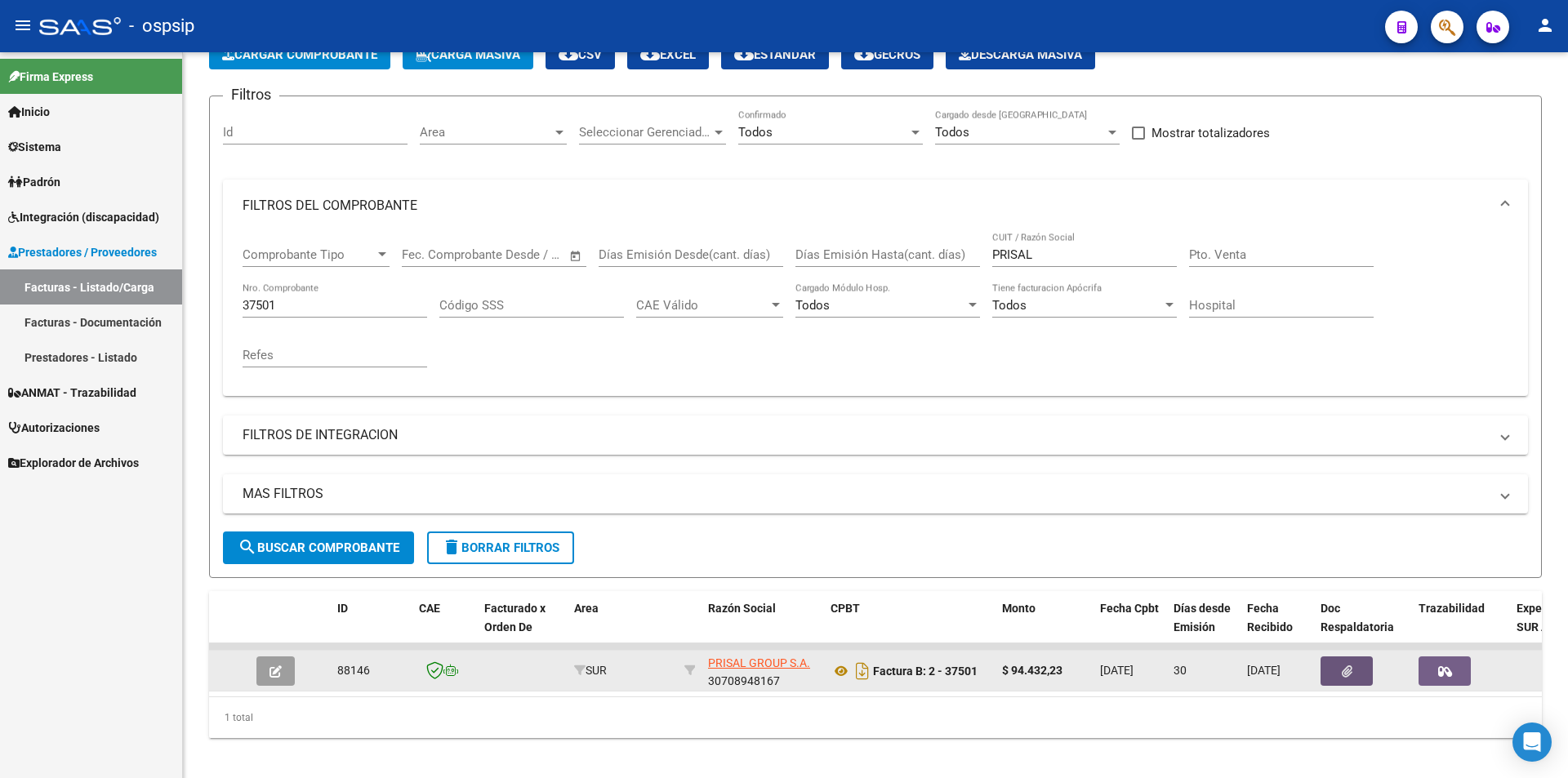
click at [1344, 672] on icon "button" at bounding box center [1347, 671] width 10 height 12
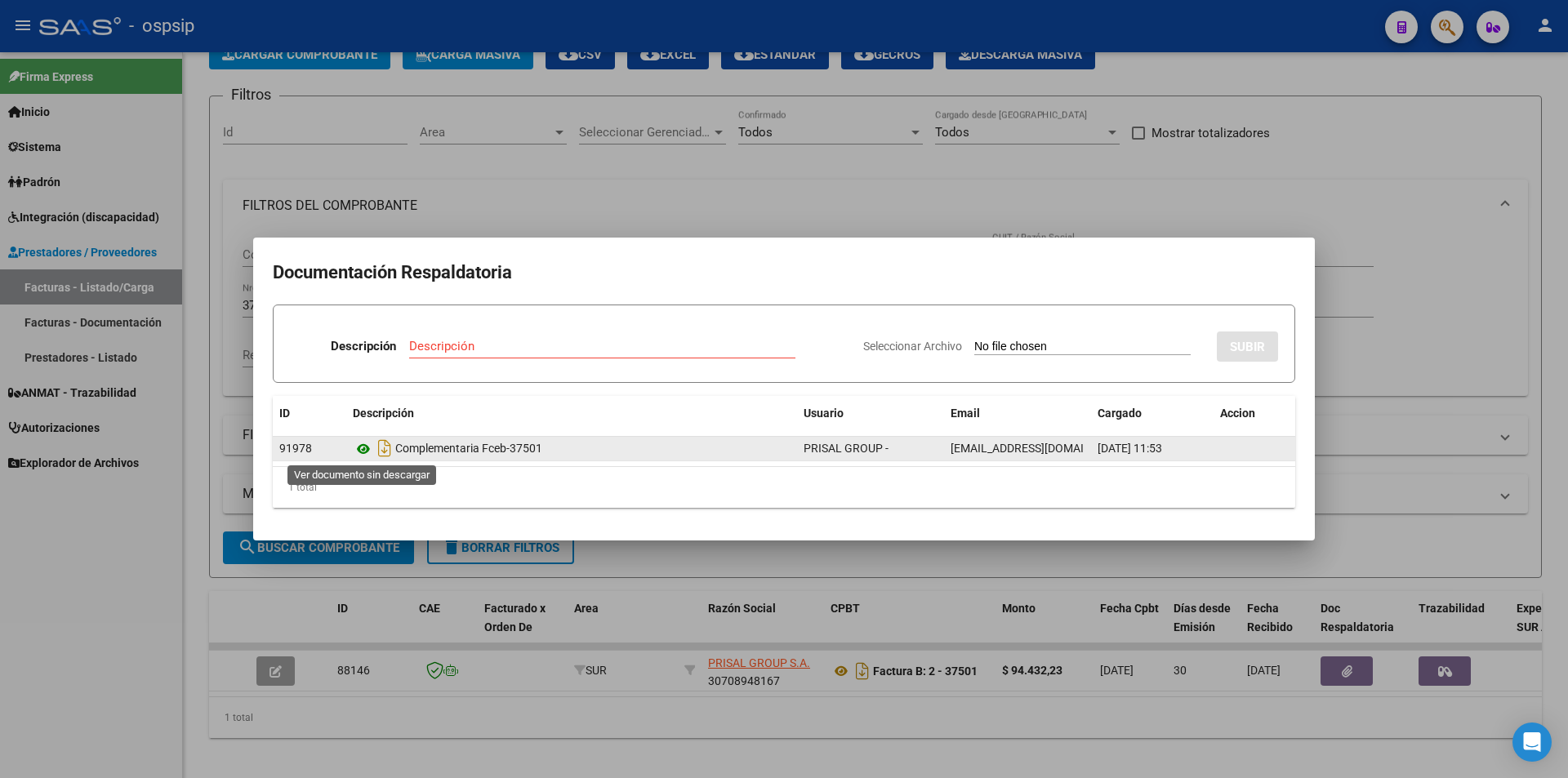
click at [359, 452] on icon at bounding box center [363, 448] width 21 height 19
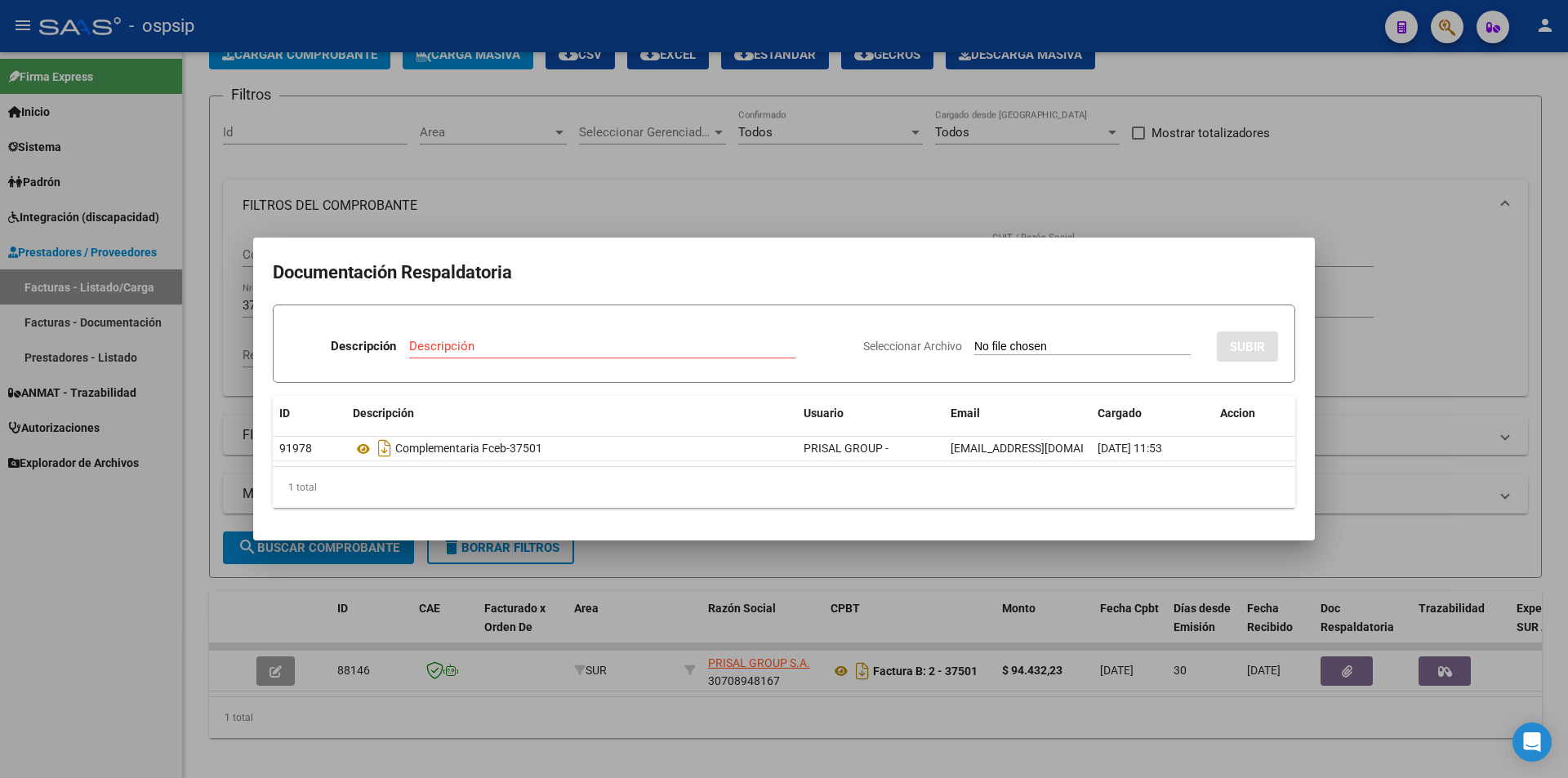
click at [577, 182] on div at bounding box center [784, 389] width 1568 height 778
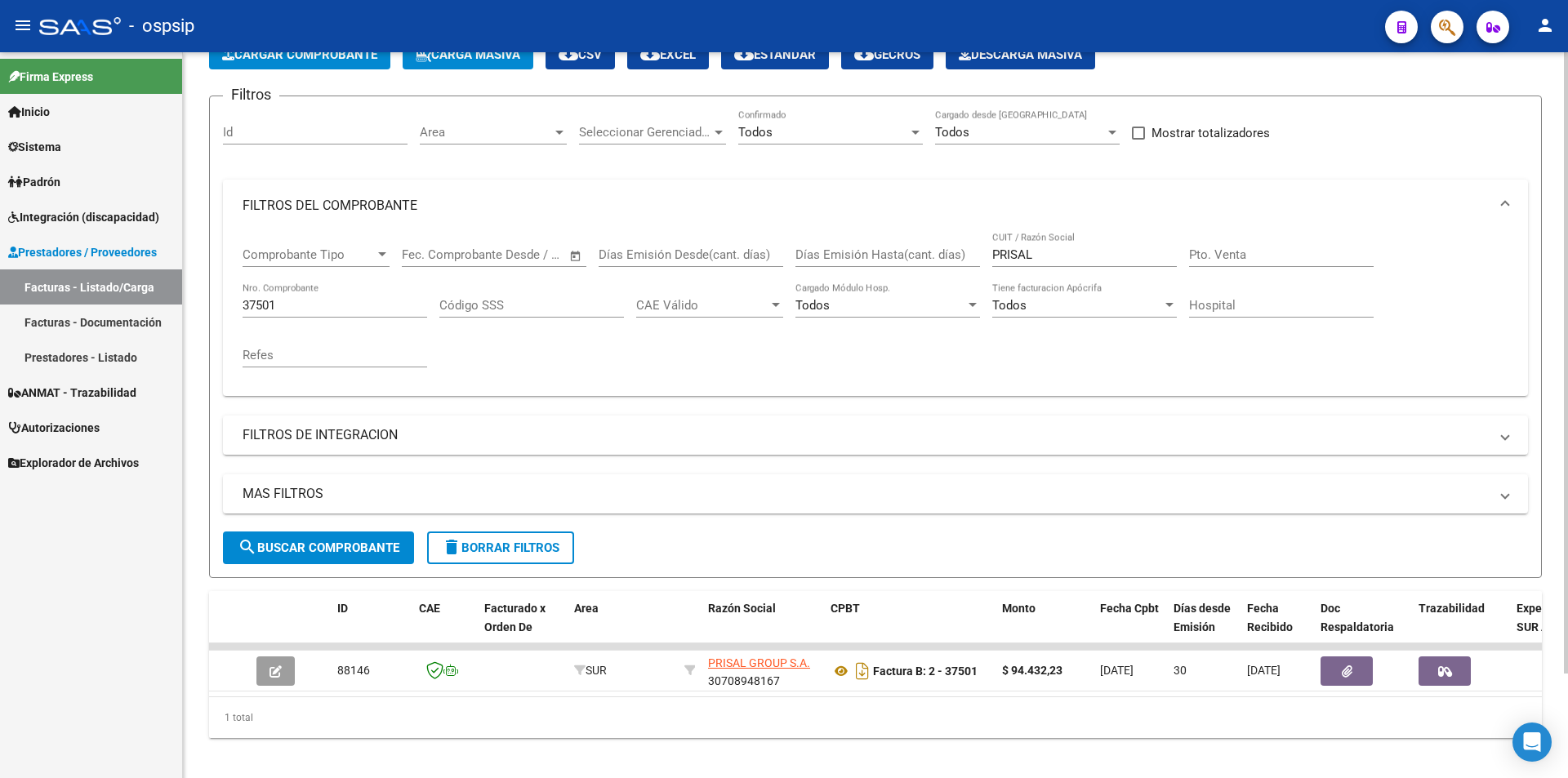
click at [307, 302] on input "37501" at bounding box center [334, 305] width 185 height 15
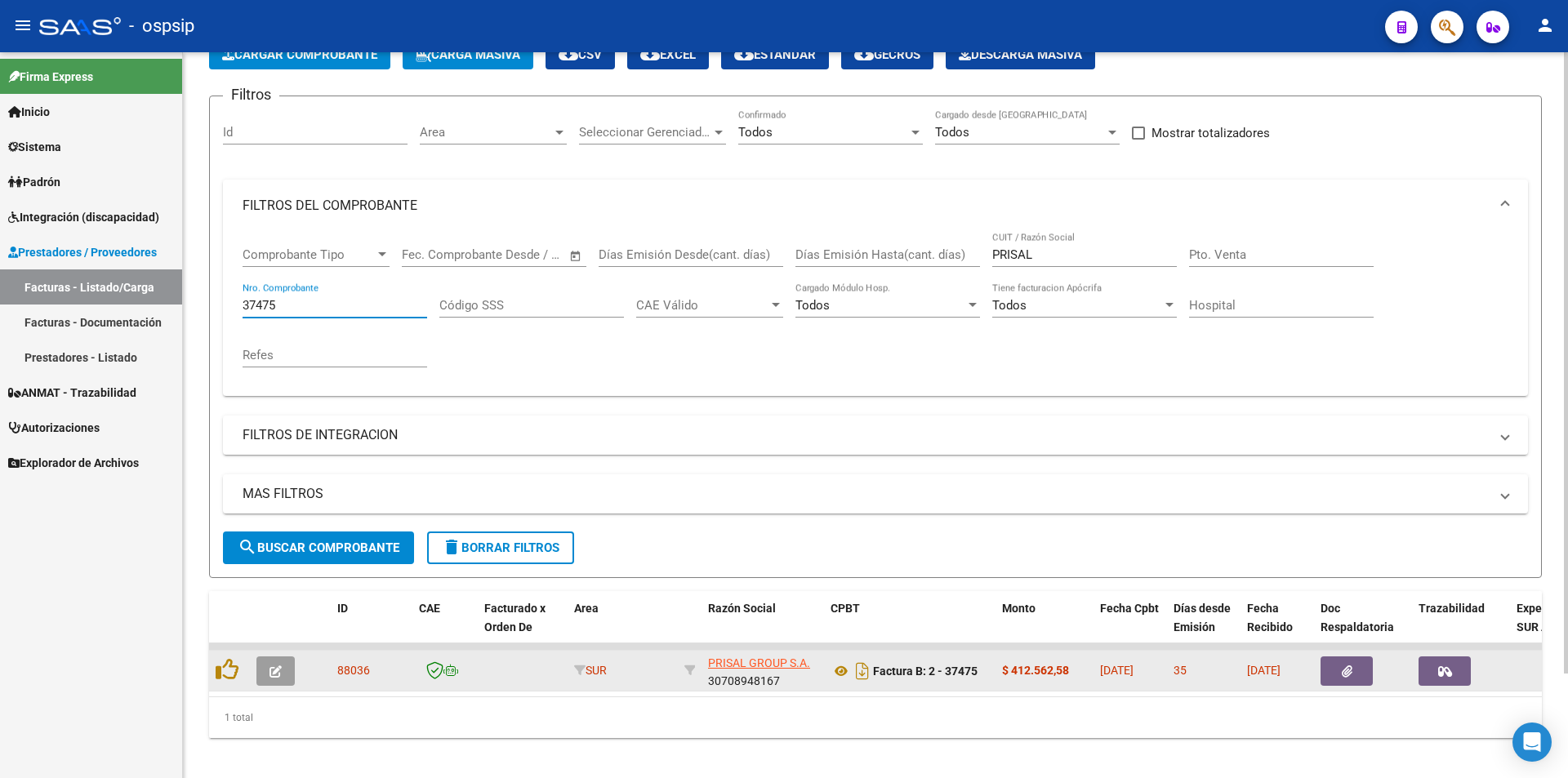
click at [1343, 666] on icon "button" at bounding box center [1347, 671] width 10 height 12
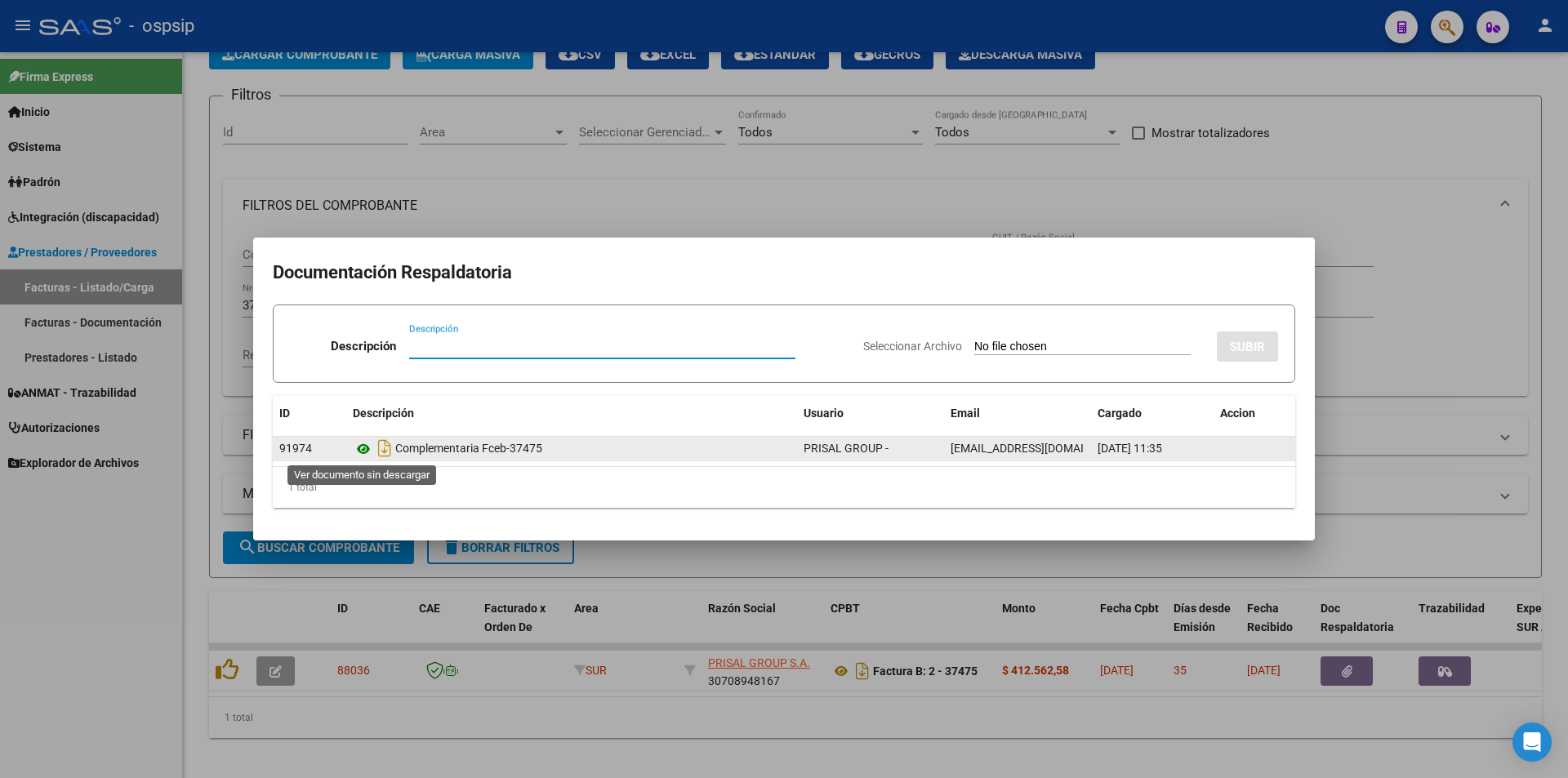
click at [362, 451] on icon at bounding box center [363, 448] width 21 height 19
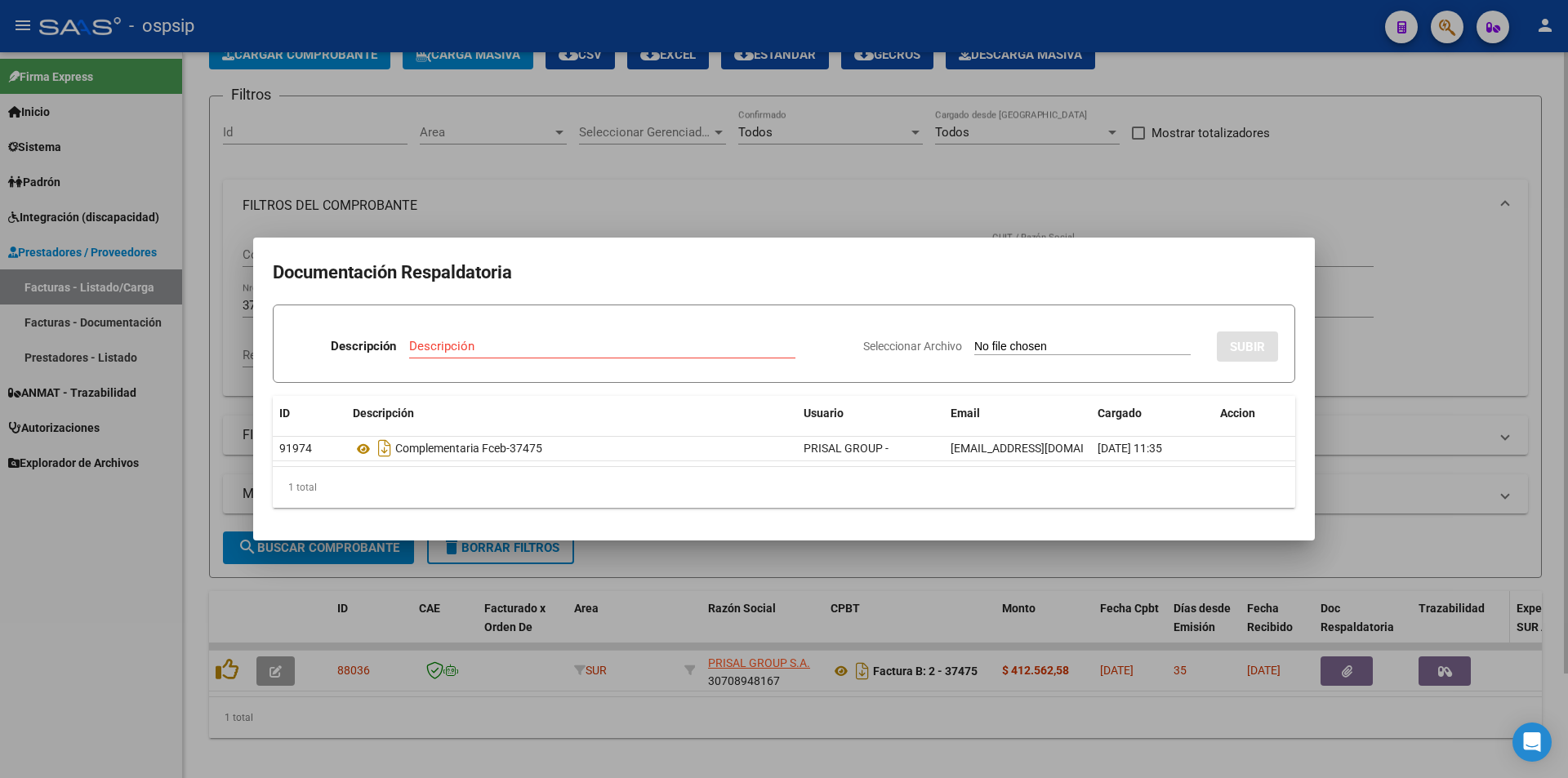
drag, startPoint x: 1452, startPoint y: 316, endPoint x: 1480, endPoint y: 629, distance: 314.2
click at [1459, 383] on div at bounding box center [784, 389] width 1568 height 778
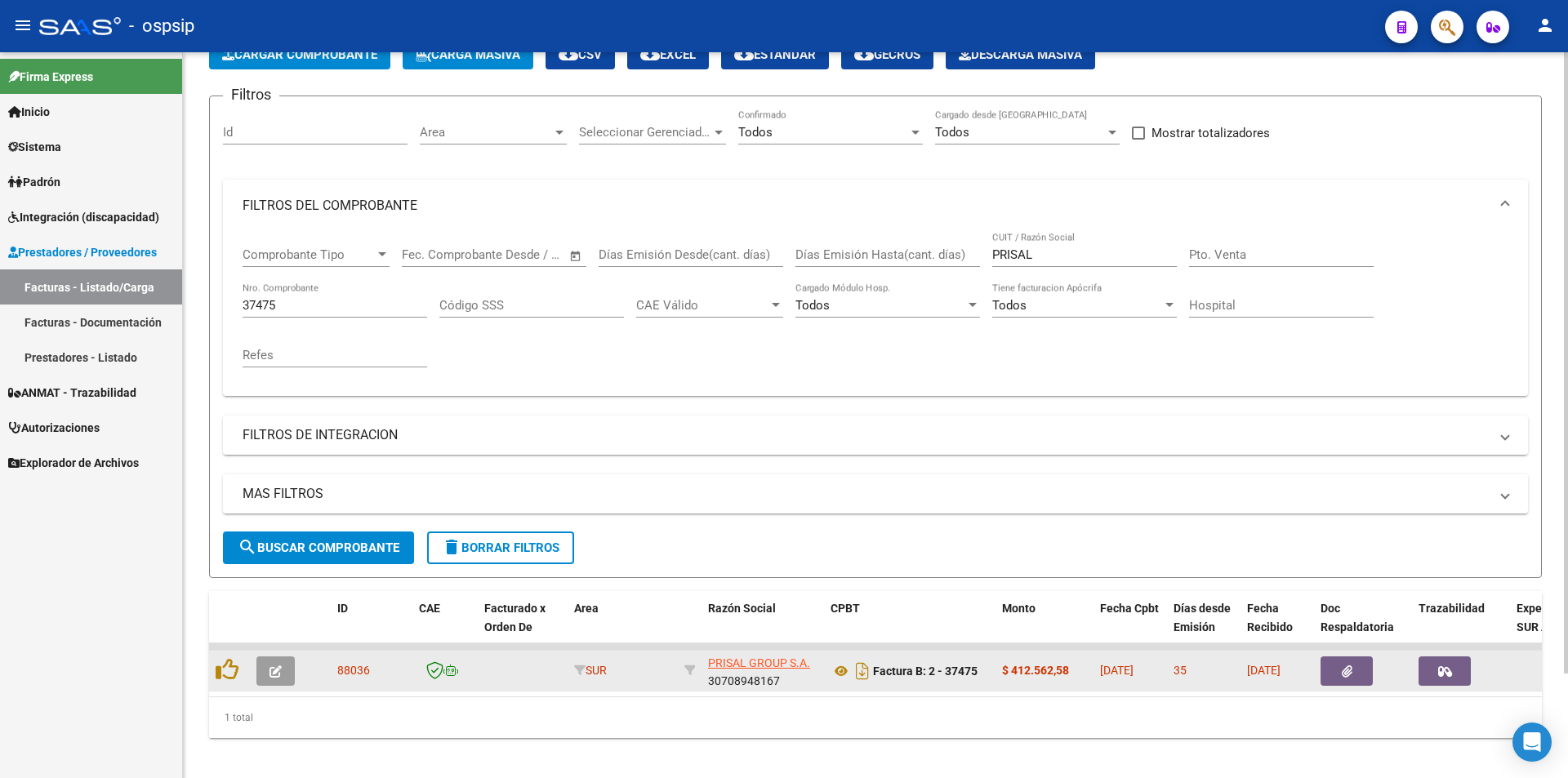
click at [1451, 674] on icon "button" at bounding box center [1445, 671] width 14 height 12
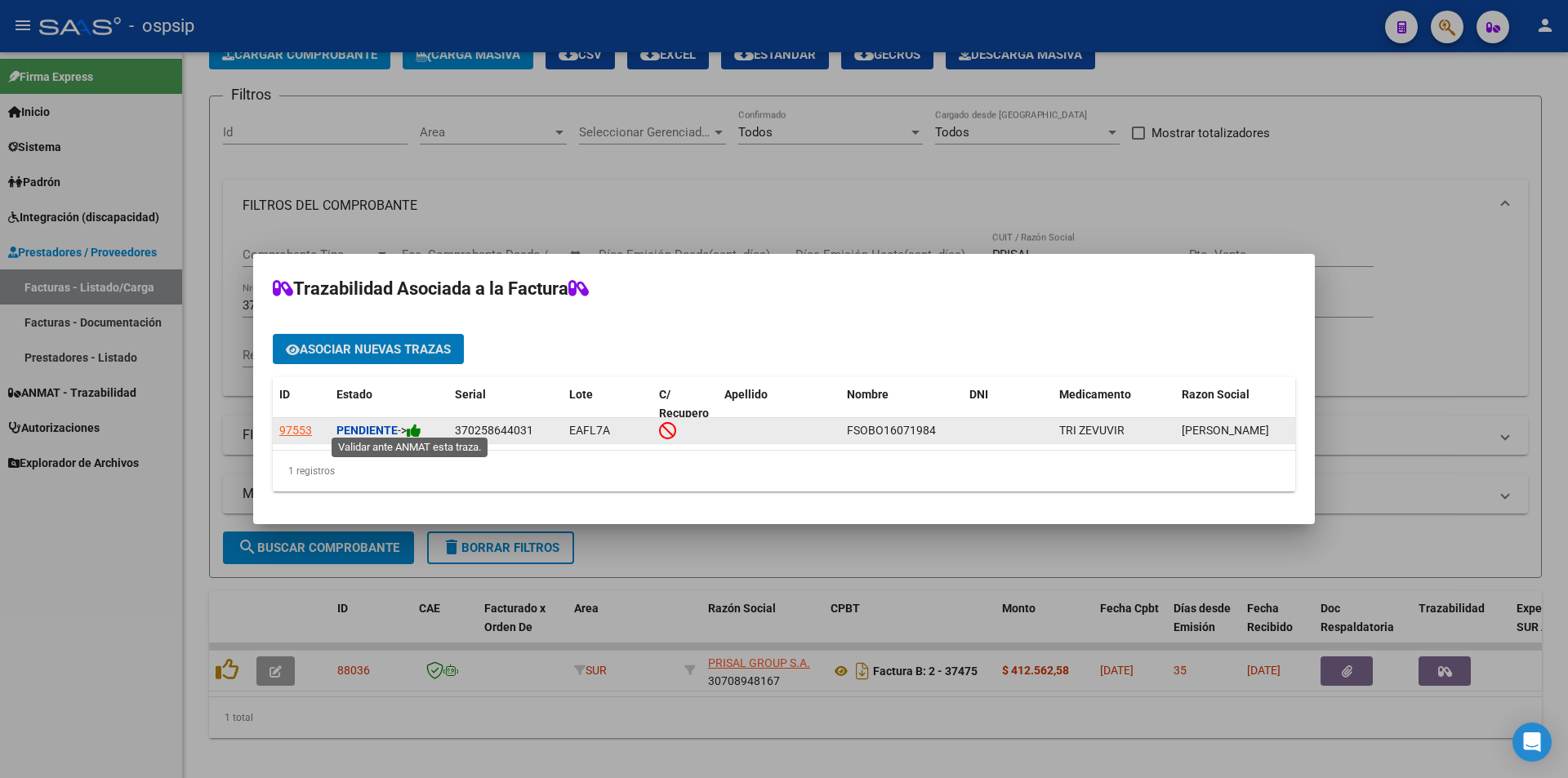
click at [421, 423] on icon at bounding box center [414, 431] width 15 height 16
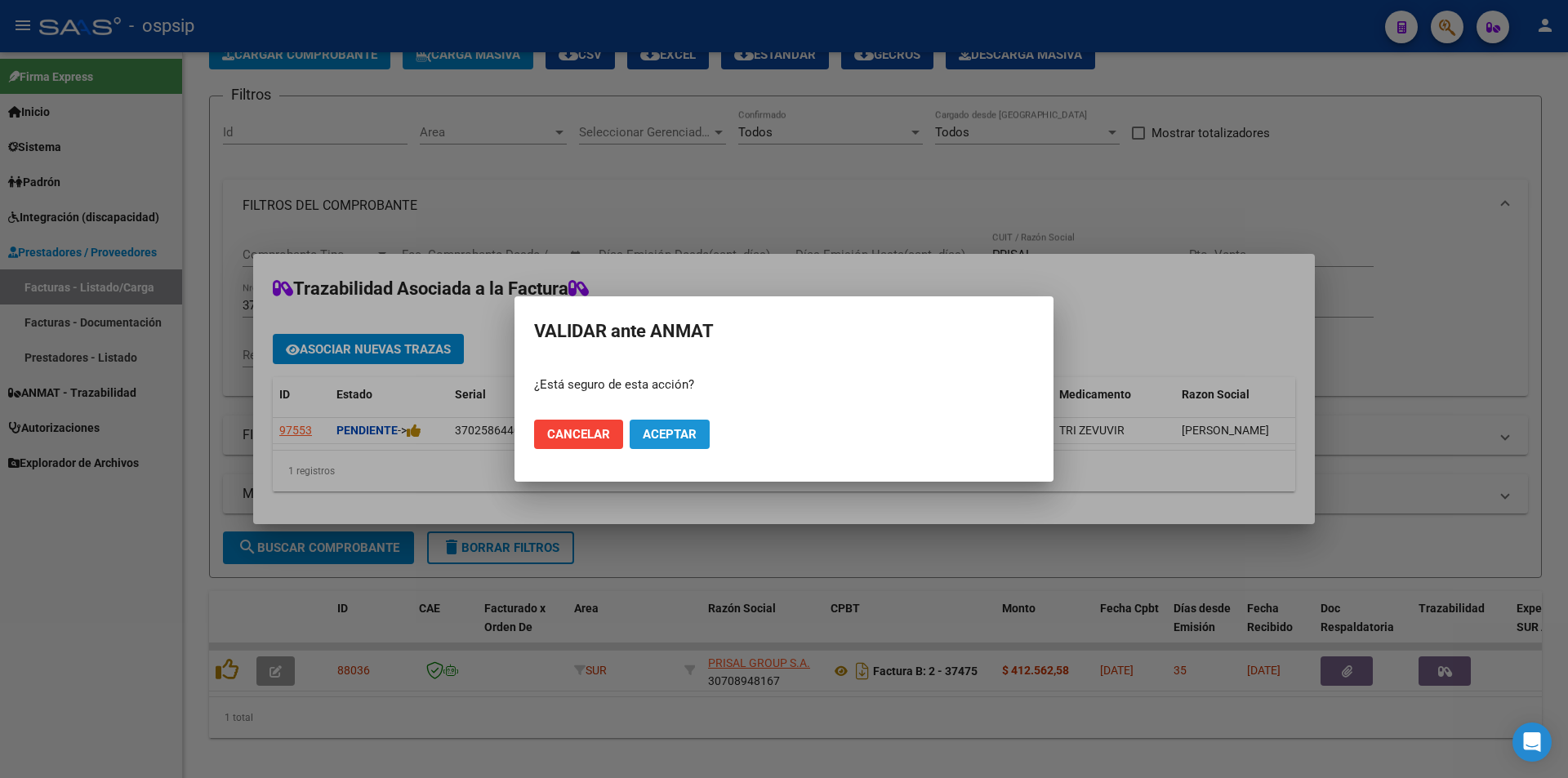
click at [664, 434] on span "Aceptar" at bounding box center [670, 434] width 54 height 15
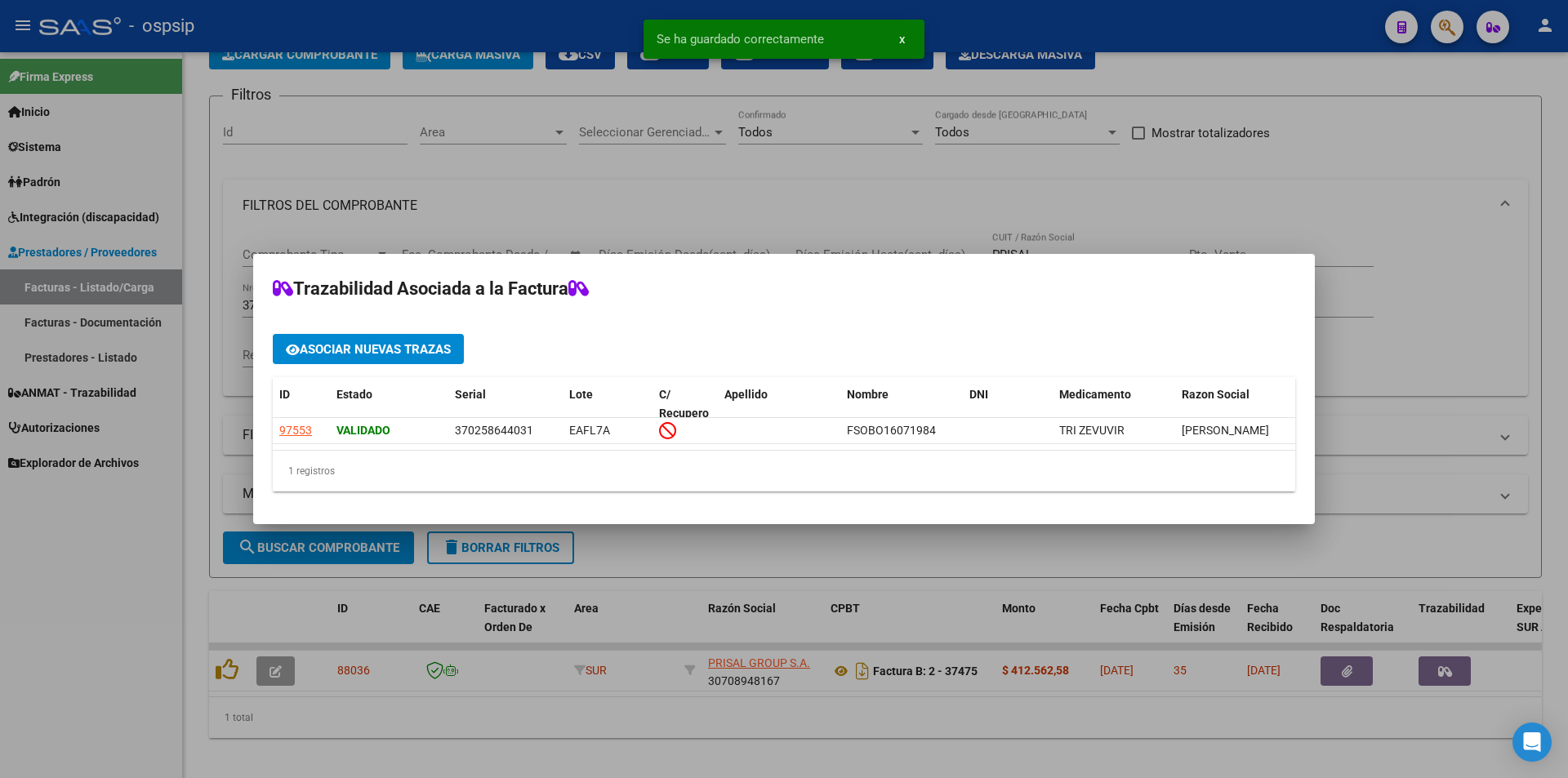
click at [112, 603] on div at bounding box center [784, 389] width 1568 height 778
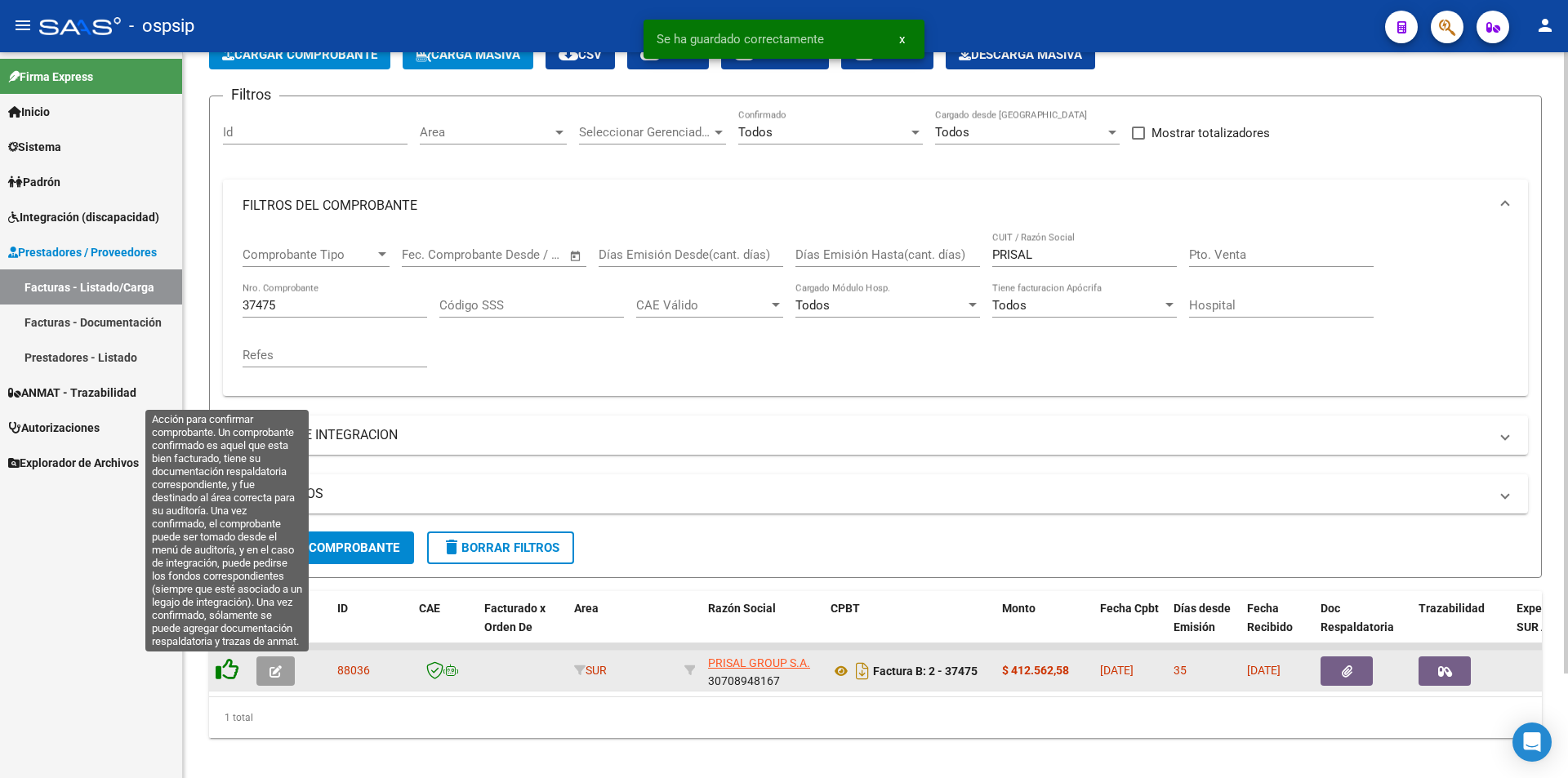
click at [221, 668] on icon at bounding box center [227, 669] width 23 height 23
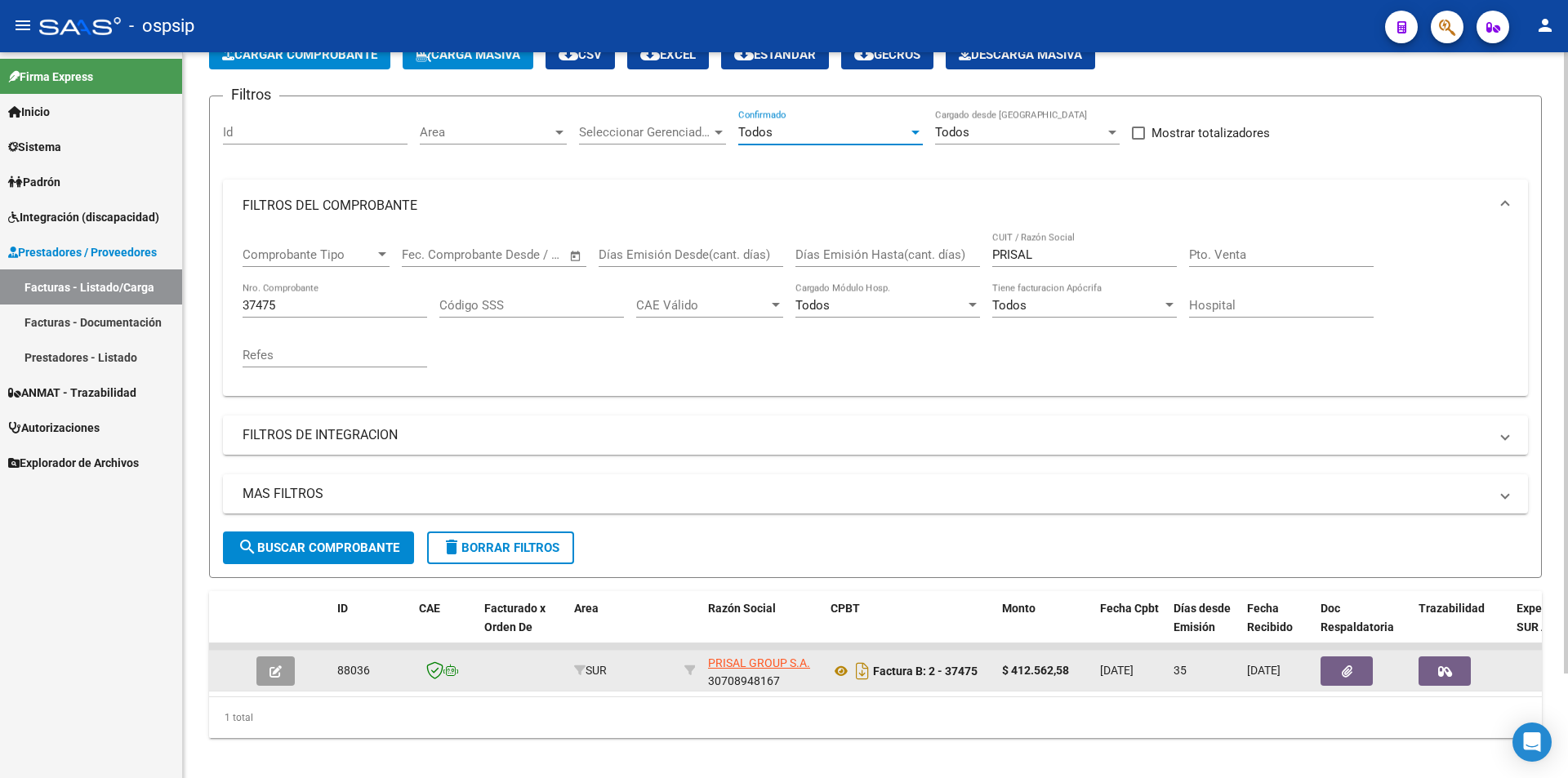
click at [909, 130] on div at bounding box center [916, 132] width 15 height 13
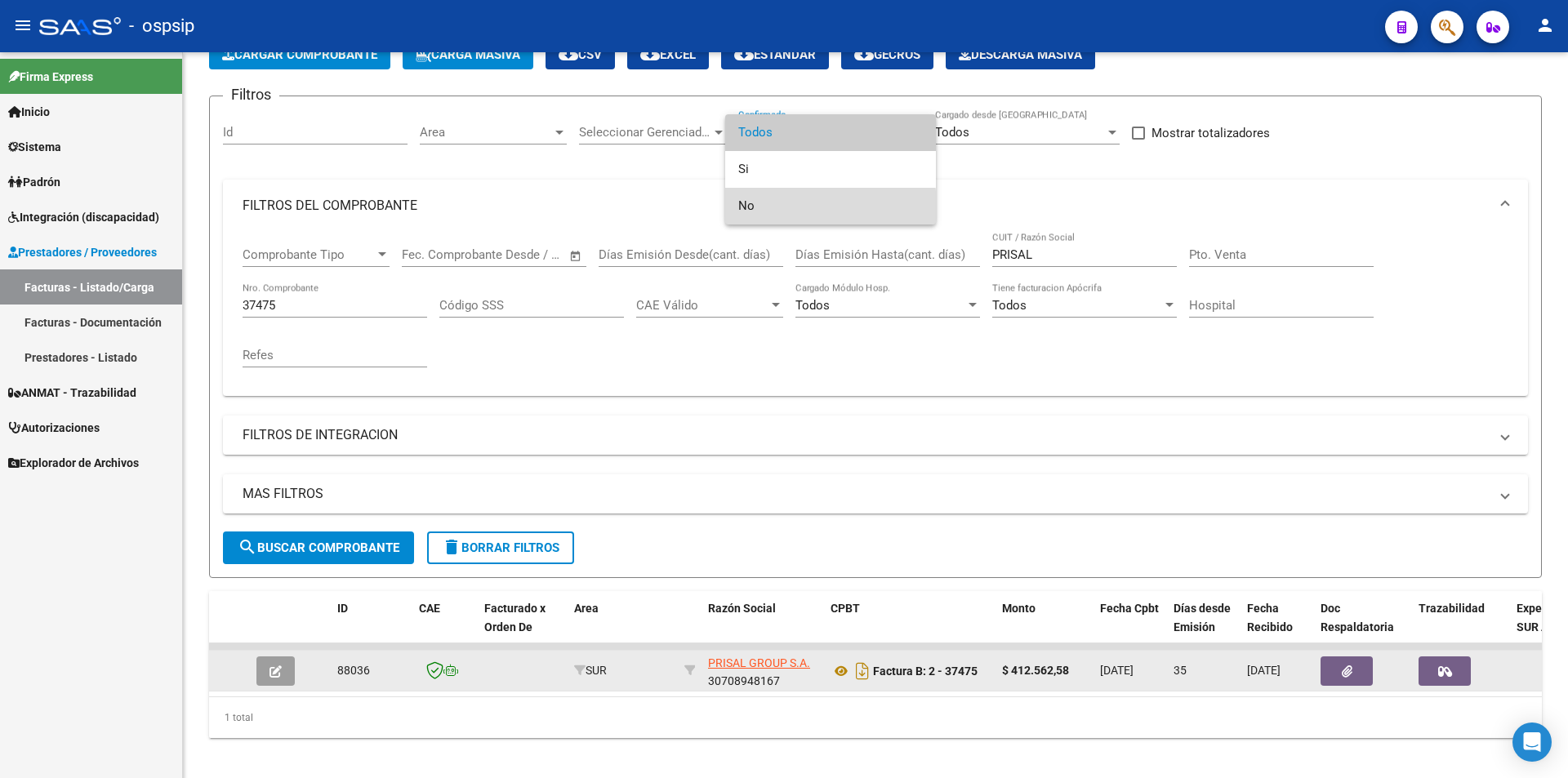
click at [776, 207] on span "No" at bounding box center [830, 206] width 185 height 37
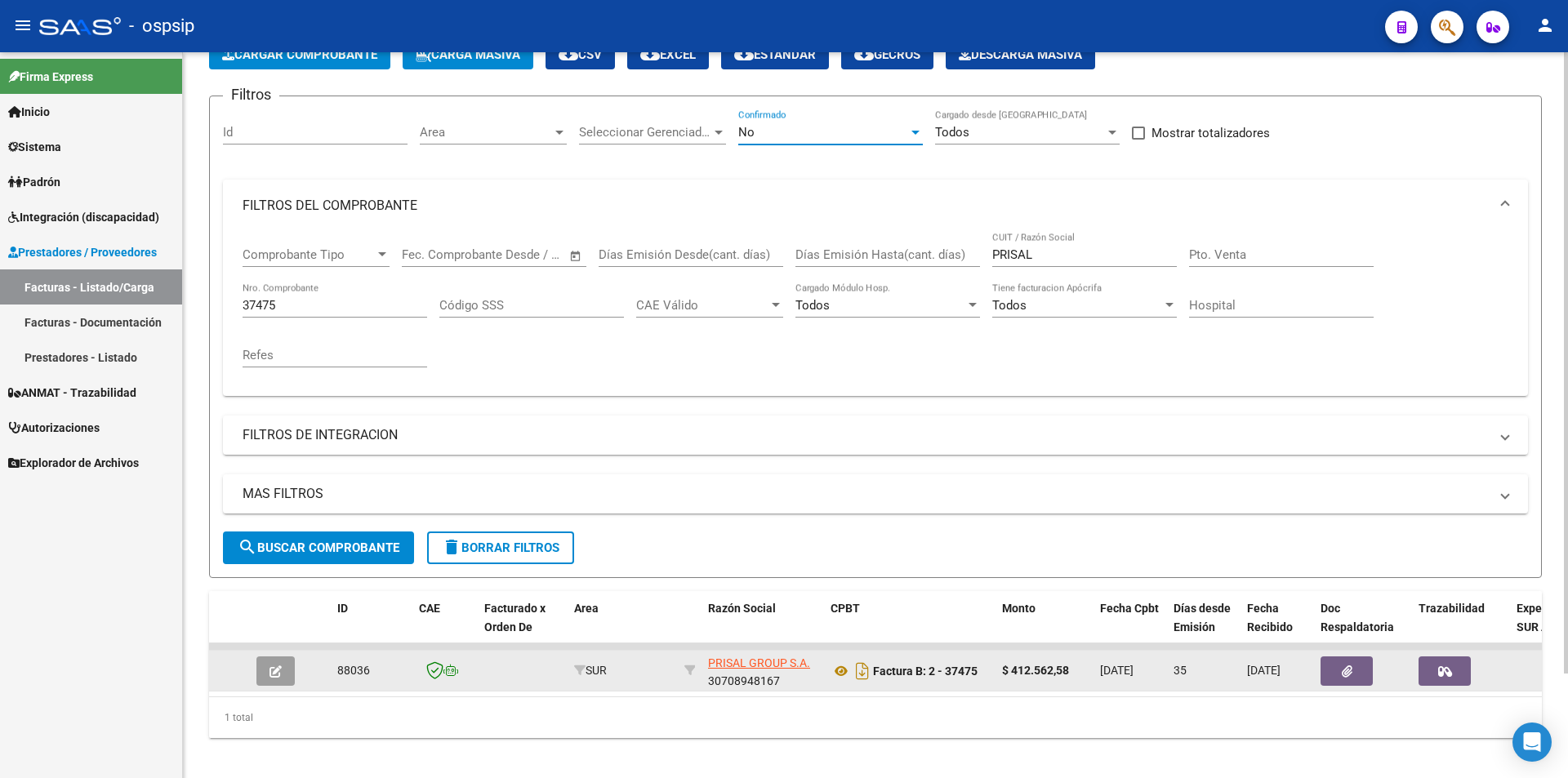
click at [286, 307] on input "37475" at bounding box center [334, 305] width 185 height 15
type input "3"
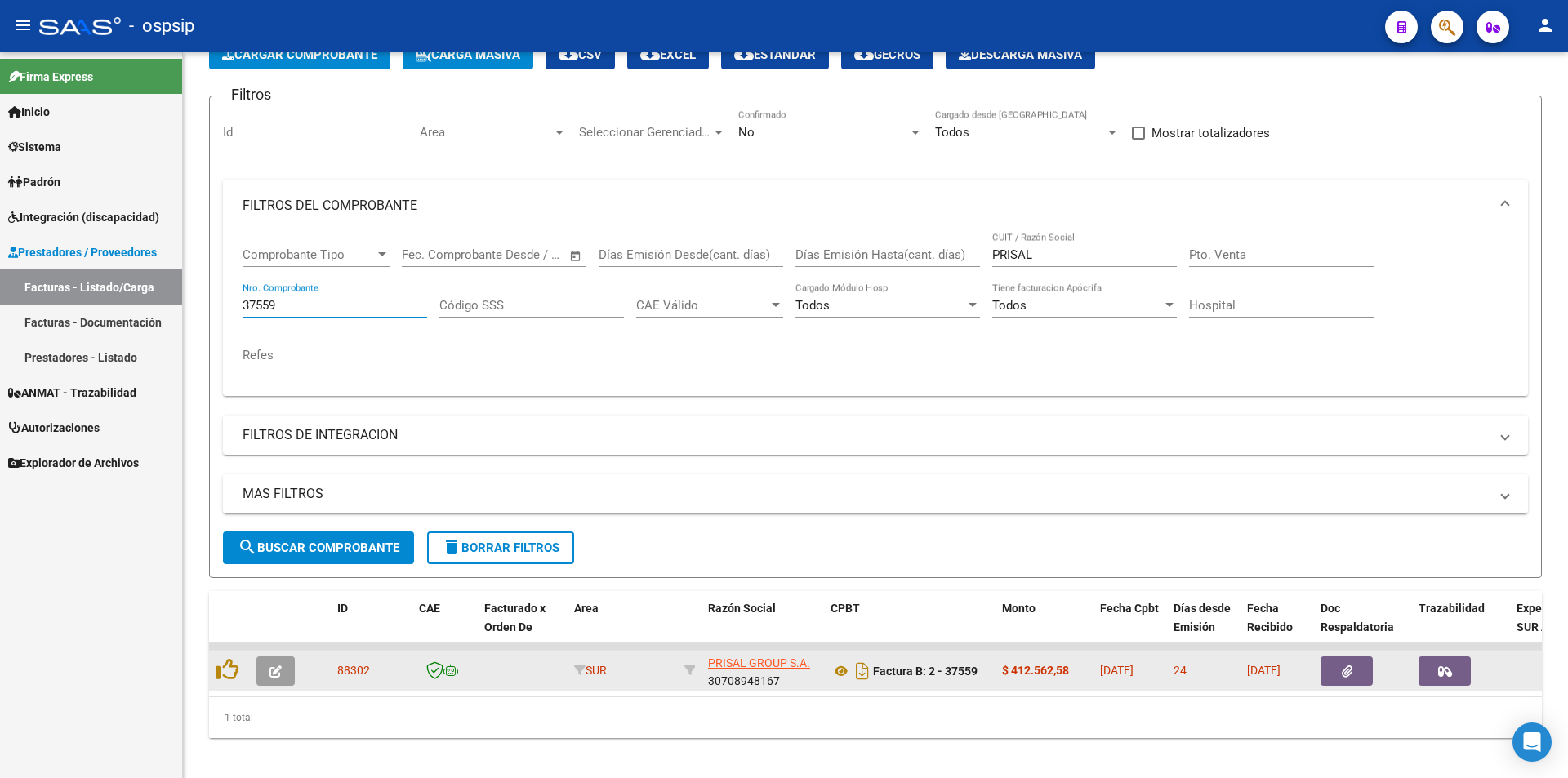
click at [1445, 676] on icon "button" at bounding box center [1445, 671] width 14 height 12
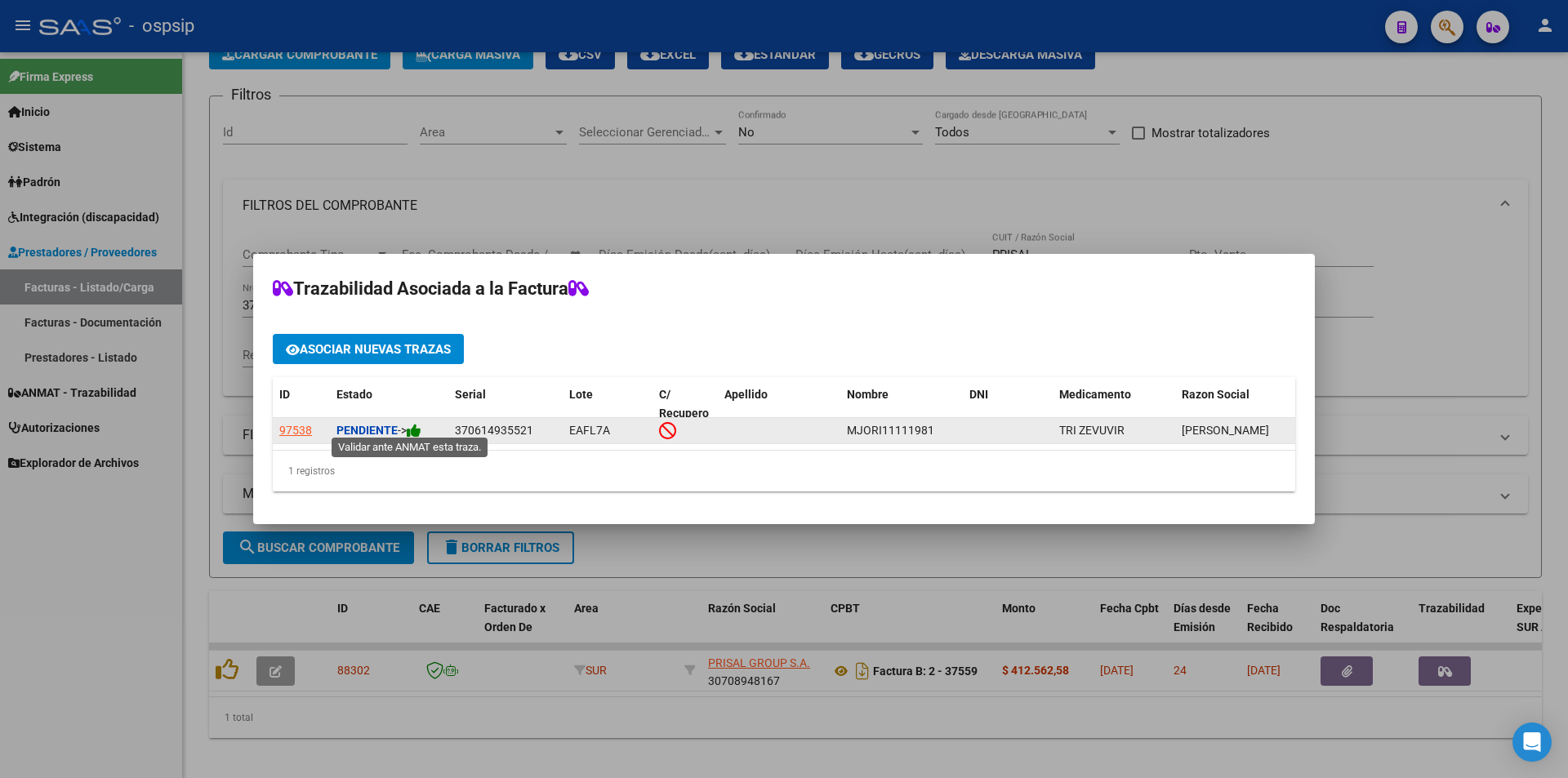
click at [417, 423] on icon at bounding box center [414, 431] width 15 height 16
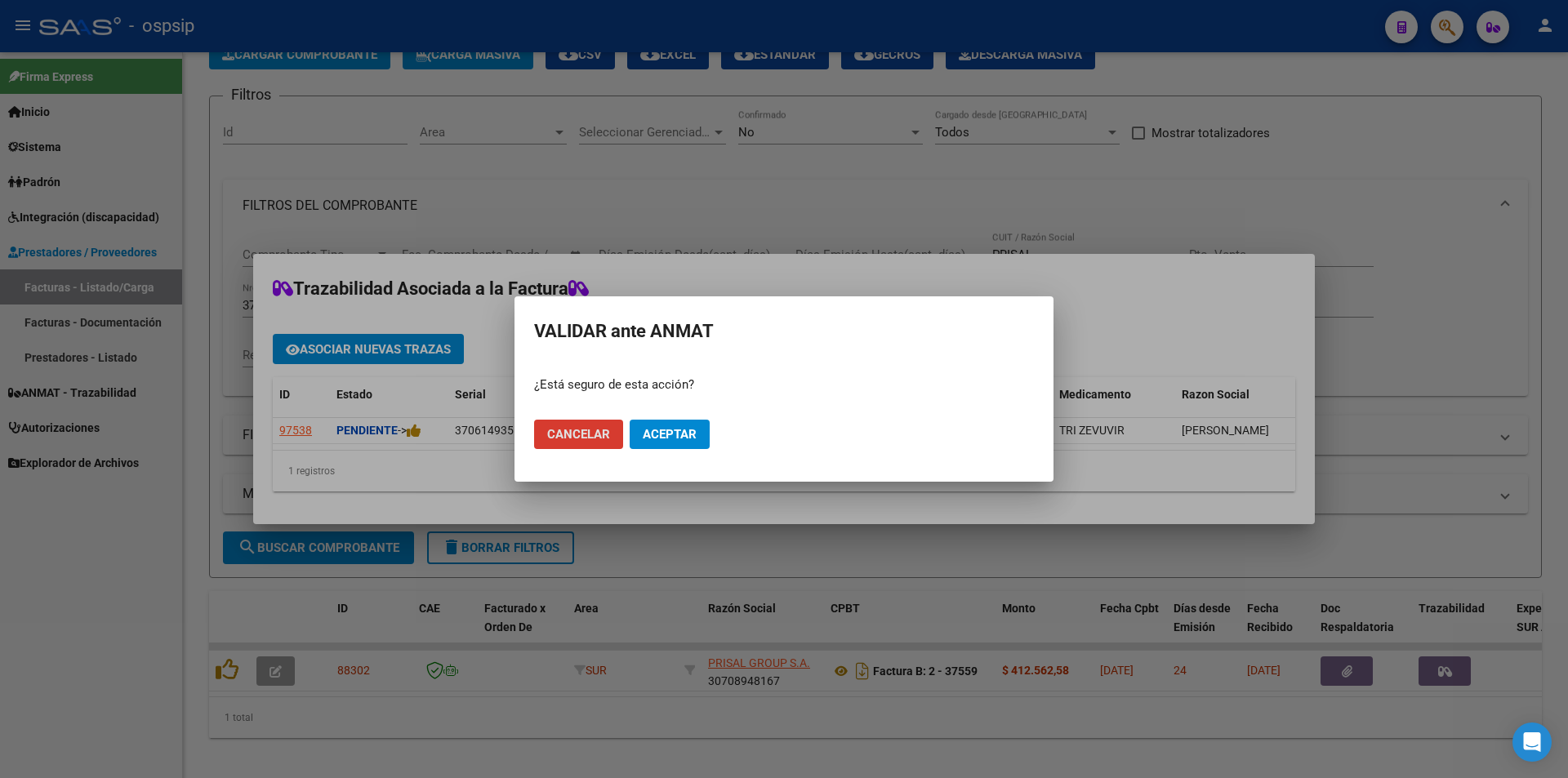
click at [682, 423] on button "Aceptar" at bounding box center [670, 434] width 80 height 30
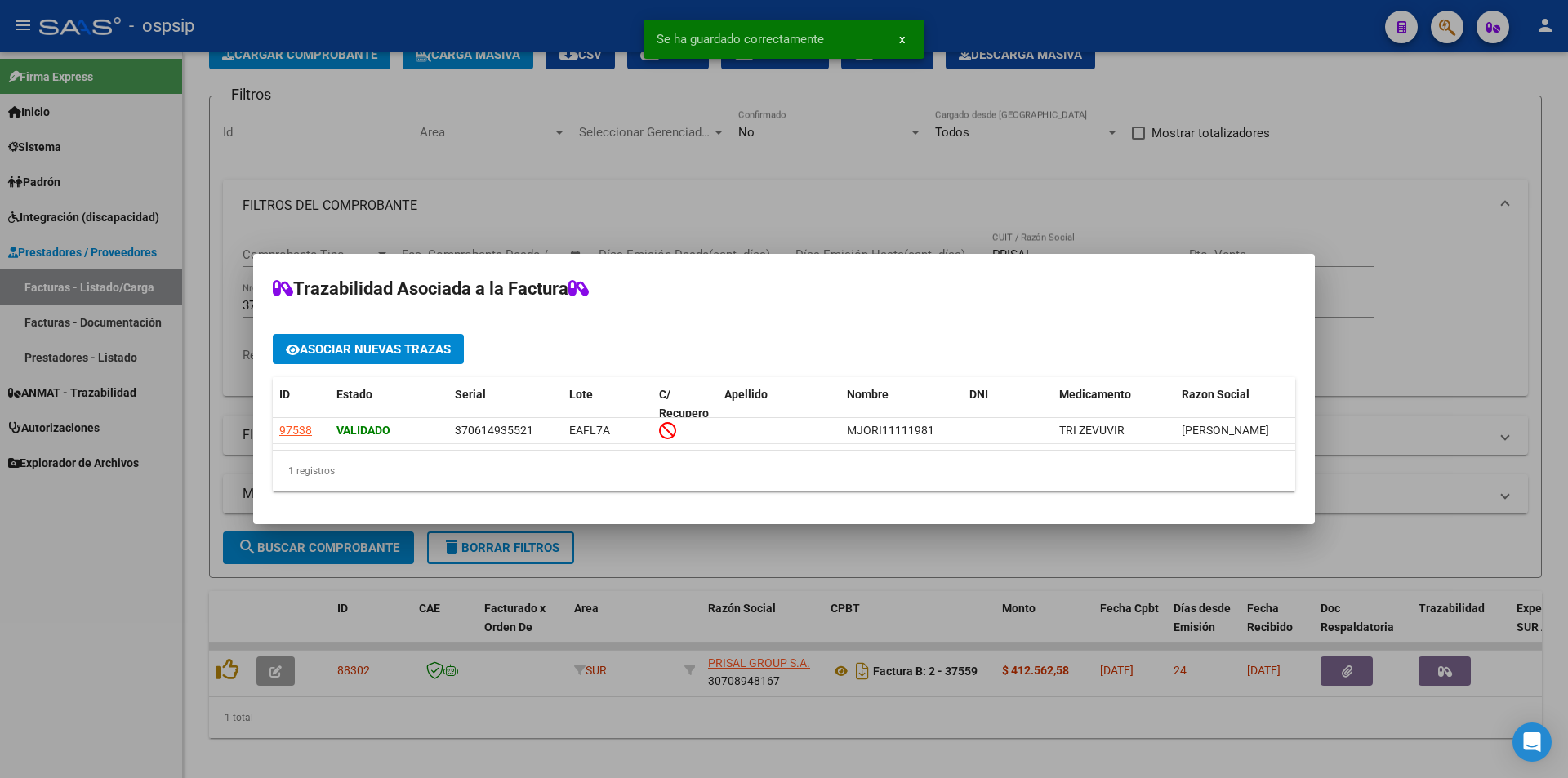
click at [64, 578] on div at bounding box center [784, 389] width 1568 height 778
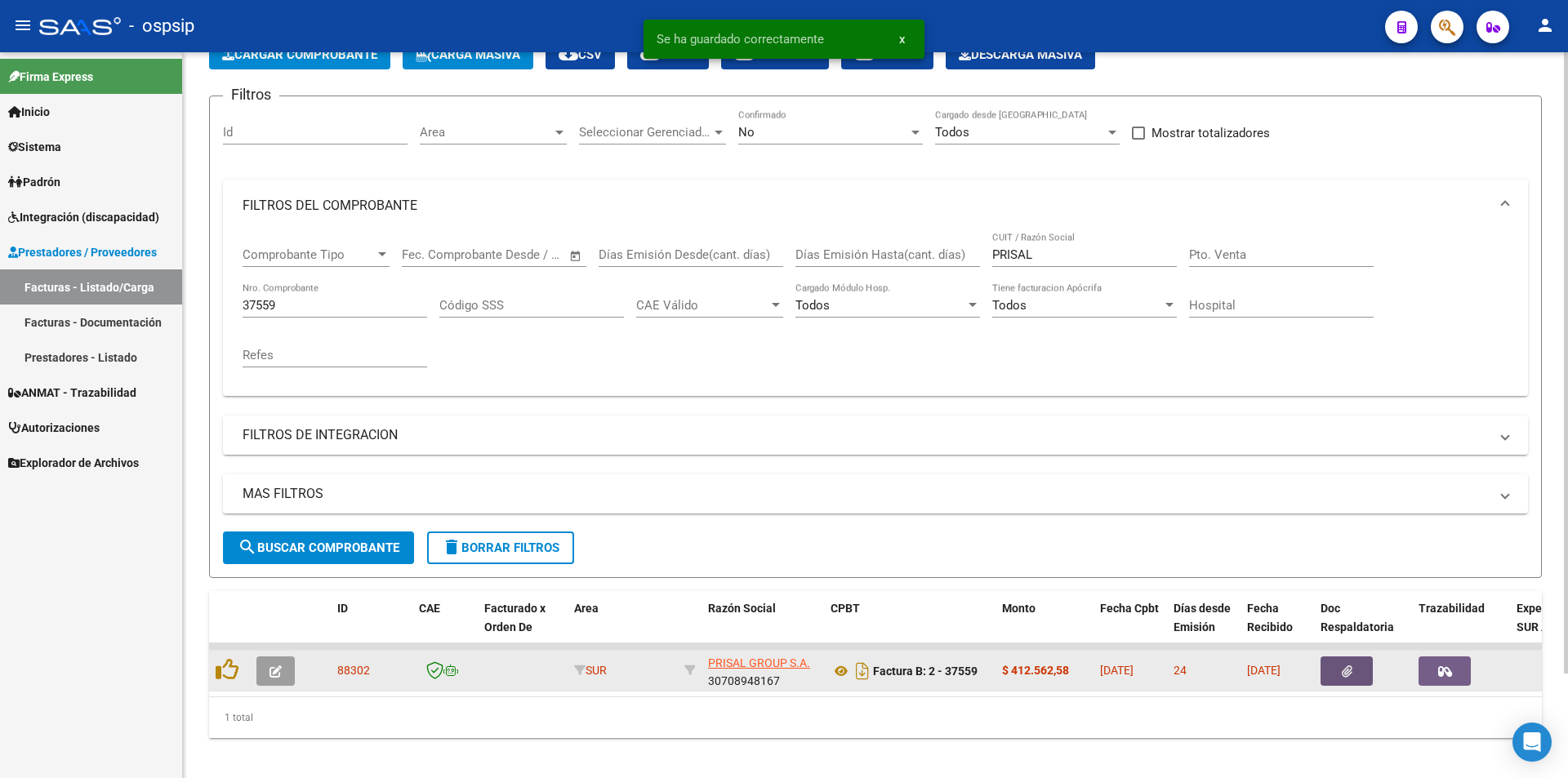
click at [1343, 674] on icon "button" at bounding box center [1347, 671] width 10 height 12
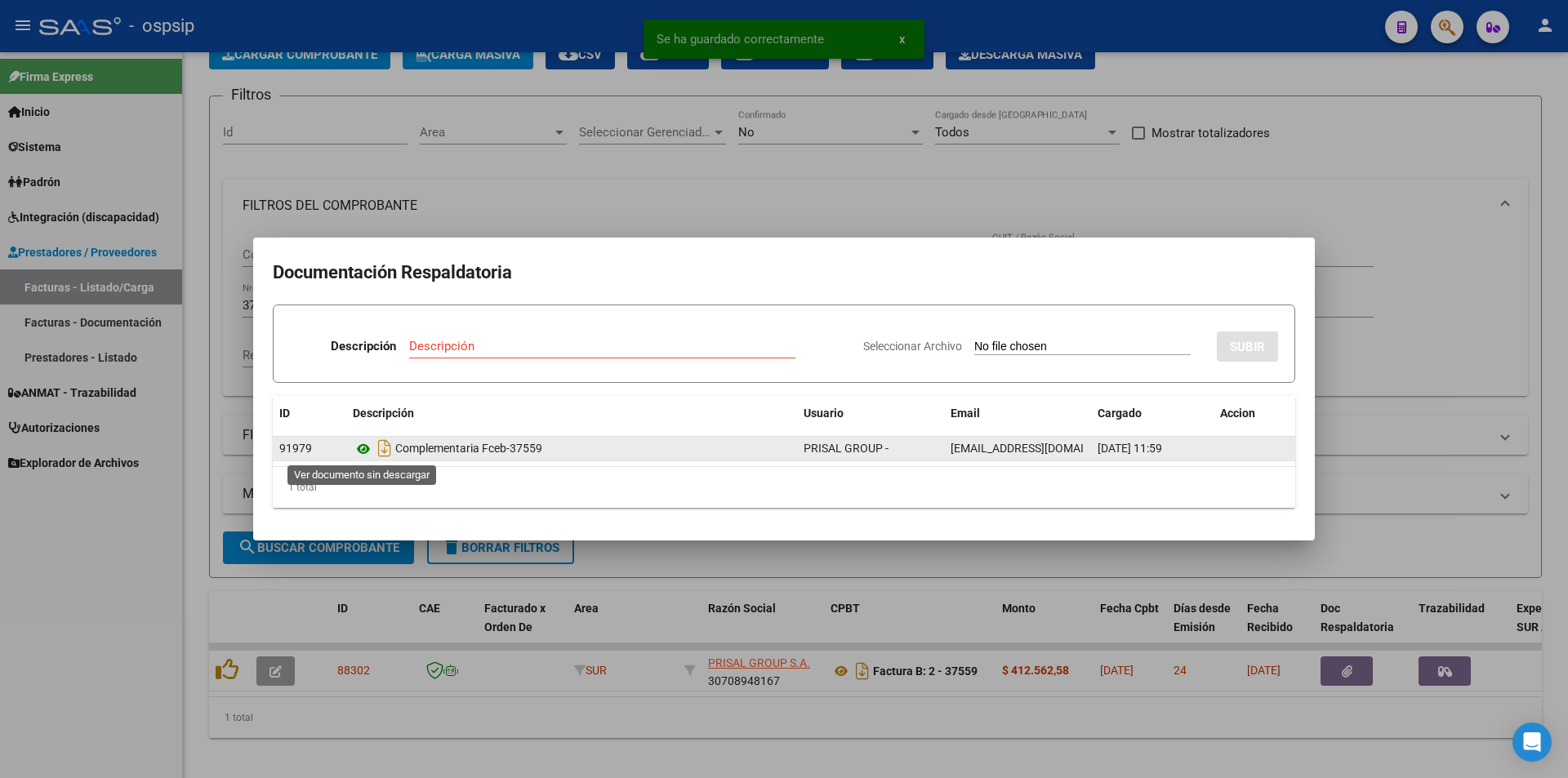
click at [360, 447] on icon at bounding box center [363, 448] width 21 height 19
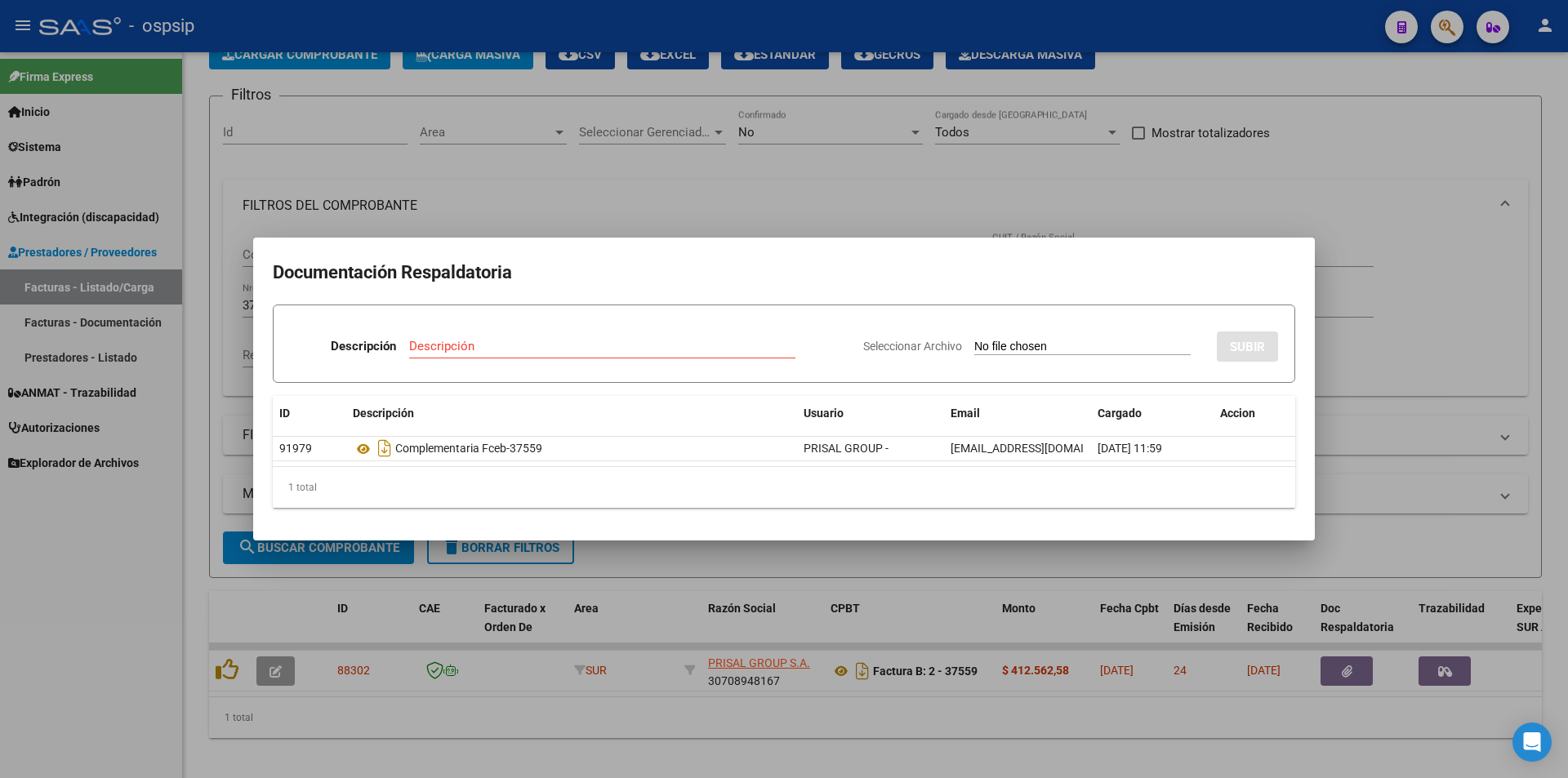
click at [707, 197] on div at bounding box center [784, 389] width 1568 height 778
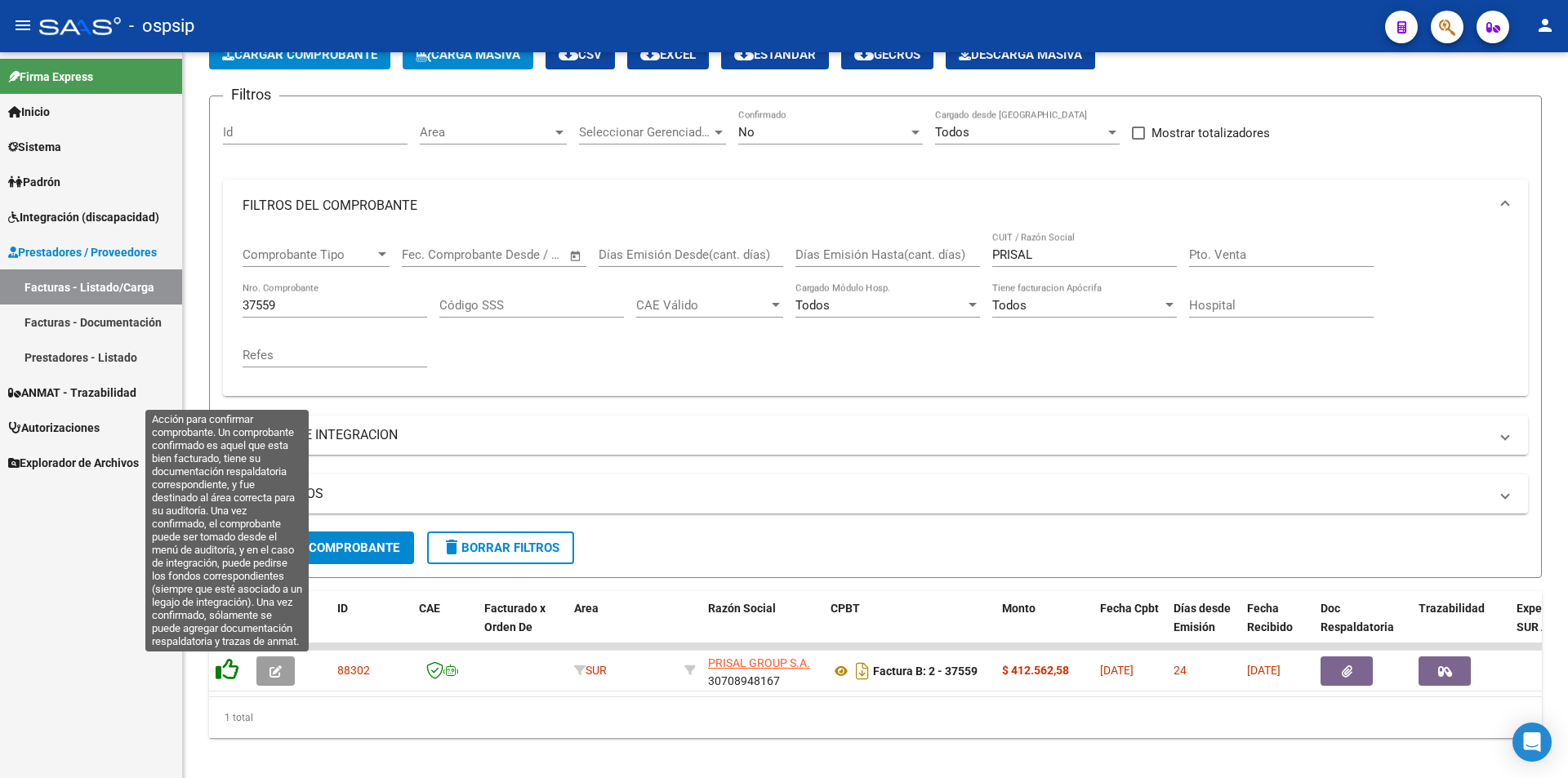
click at [230, 672] on icon at bounding box center [227, 669] width 23 height 23
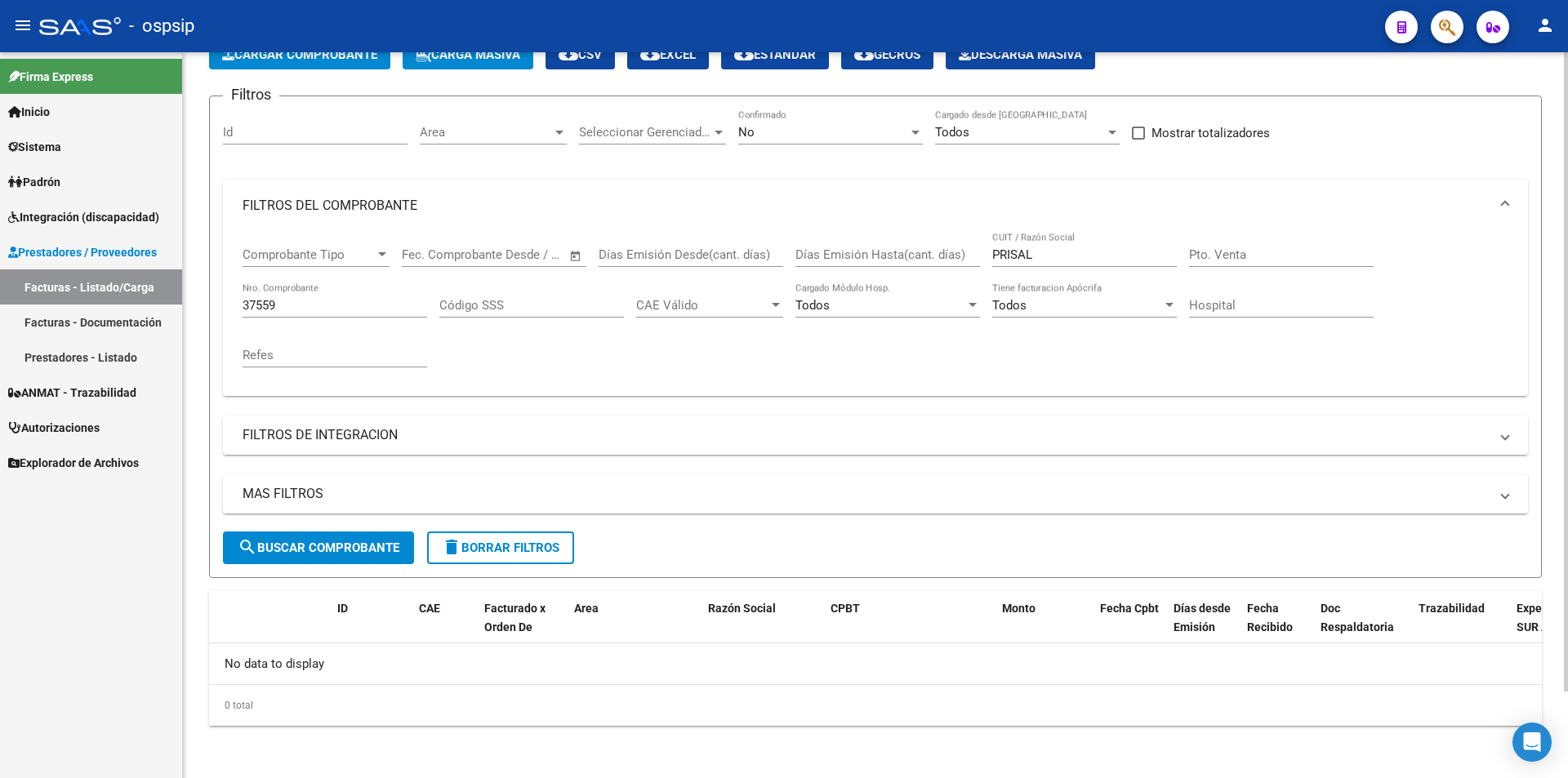
click at [294, 298] on input "37559" at bounding box center [334, 305] width 185 height 15
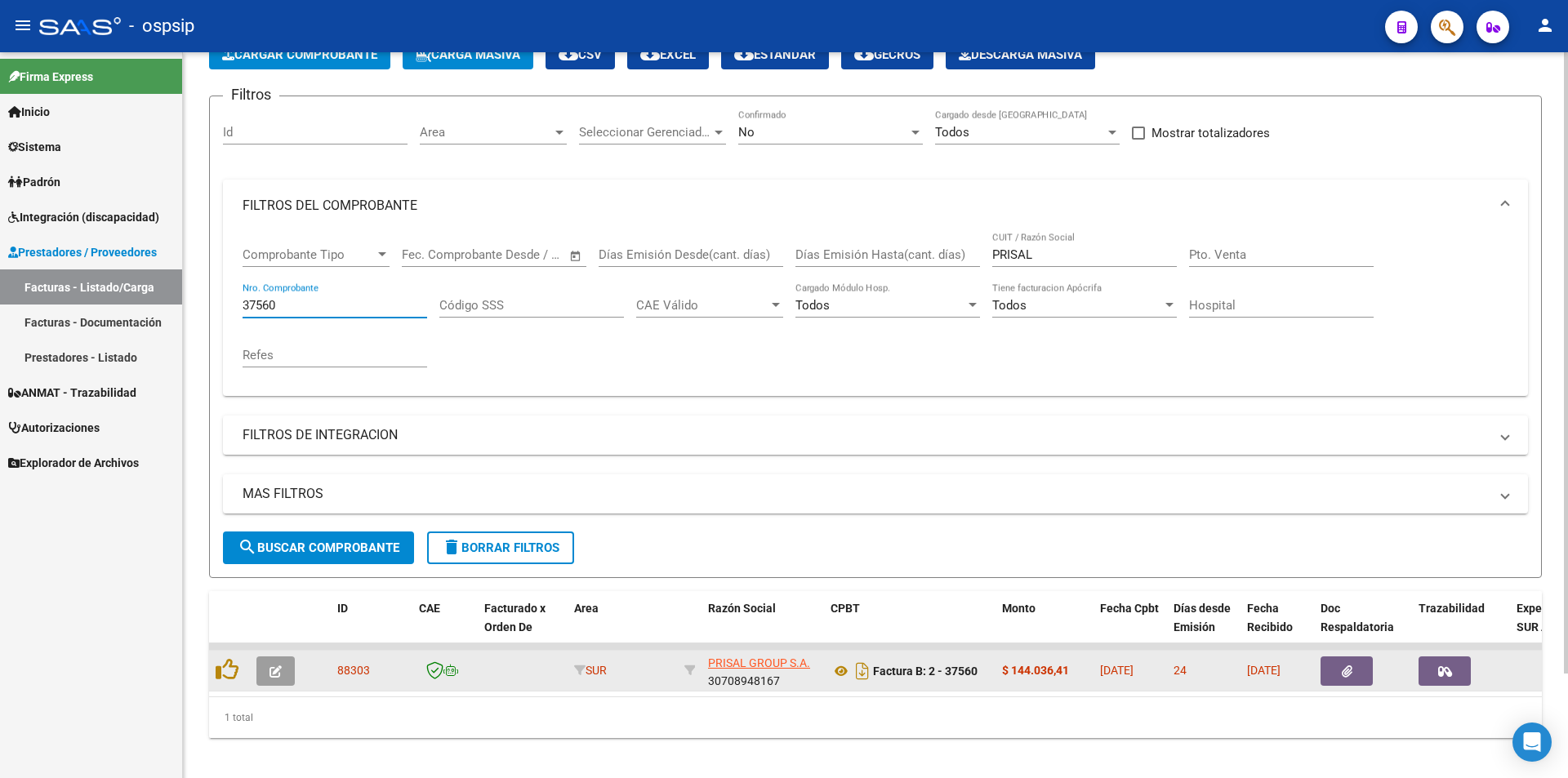
type input "37560"
click at [1342, 676] on icon "button" at bounding box center [1347, 671] width 10 height 12
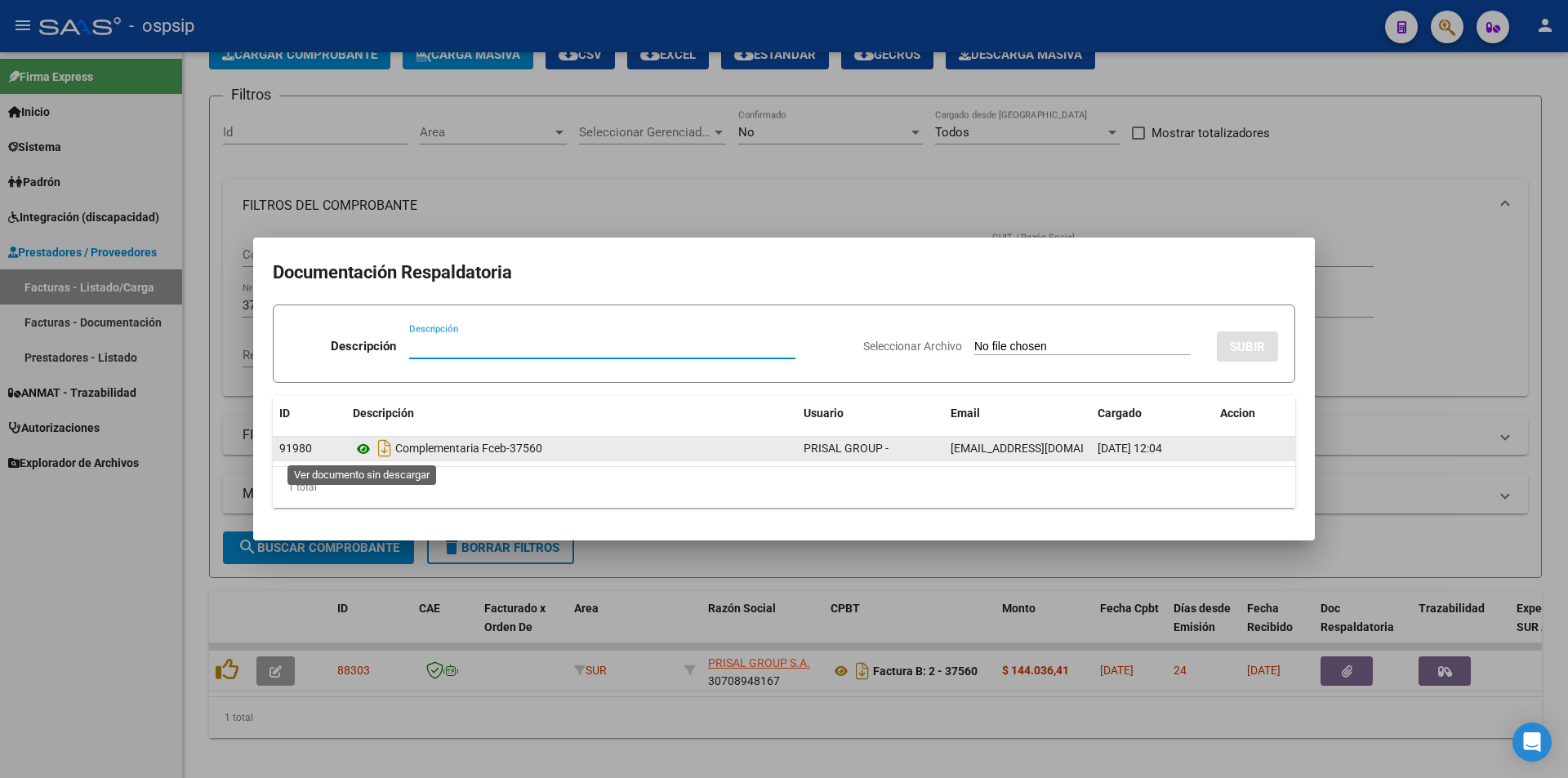
click at [362, 451] on icon at bounding box center [363, 448] width 21 height 19
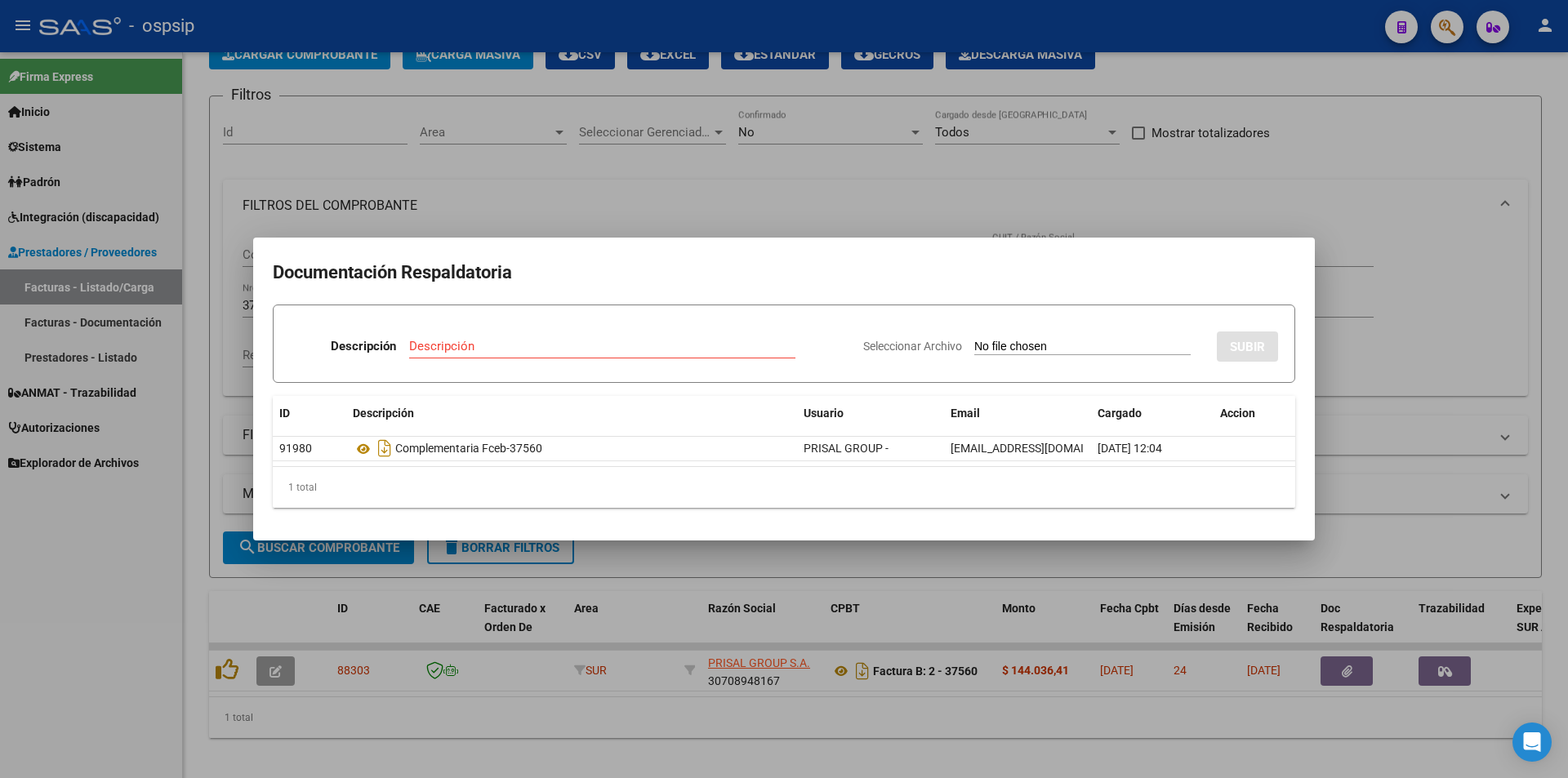
click at [1439, 370] on div at bounding box center [784, 389] width 1568 height 778
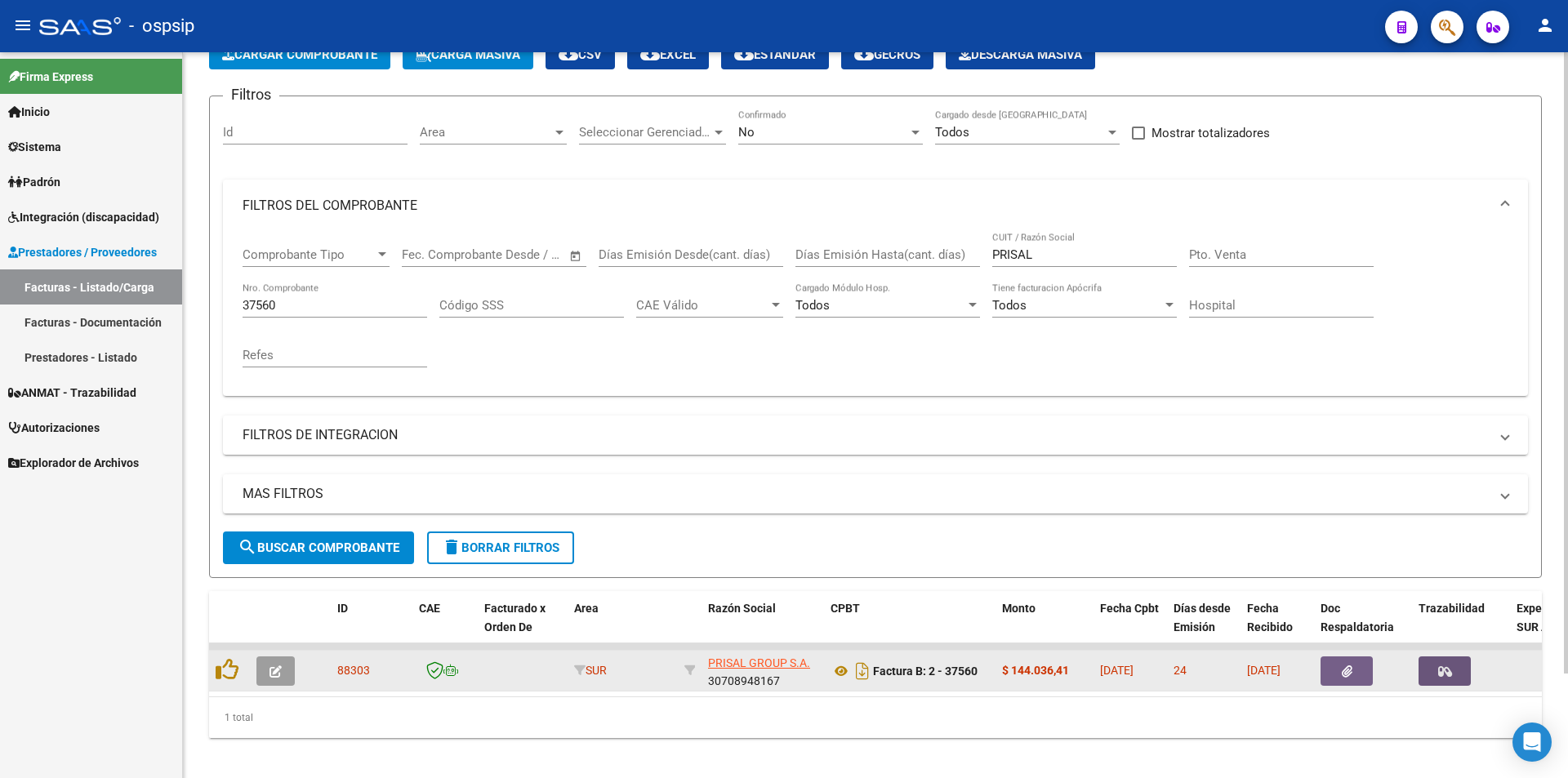
click at [1449, 667] on icon "button" at bounding box center [1445, 671] width 14 height 12
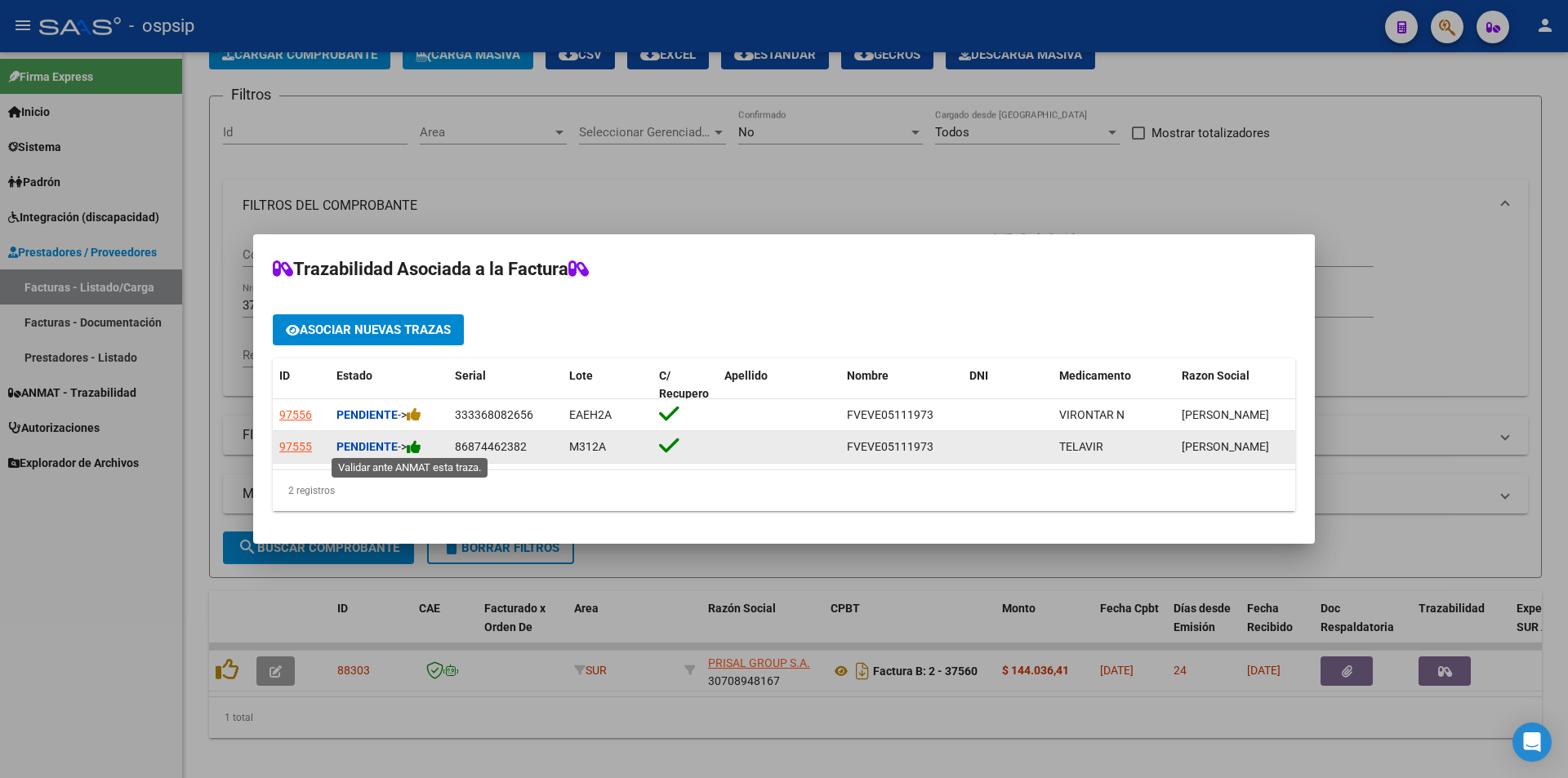
click at [419, 442] on icon at bounding box center [414, 447] width 15 height 16
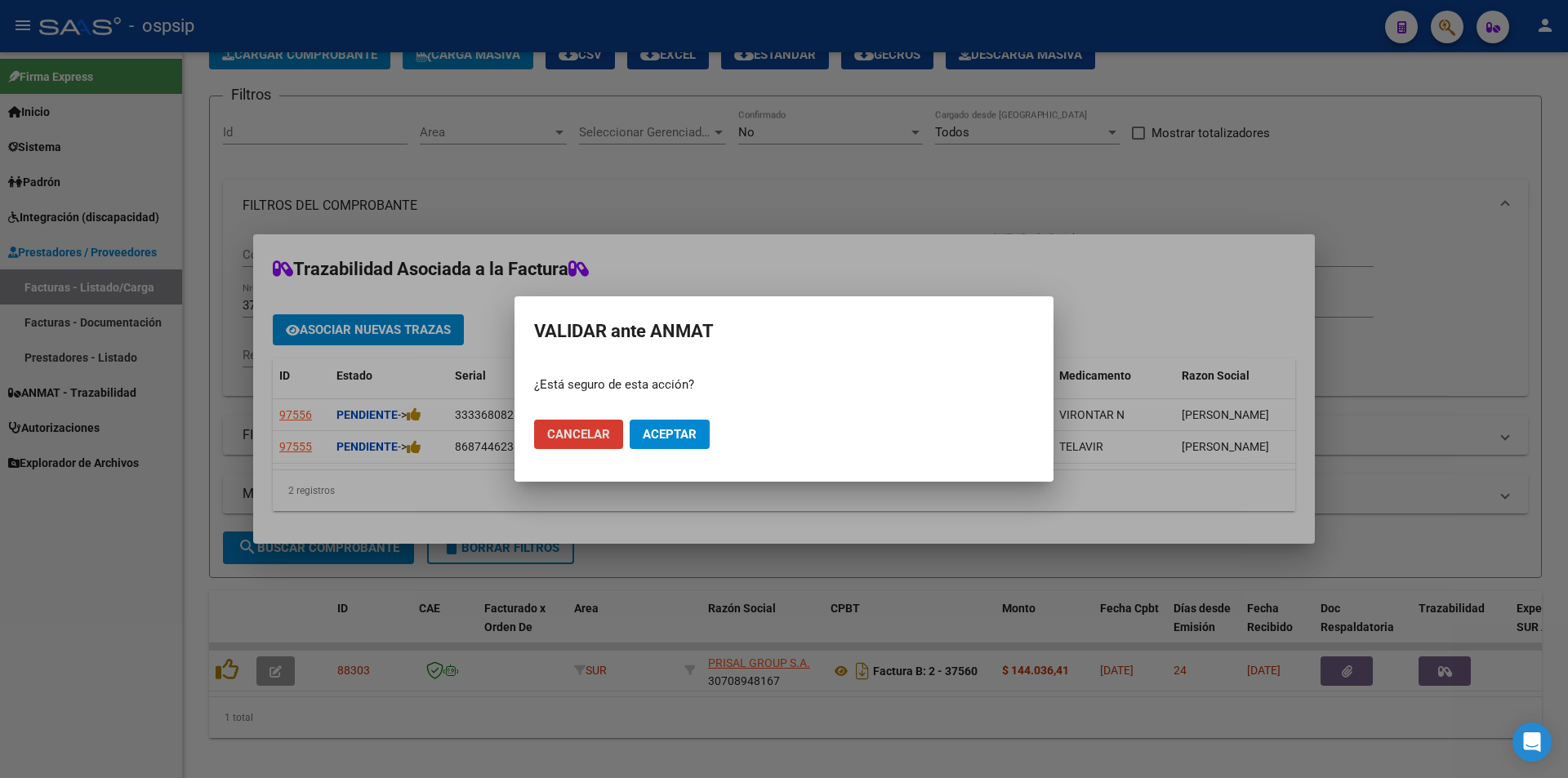
click at [653, 427] on span "Aceptar" at bounding box center [670, 434] width 54 height 15
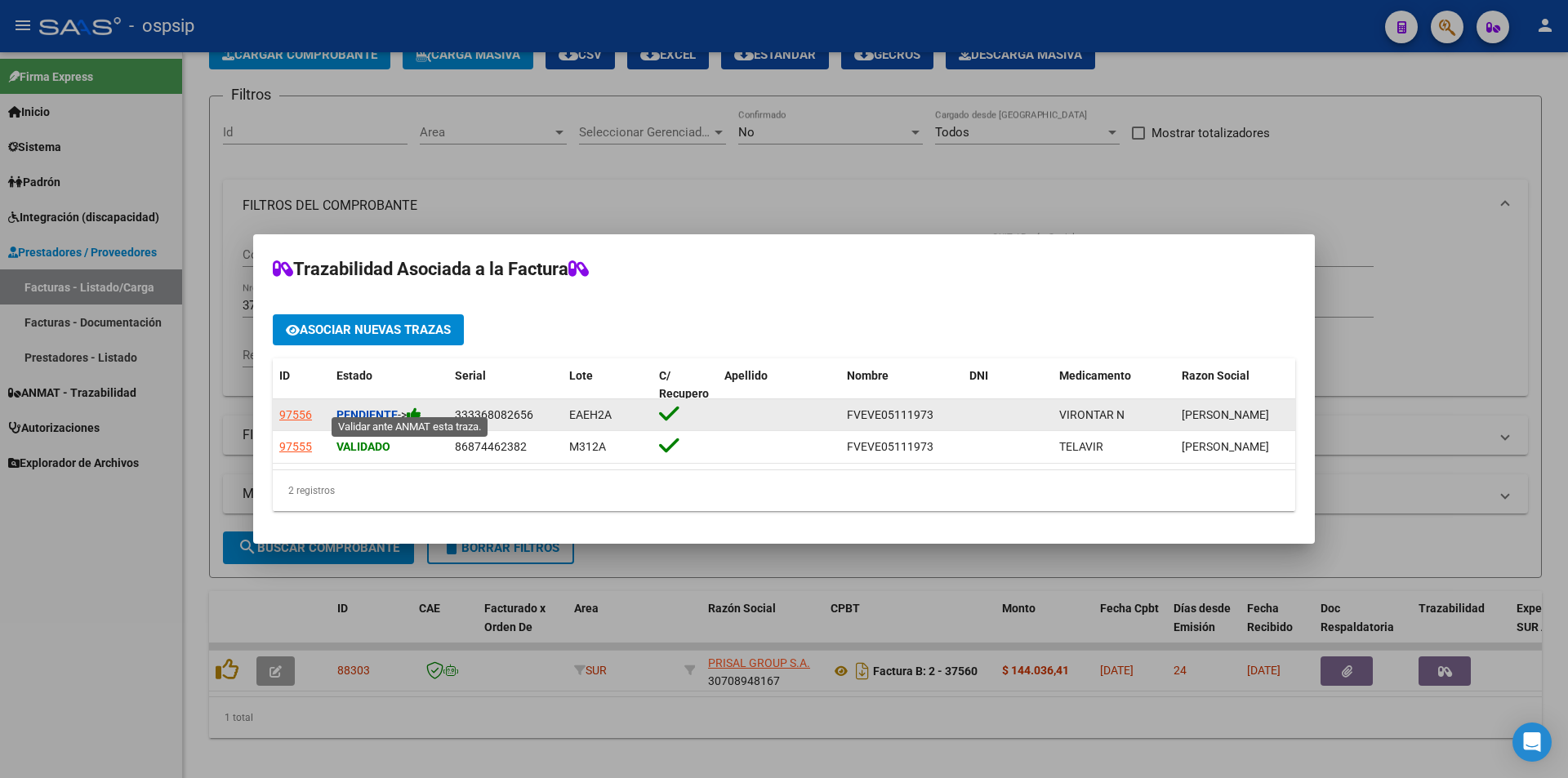
click at [421, 407] on icon at bounding box center [414, 414] width 15 height 16
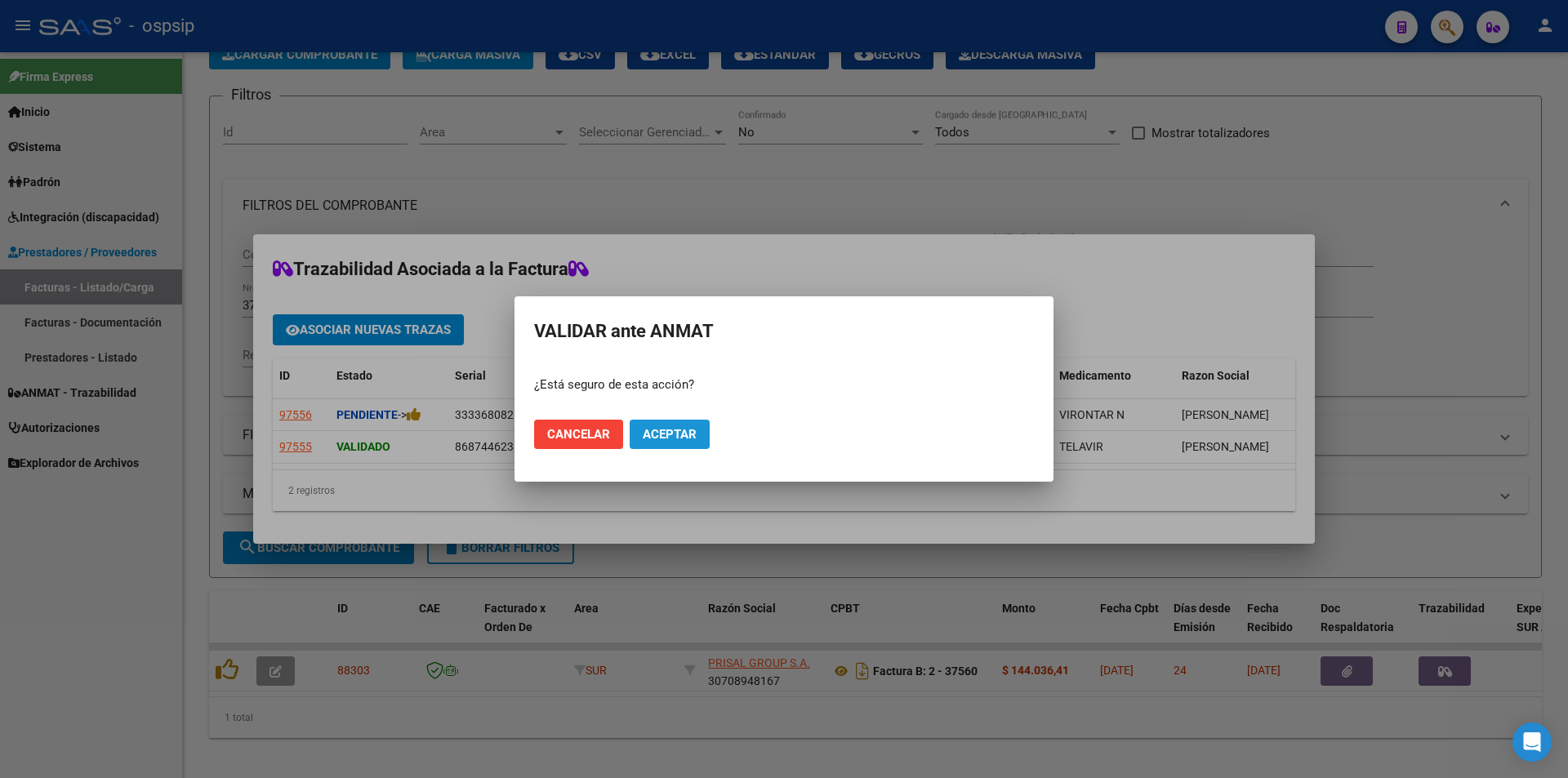
click at [672, 432] on span "Aceptar" at bounding box center [670, 434] width 54 height 15
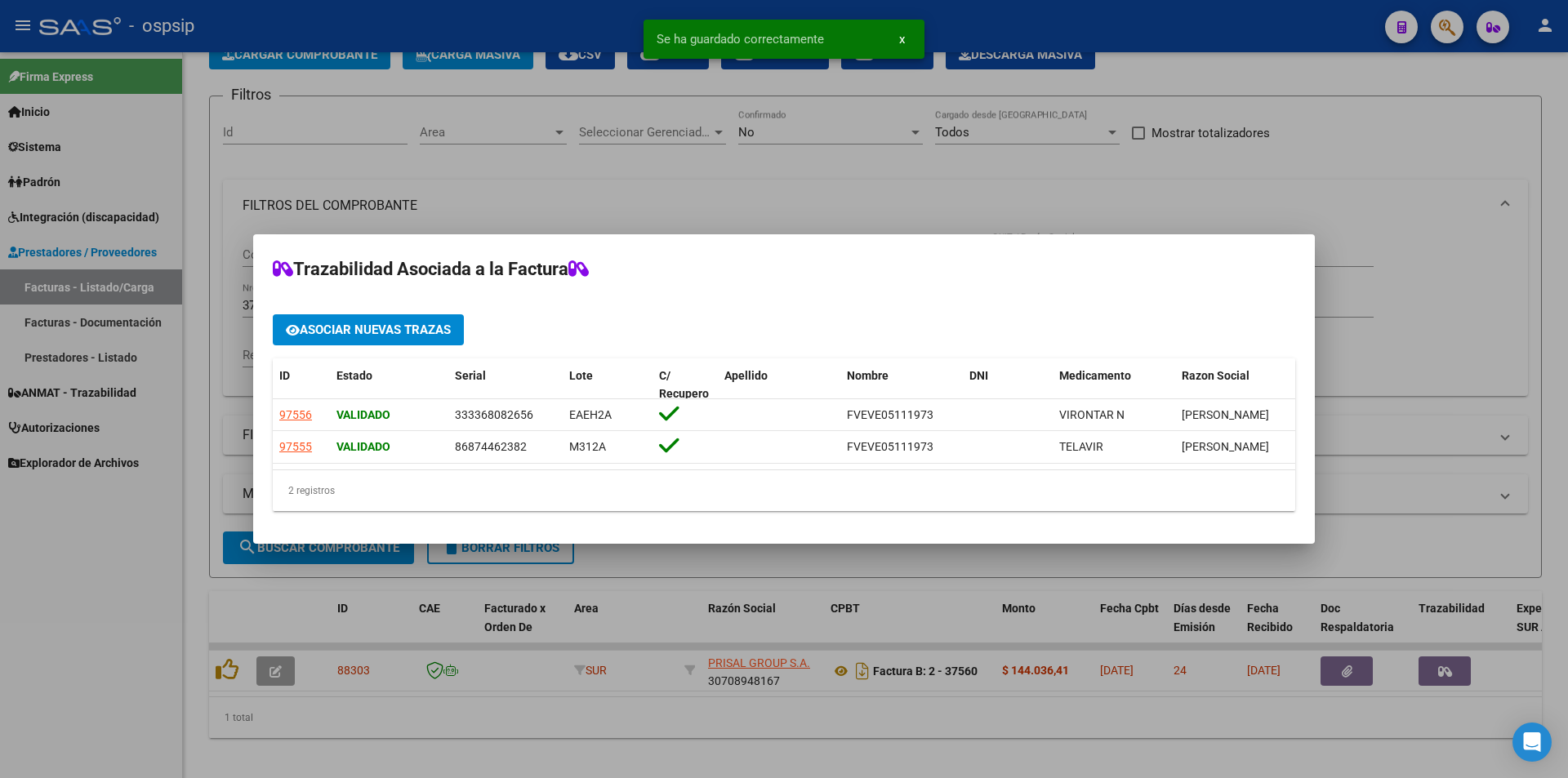
click at [23, 608] on div at bounding box center [784, 389] width 1568 height 778
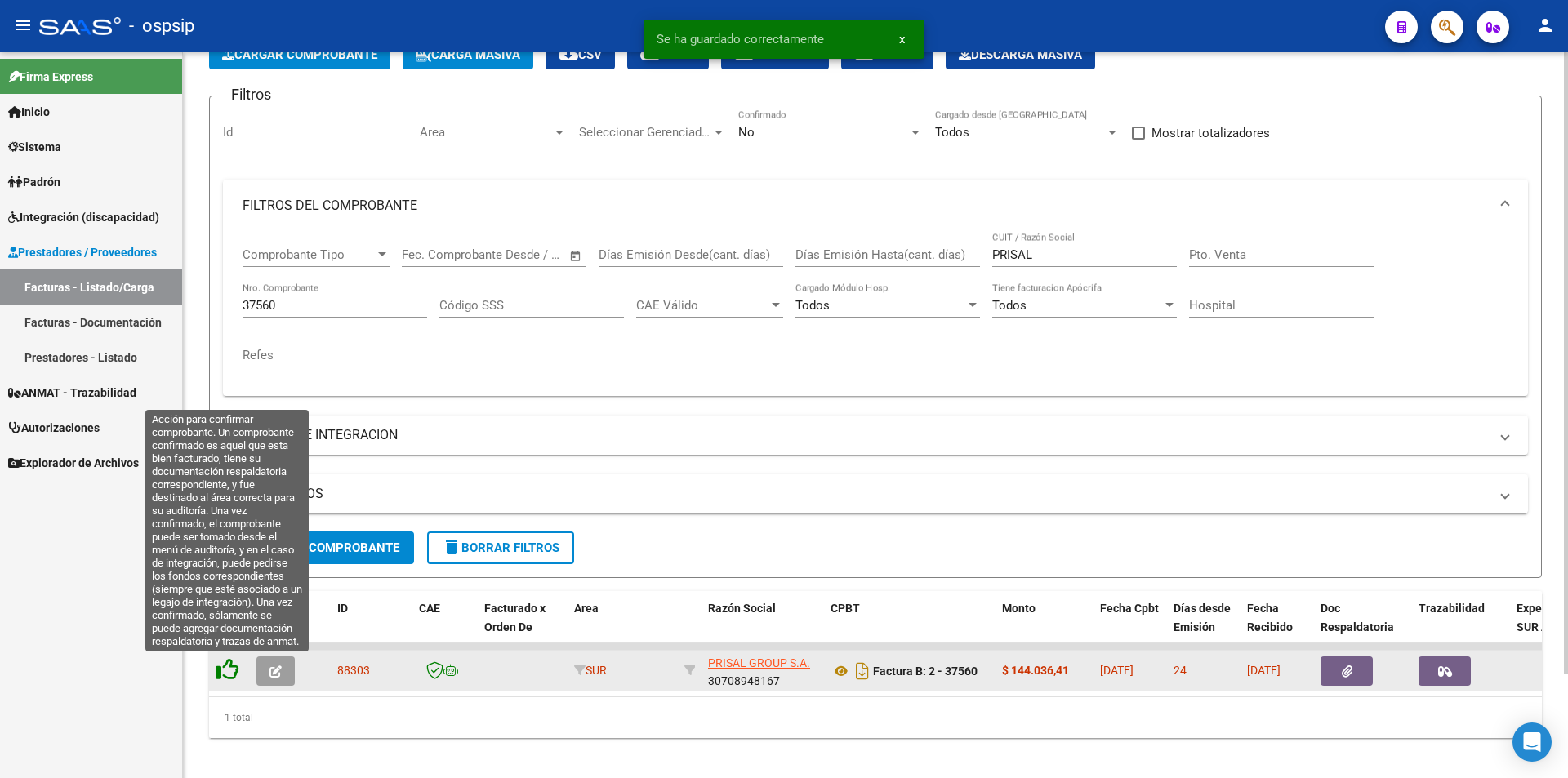
click at [228, 668] on icon at bounding box center [227, 669] width 23 height 23
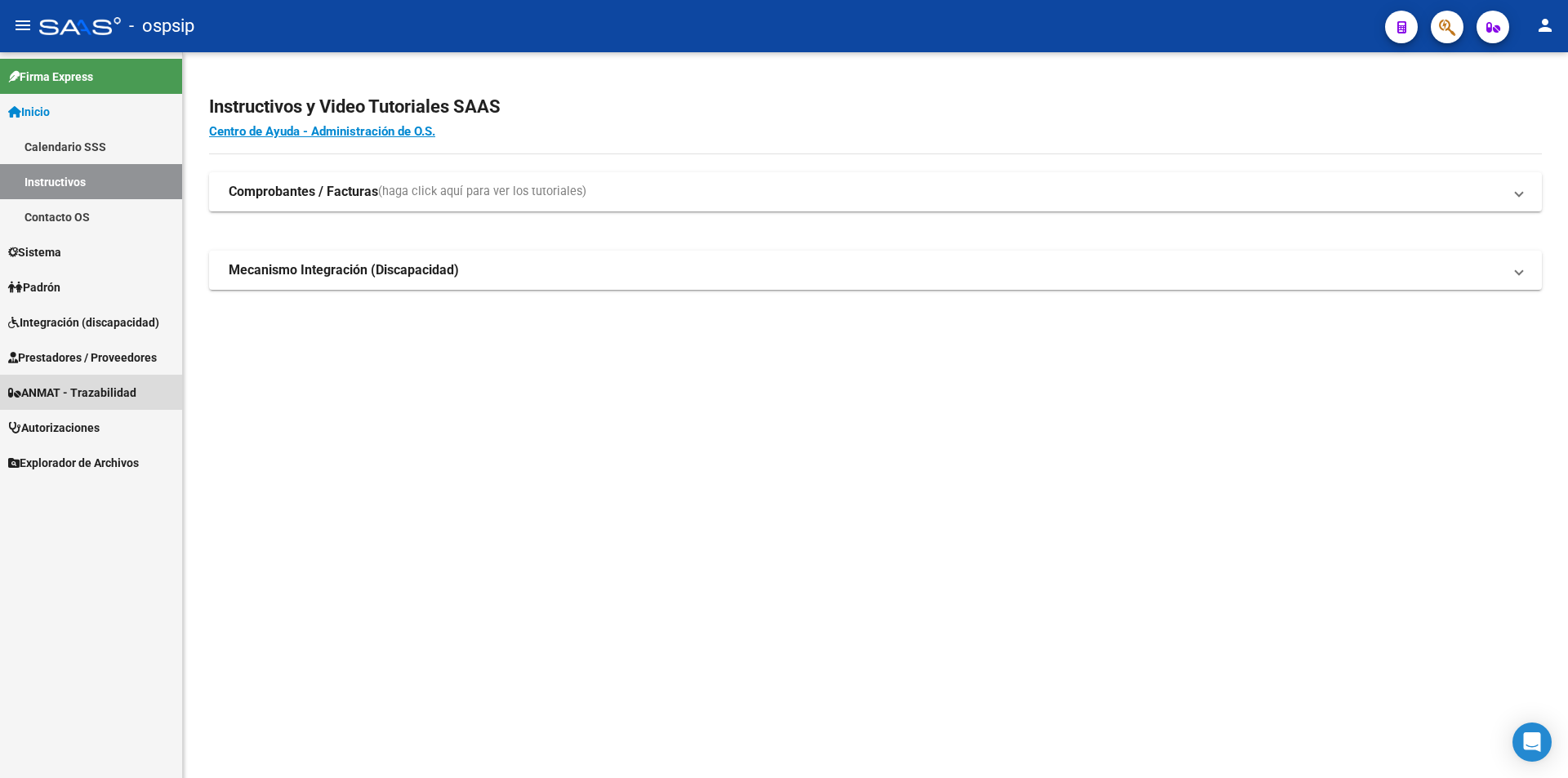
click at [51, 392] on span "ANMAT - Trazabilidad" at bounding box center [72, 392] width 128 height 18
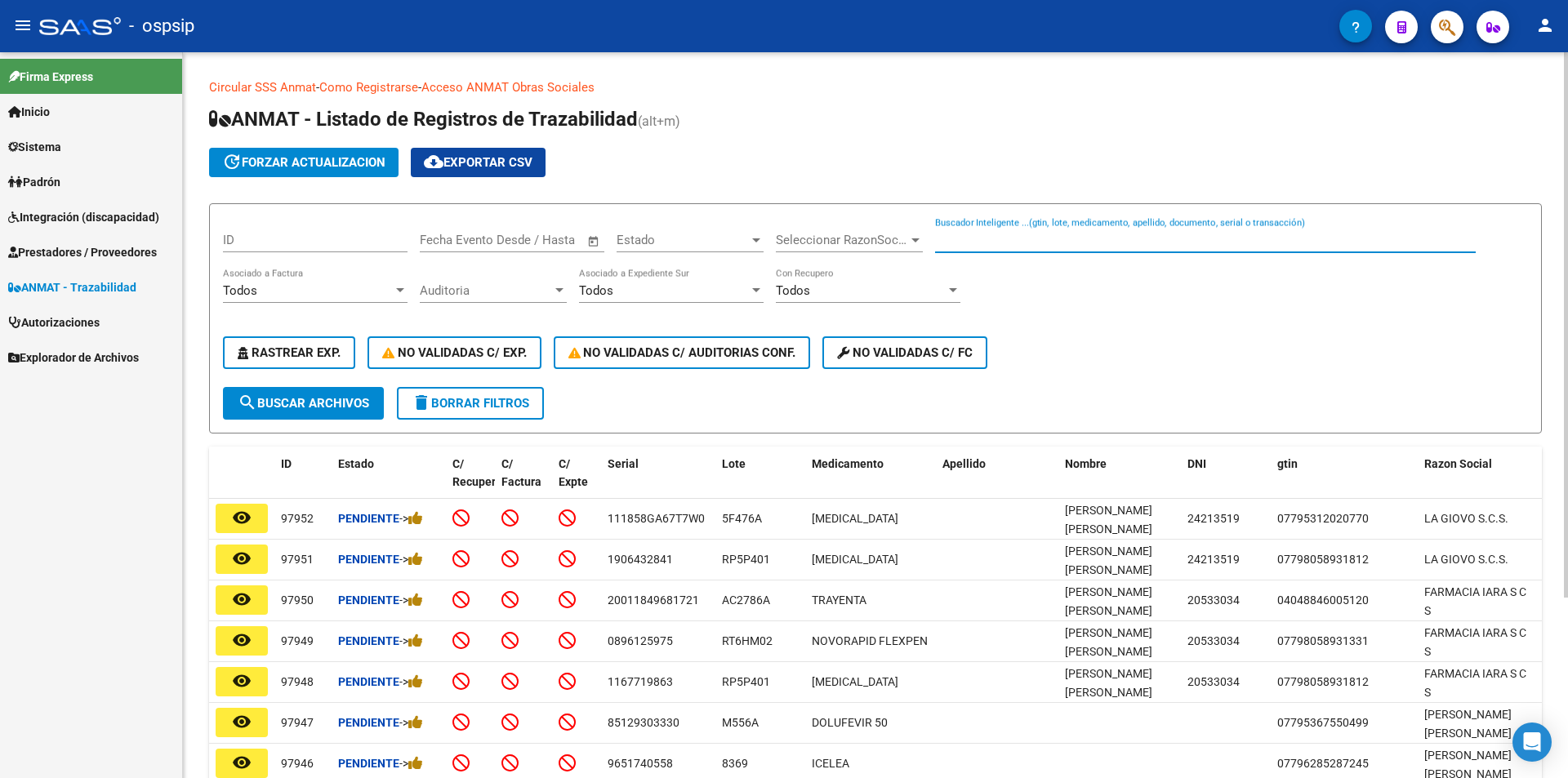
click at [987, 243] on input "Buscador Inteligente ...(gtin, lote, medicamento, apellido, documento, serial o…" at bounding box center [1206, 240] width 541 height 15
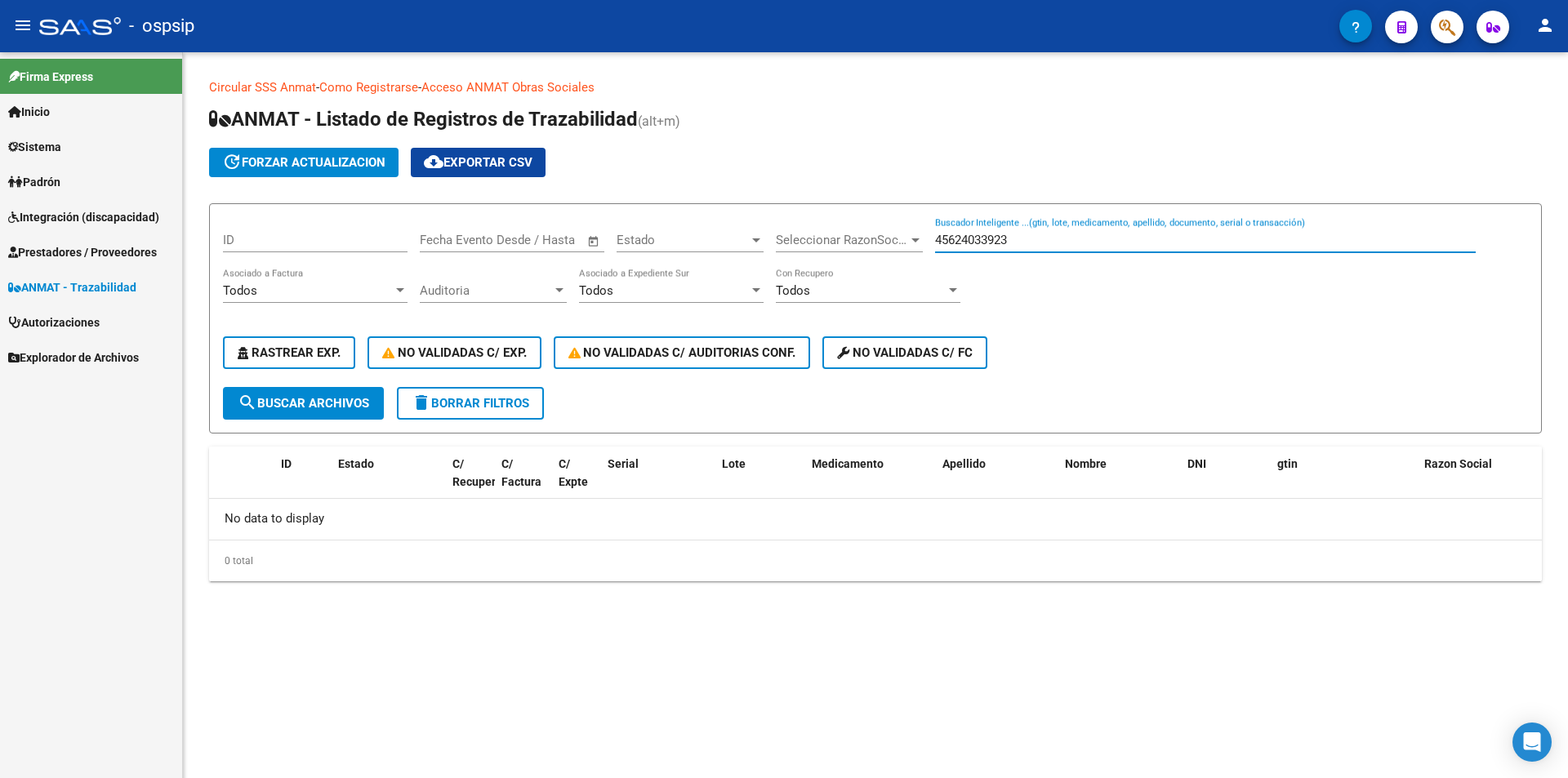
click at [1004, 240] on input "45624033923" at bounding box center [1206, 240] width 541 height 15
click at [1037, 243] on input "456240339223" at bounding box center [1206, 240] width 541 height 15
type input "4"
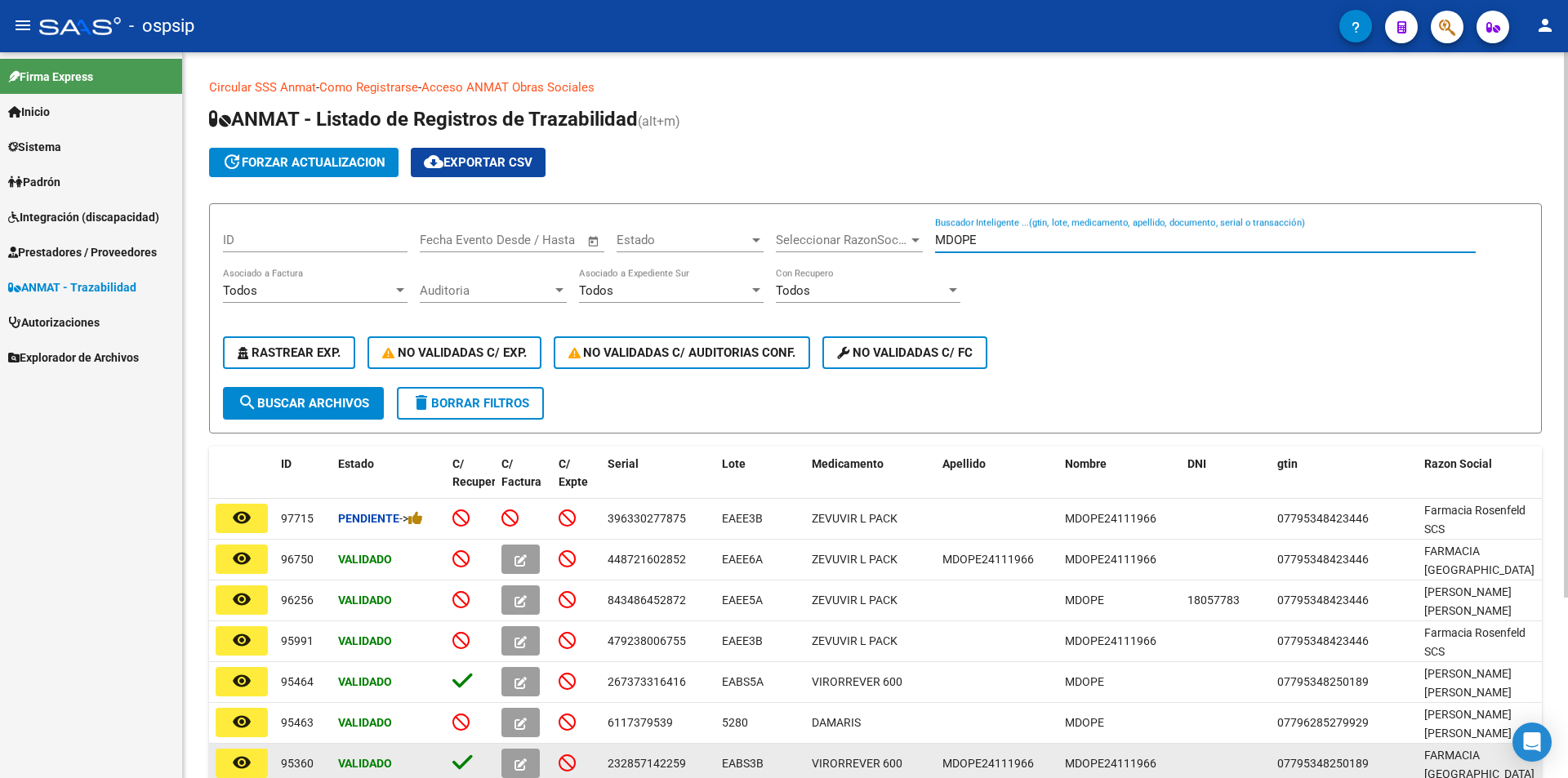
type input "MDOPE"
